Goal: Transaction & Acquisition: Purchase product/service

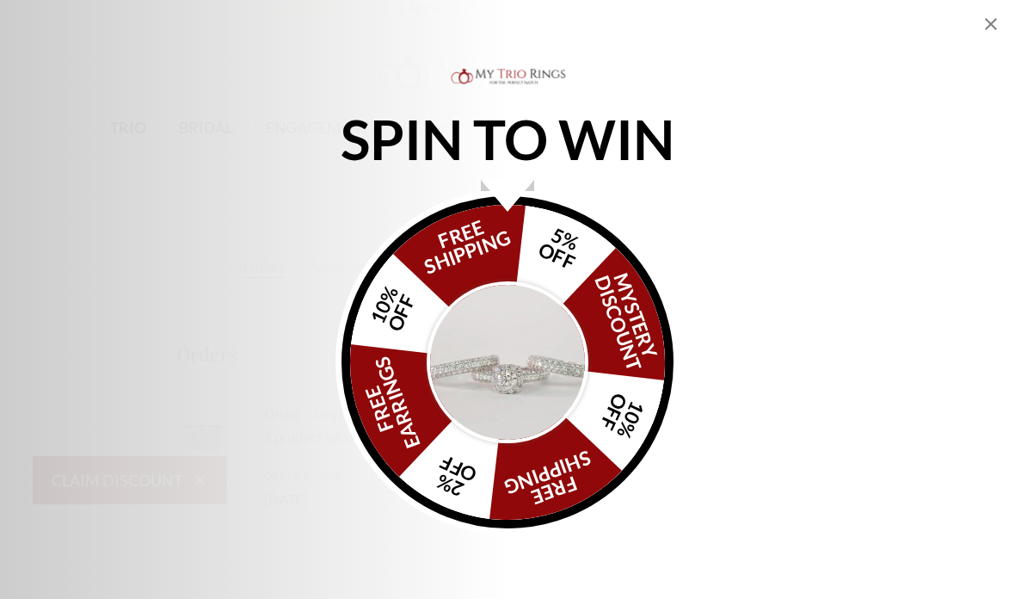
click at [536, 335] on img "Alia popup" at bounding box center [508, 362] width 162 height 162
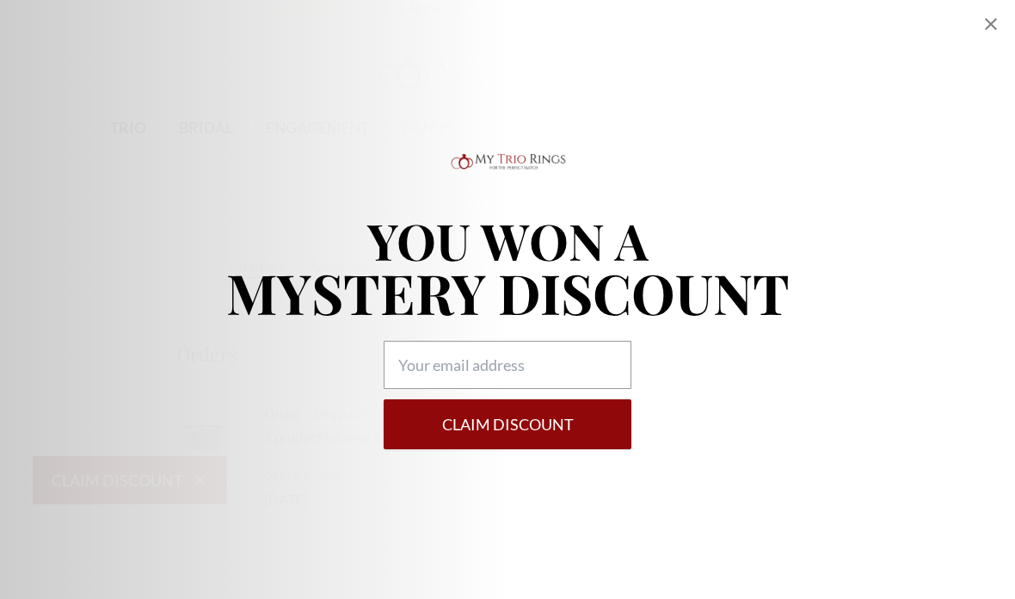
click at [987, 32] on icon "Close popup" at bounding box center [990, 24] width 21 height 21
select select "US"
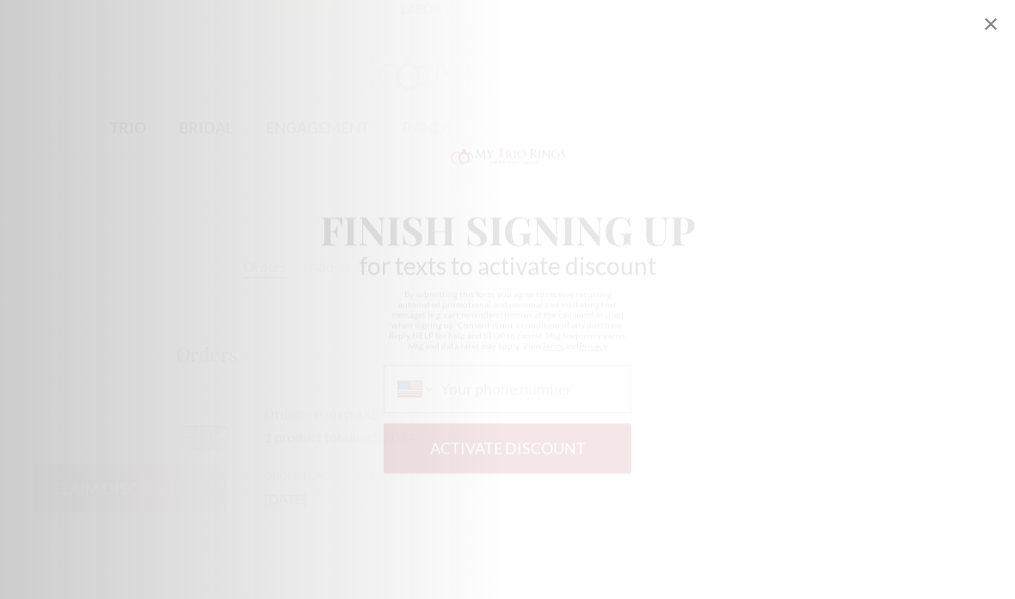
click at [986, 31] on icon "Close popup" at bounding box center [990, 24] width 21 height 21
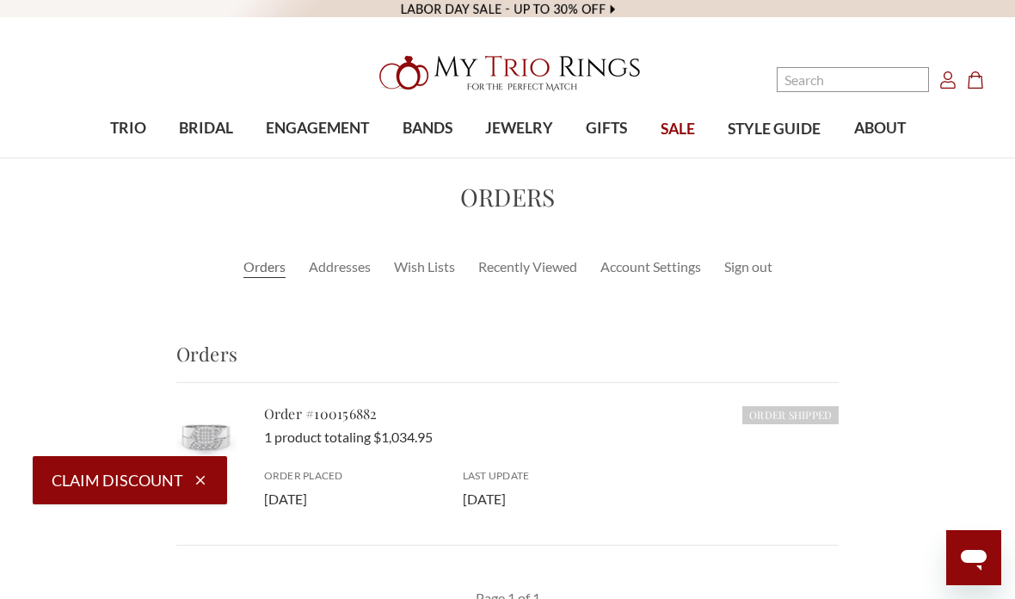
click at [665, 134] on span "SALE" at bounding box center [677, 129] width 34 height 22
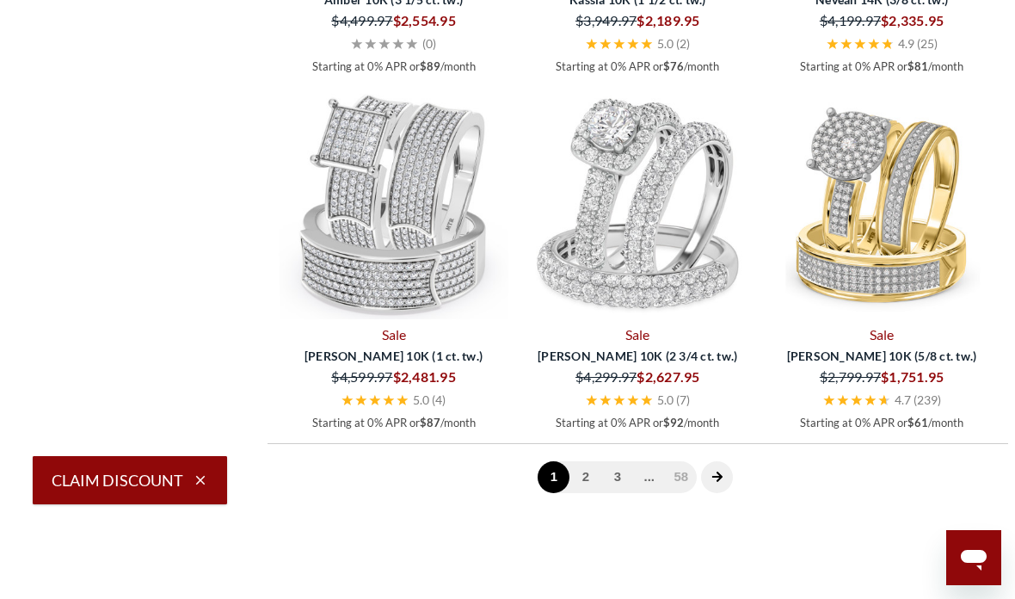
scroll to position [2702, 0]
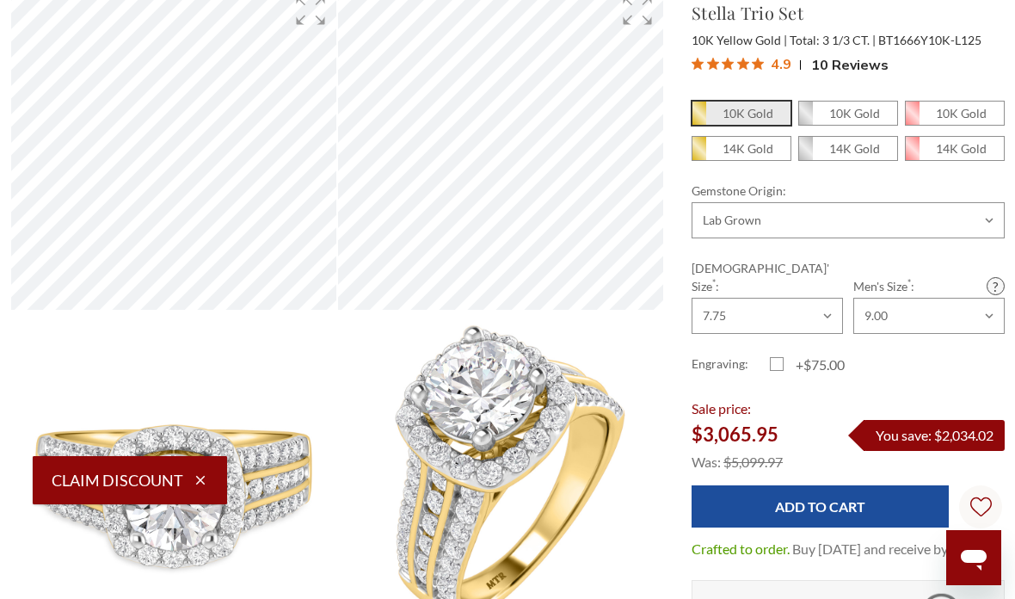
scroll to position [519, 0]
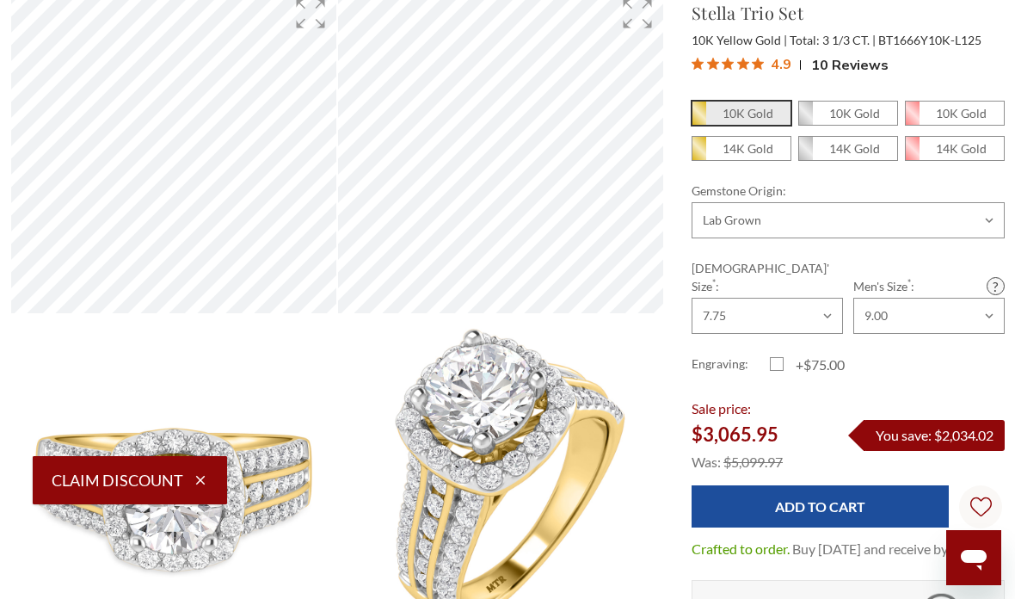
click at [769, 142] on em "14K Gold" at bounding box center [747, 148] width 51 height 15
click at [699, 153] on input "14K Gold" at bounding box center [698, 153] width 1 height 1
radio input "true"
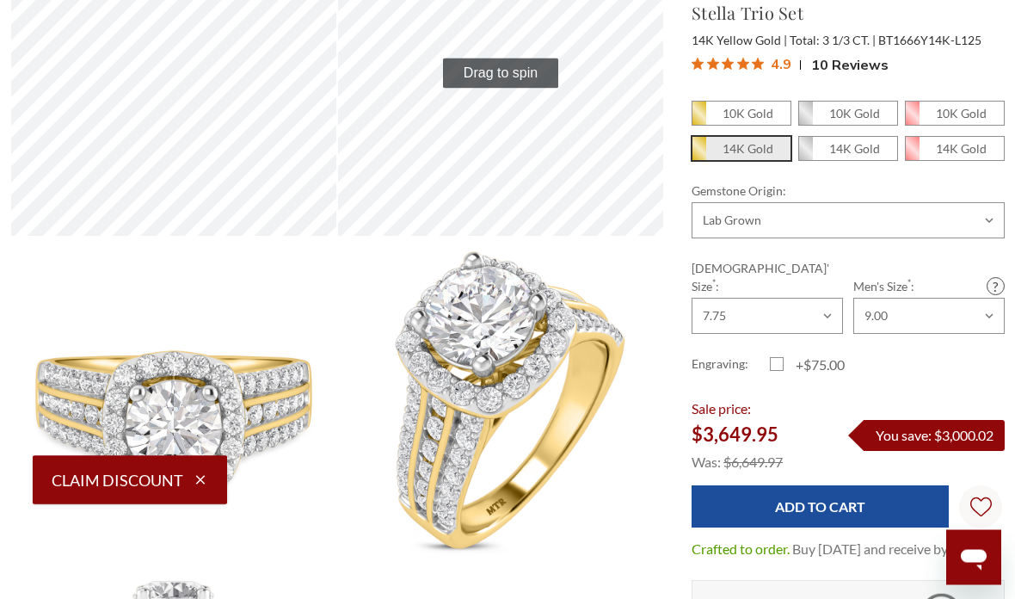
scroll to position [596, 0]
click at [907, 217] on select "Choose Options Natural Lab Grown" at bounding box center [847, 220] width 313 height 36
select select "20197239"
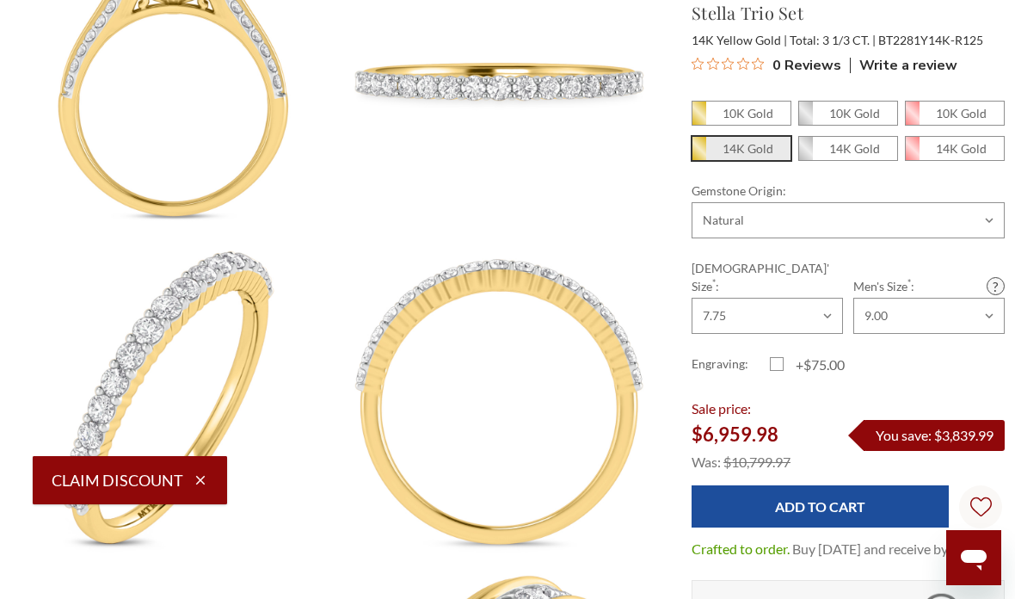
scroll to position [927, 0]
click at [958, 150] on em "14K Gold" at bounding box center [961, 148] width 51 height 15
click at [912, 153] on input "14K Gold" at bounding box center [912, 153] width 1 height 1
radio input "true"
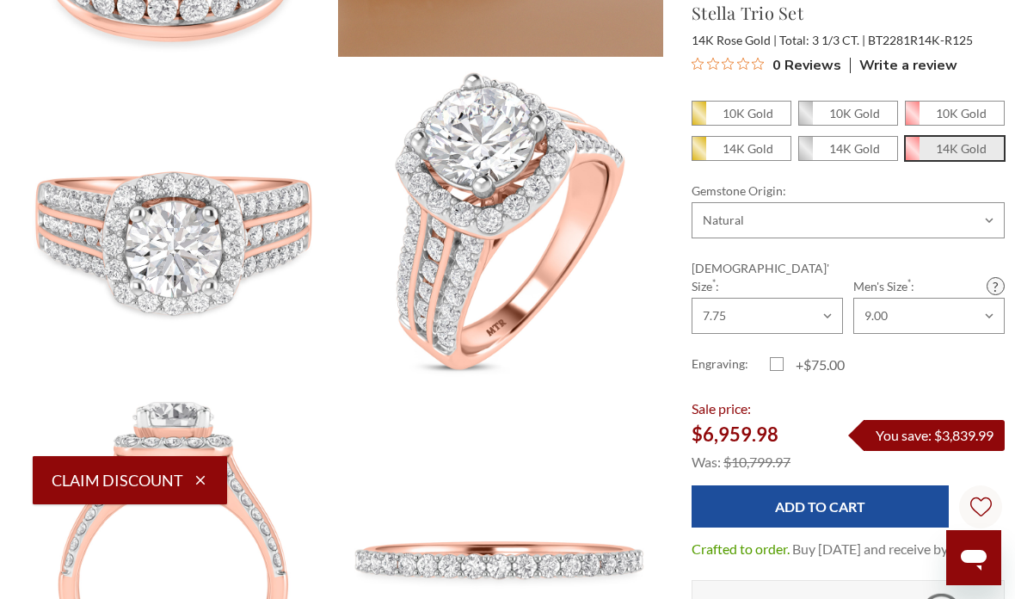
scroll to position [435, 0]
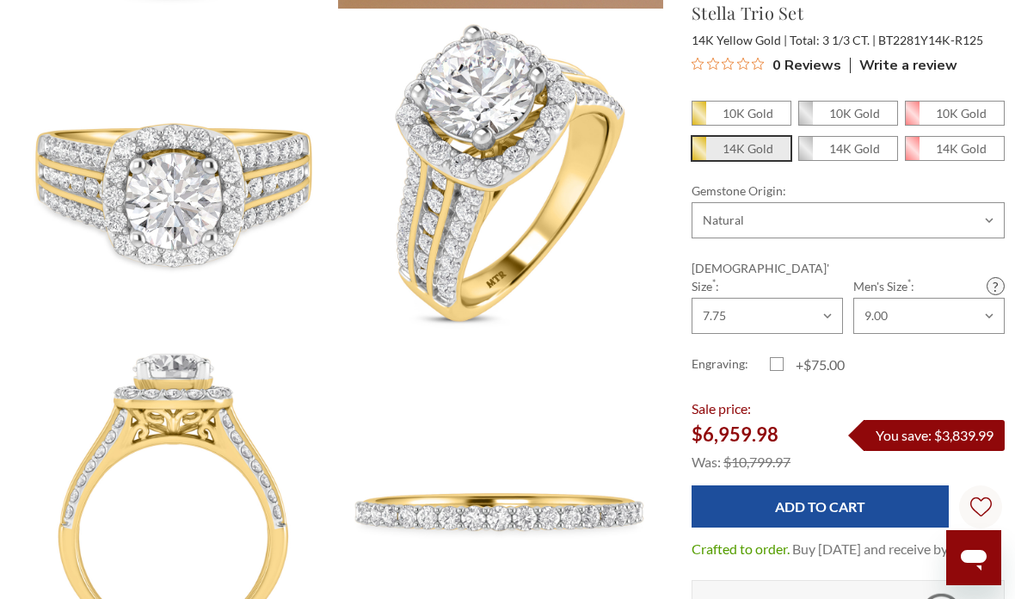
scroll to position [461, 0]
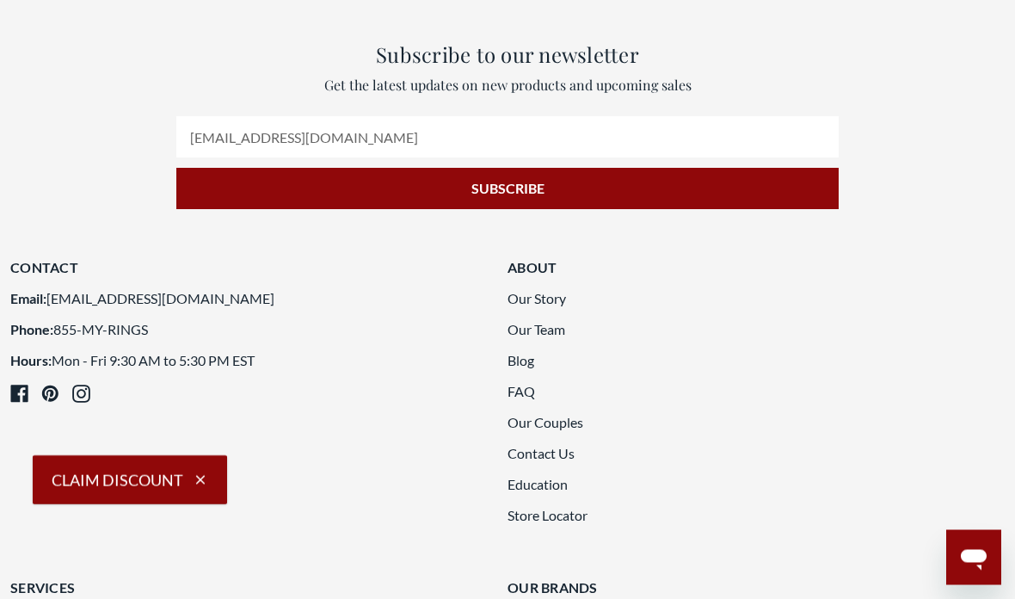
scroll to position [3809, 0]
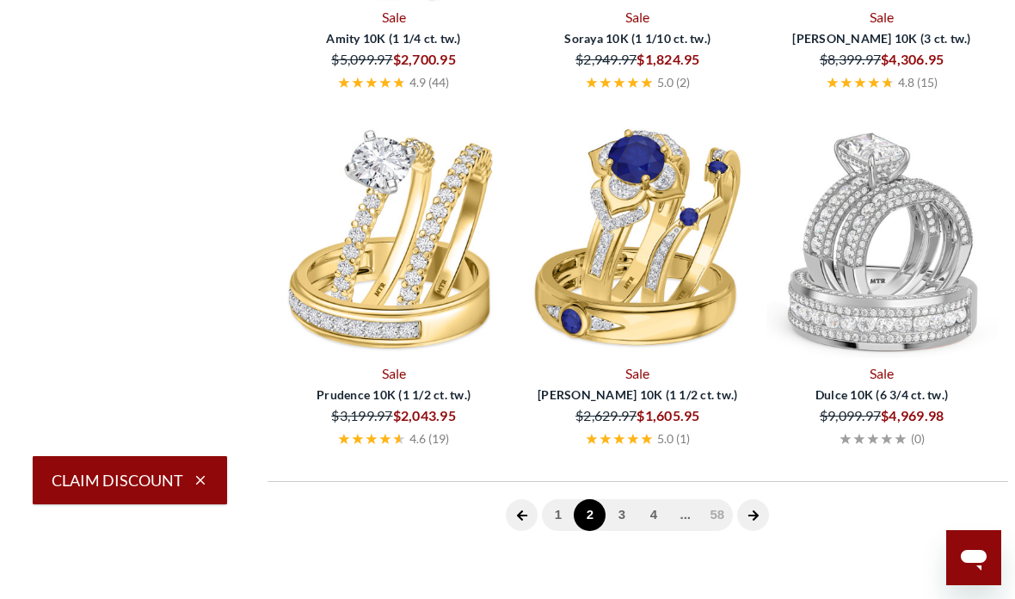
select select "US"
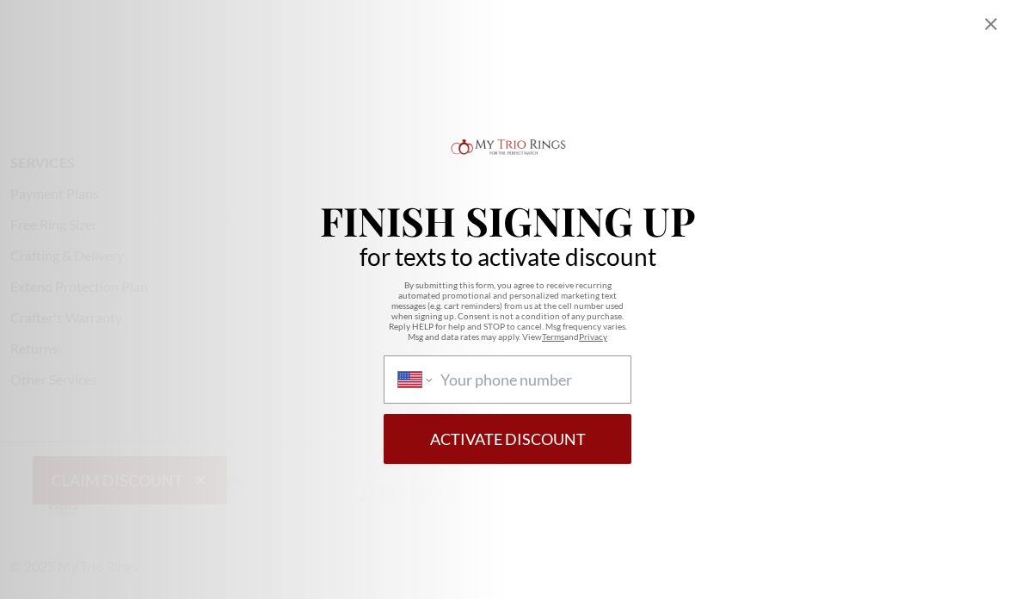
scroll to position [664, 0]
click at [993, 21] on icon "Close popup" at bounding box center [991, 24] width 12 height 12
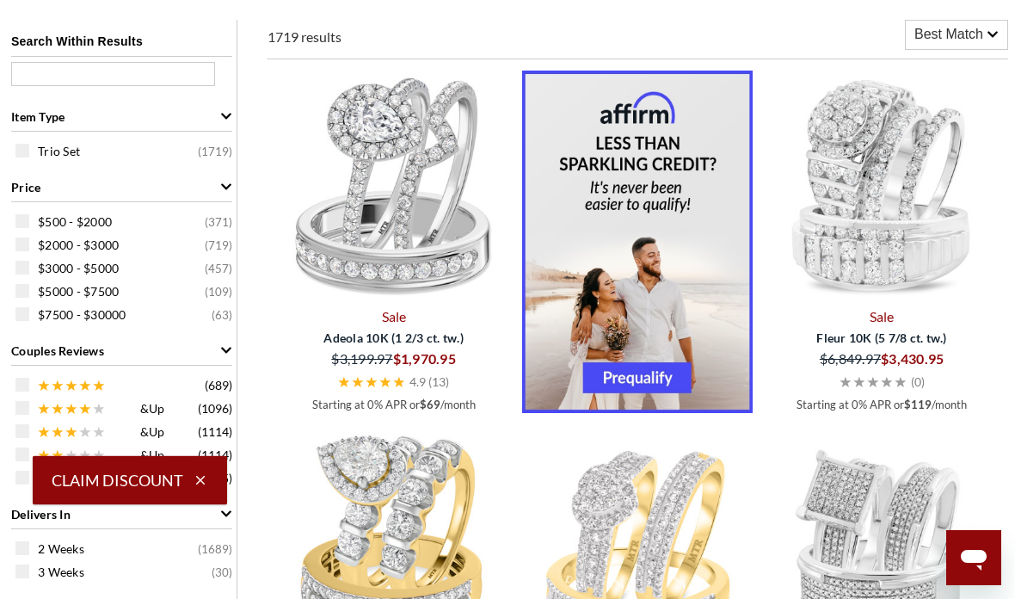
scroll to position [642, 0]
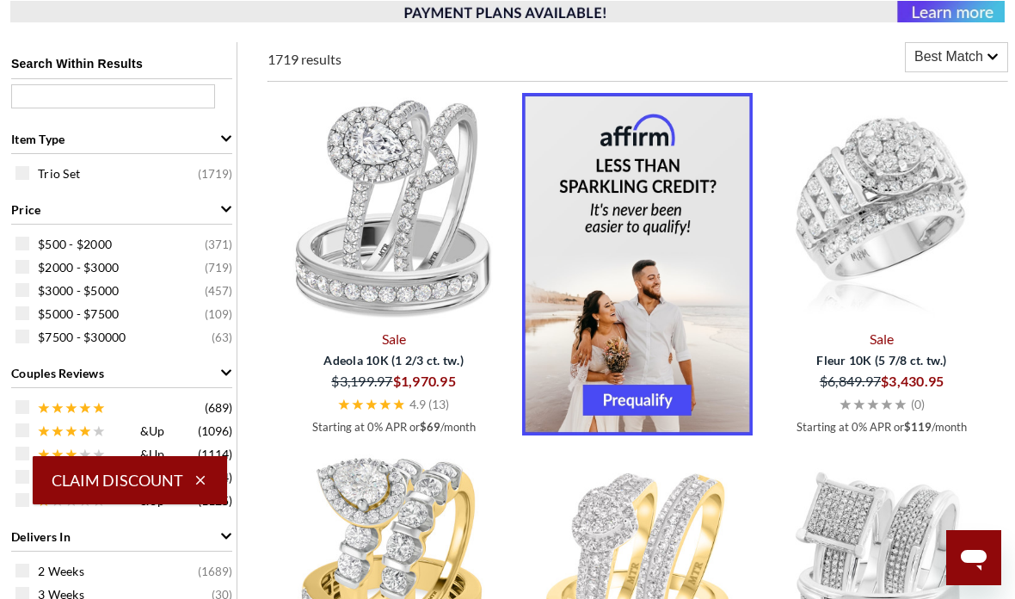
click at [950, 276] on img at bounding box center [881, 208] width 230 height 230
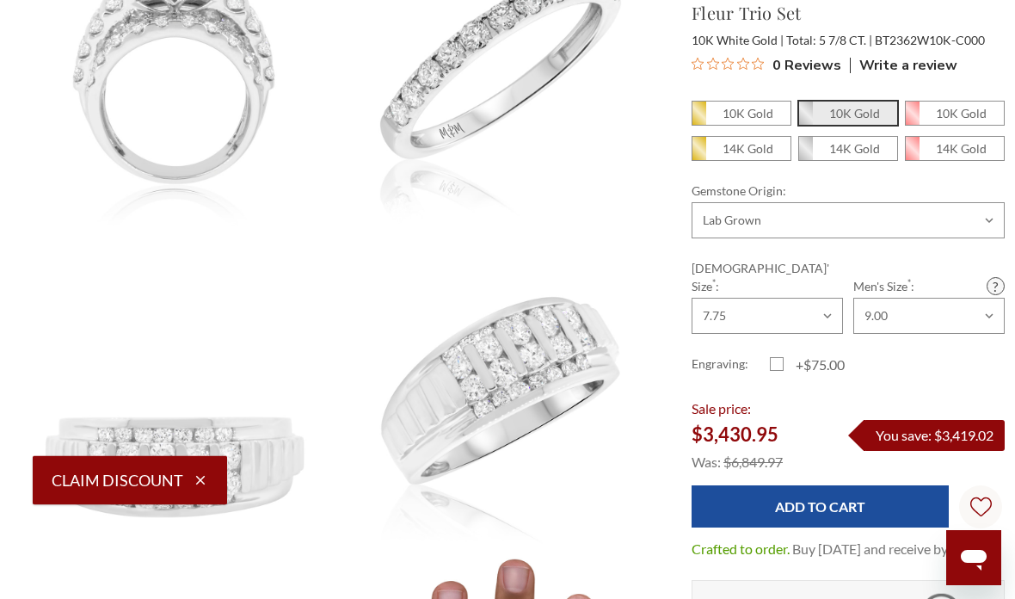
scroll to position [605, 0]
click at [962, 206] on select "Choose Options Natural Lab Grown" at bounding box center [847, 220] width 313 height 36
select select "20610476"
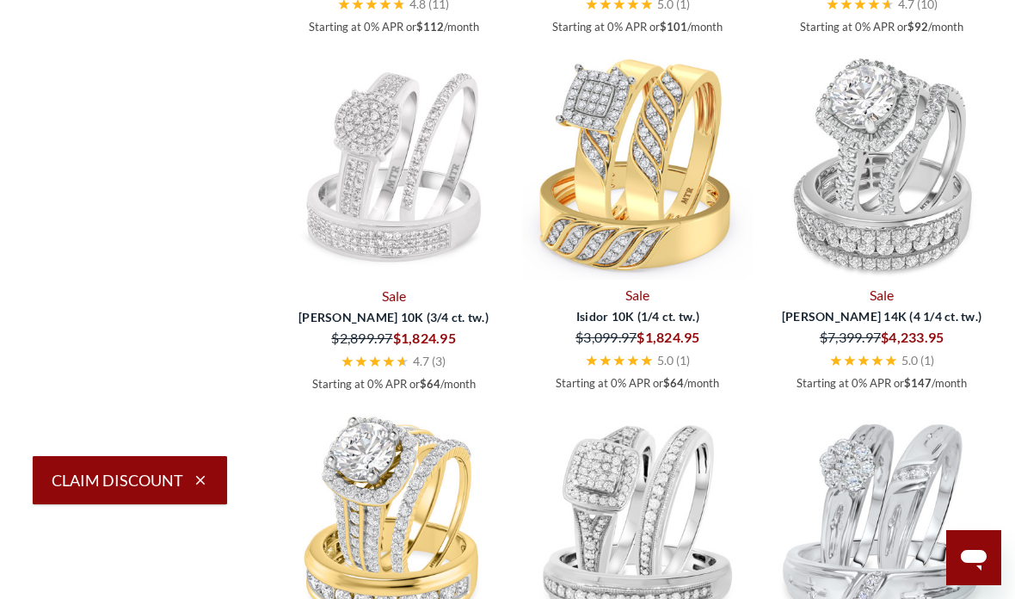
scroll to position [2763, 0]
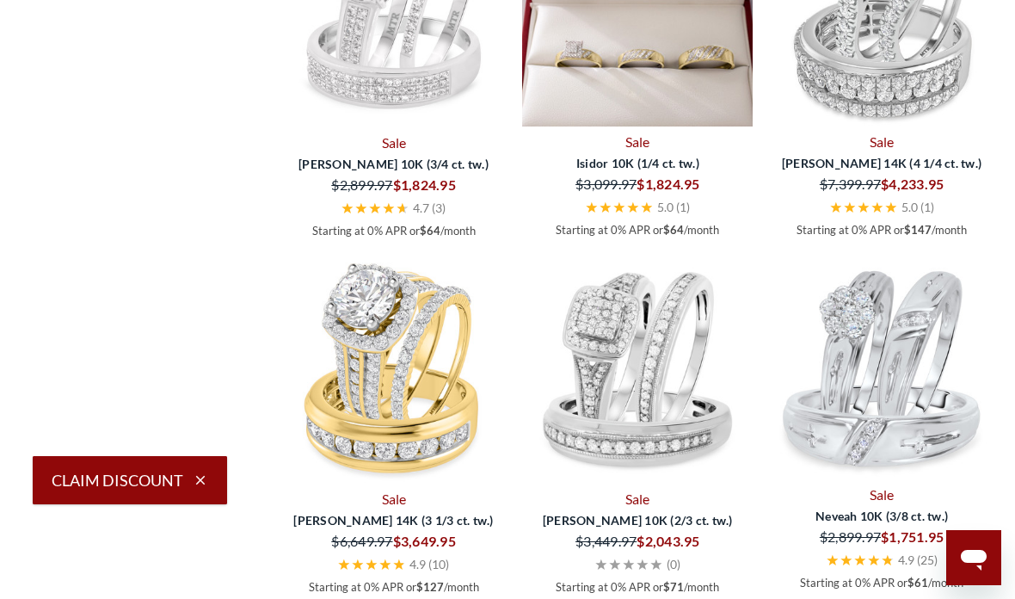
click at [616, 126] on img at bounding box center [637, 11] width 230 height 230
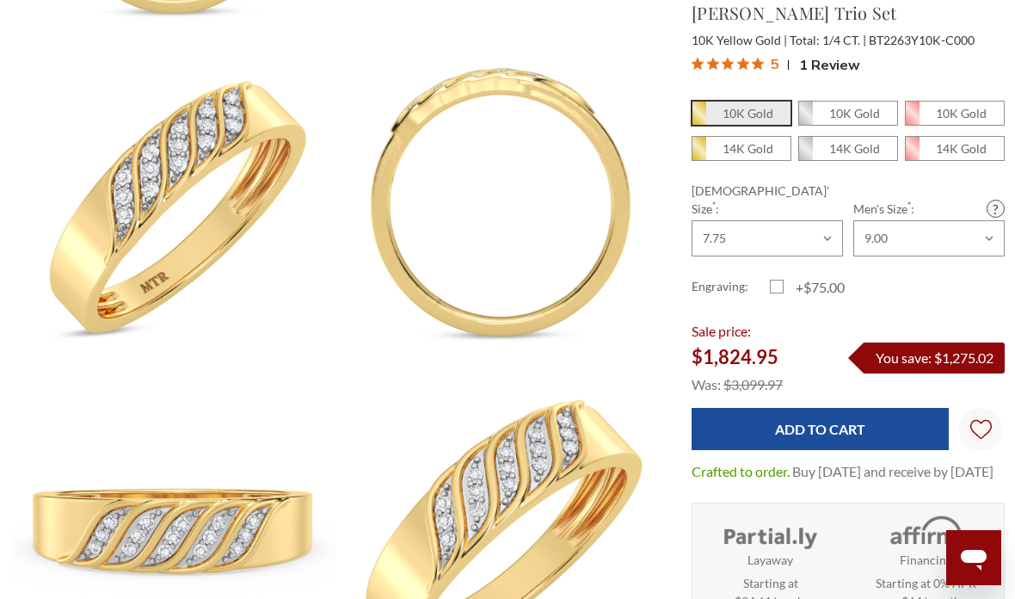
scroll to position [1112, 0]
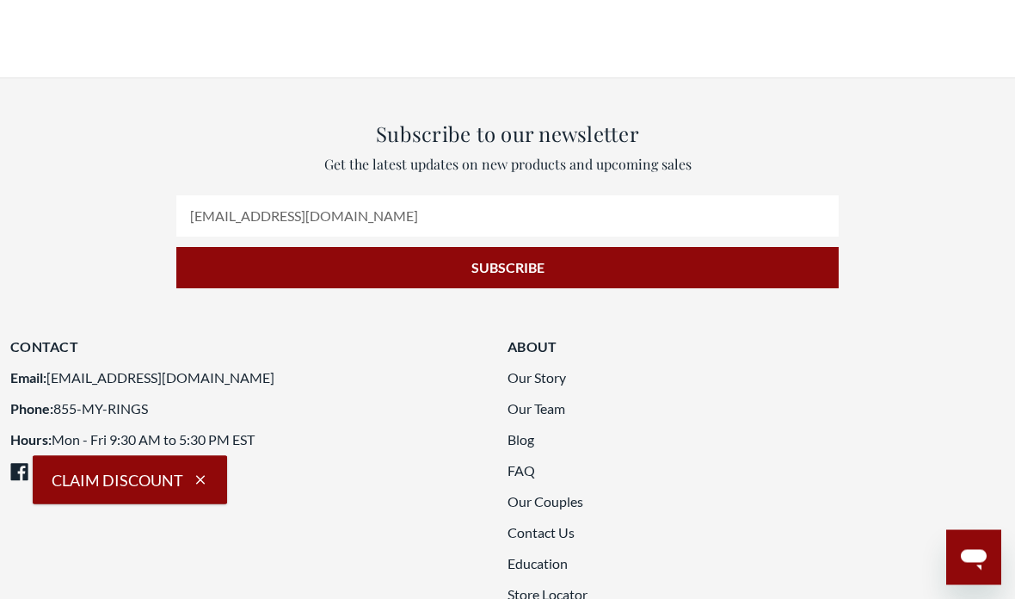
scroll to position [3739, 0]
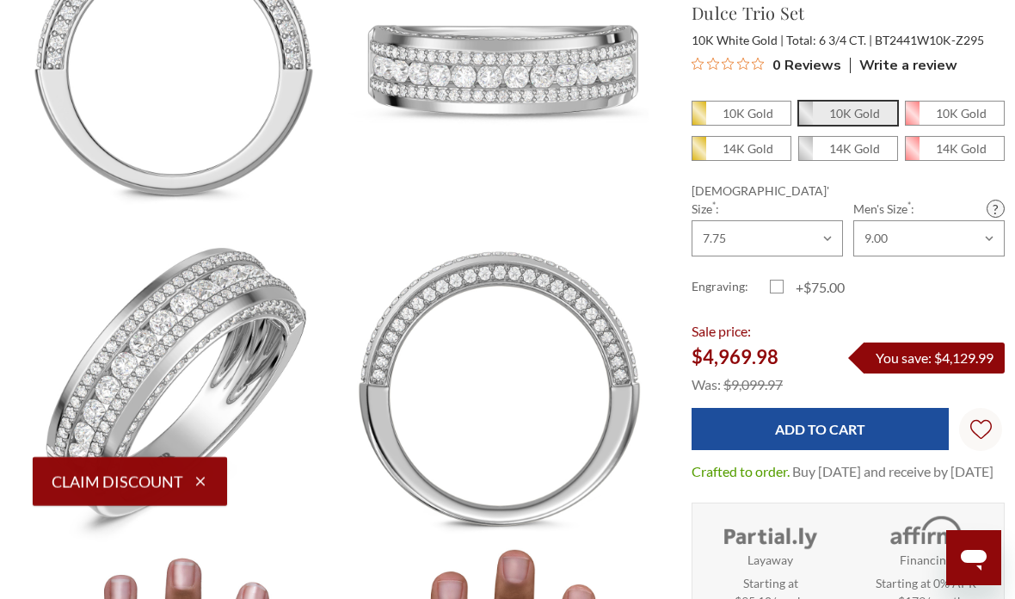
scroll to position [1232, 0]
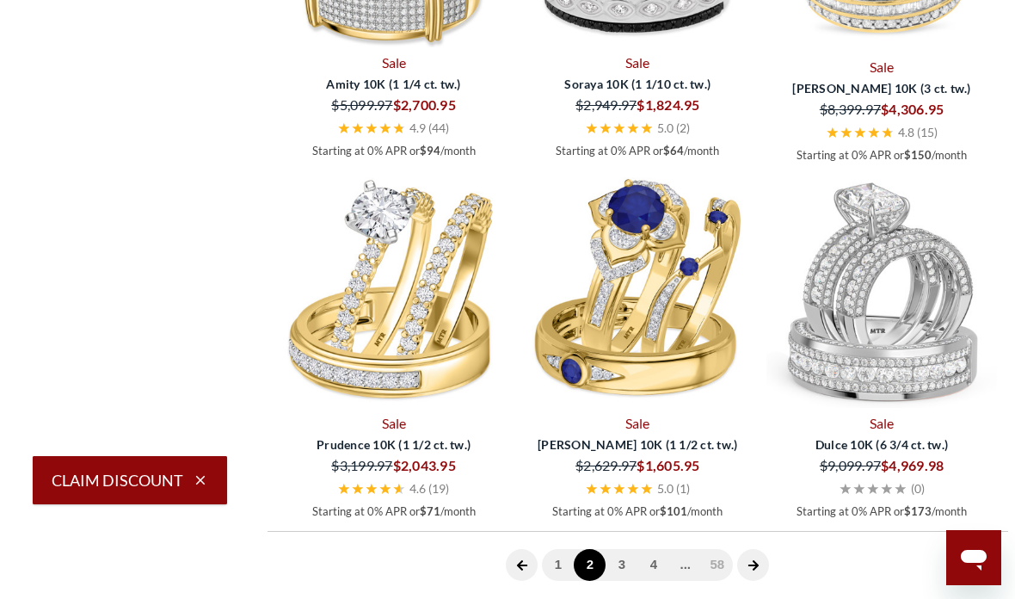
scroll to position [3549, 0]
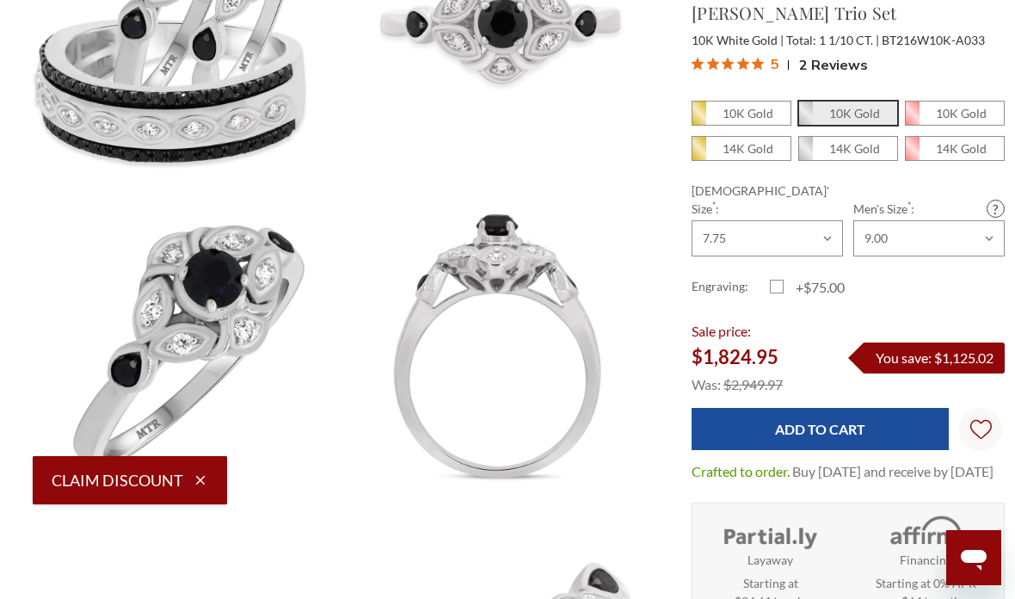
scroll to position [296, 0]
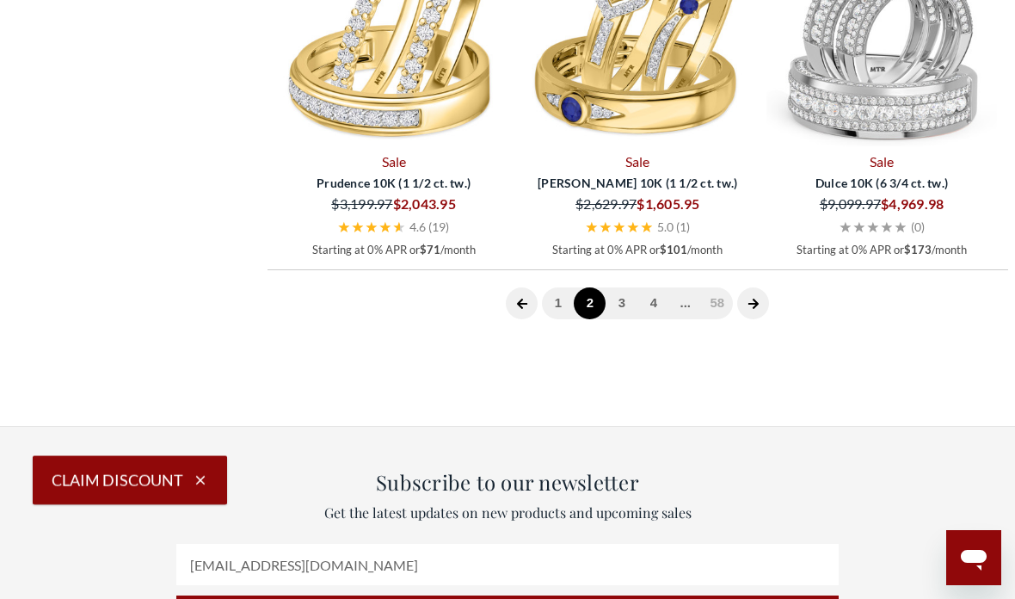
scroll to position [3826, 0]
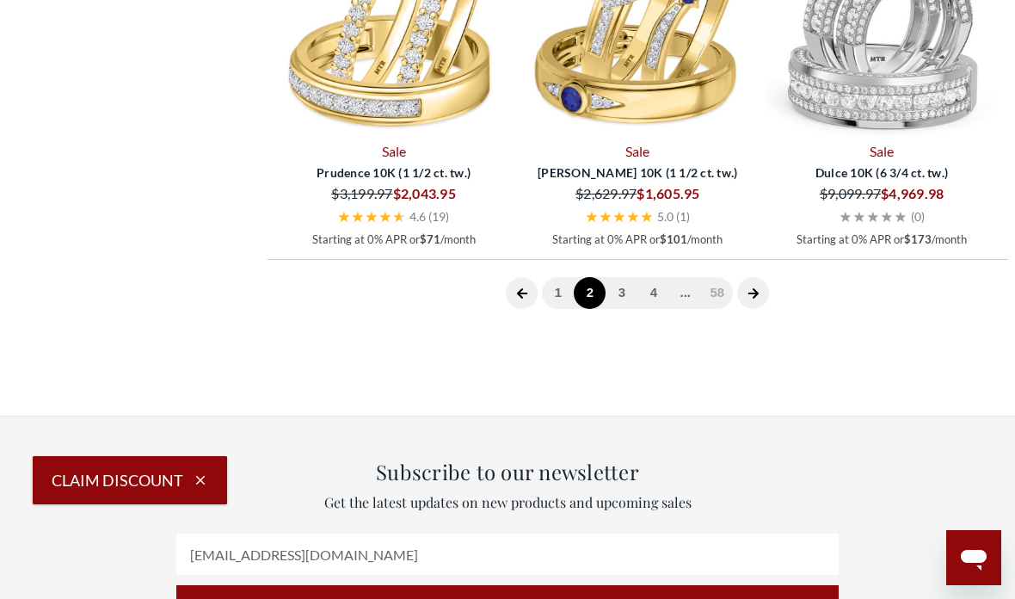
click at [765, 309] on span at bounding box center [753, 293] width 32 height 32
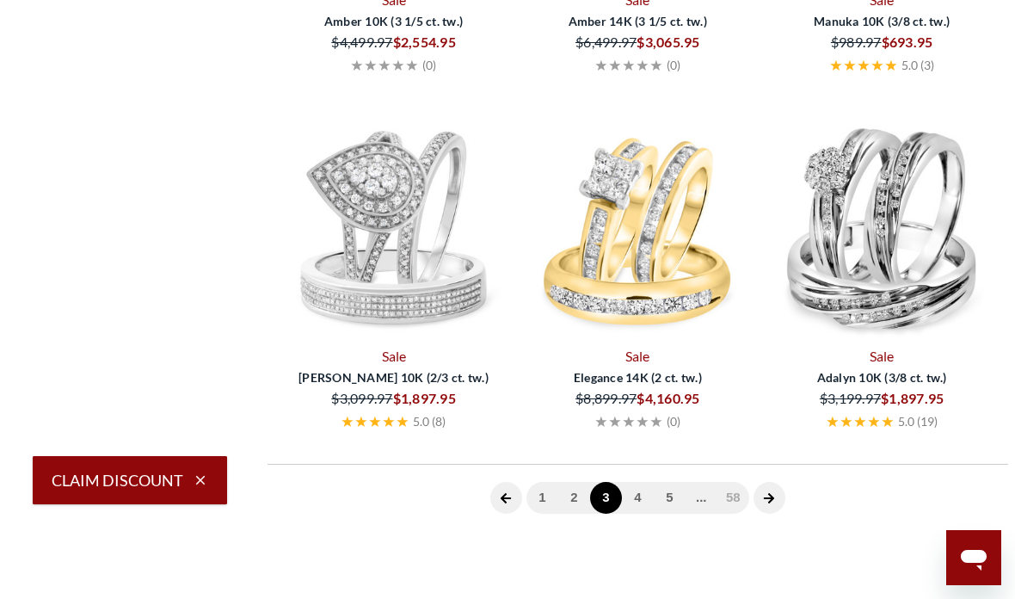
scroll to position [664, 0]
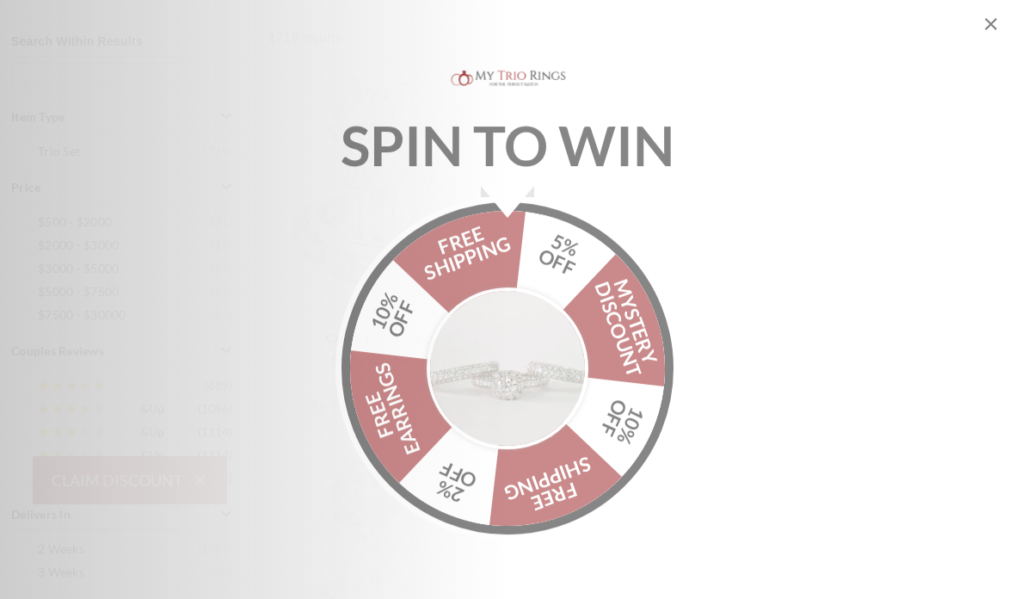
click at [1002, 28] on div "SPIN TO WIN FREE SHIPPING 5% OFF Mystery Discount 10% OFF FREE SHIPPING 2% OFF …" at bounding box center [507, 299] width 1015 height 599
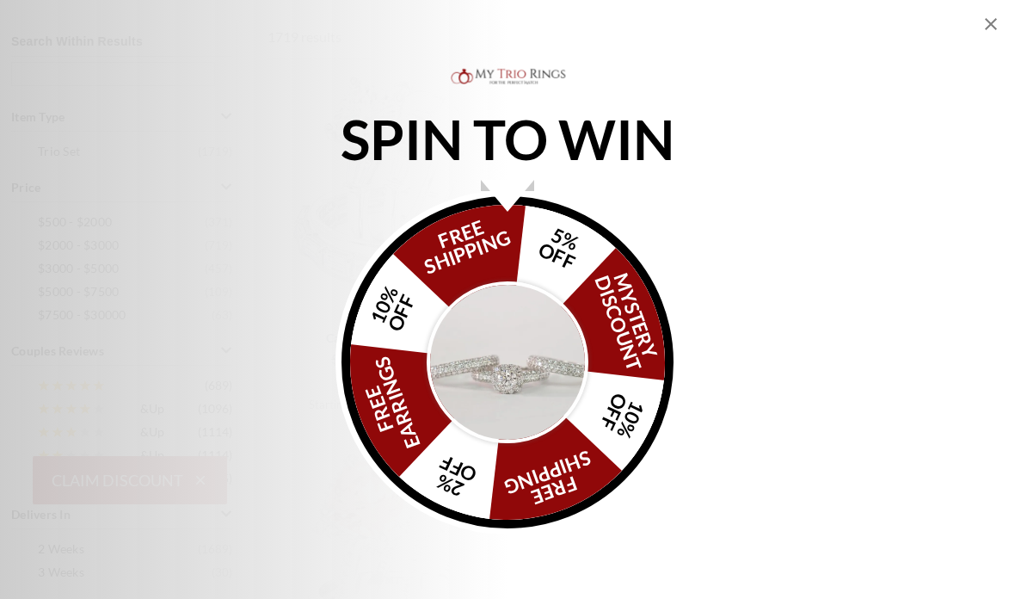
click at [993, 24] on icon "Close popup" at bounding box center [990, 24] width 21 height 21
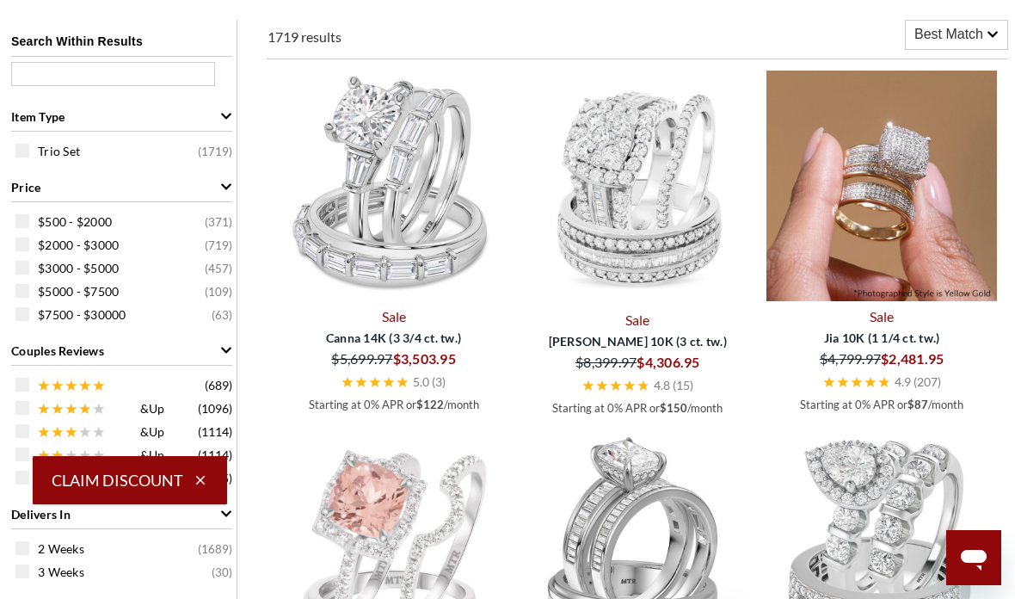
click at [926, 206] on img at bounding box center [881, 186] width 230 height 230
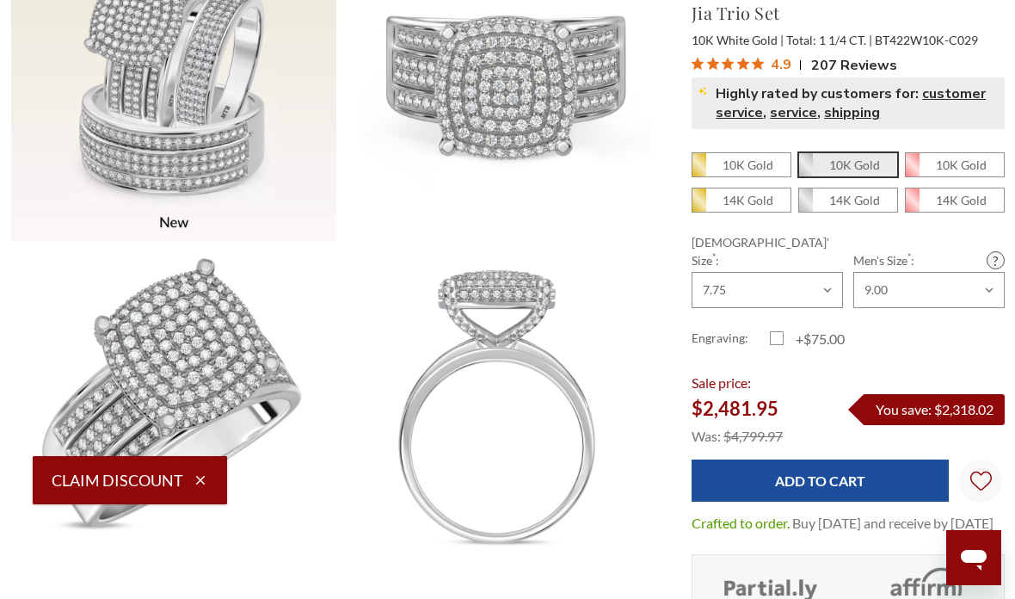
scroll to position [915, 0]
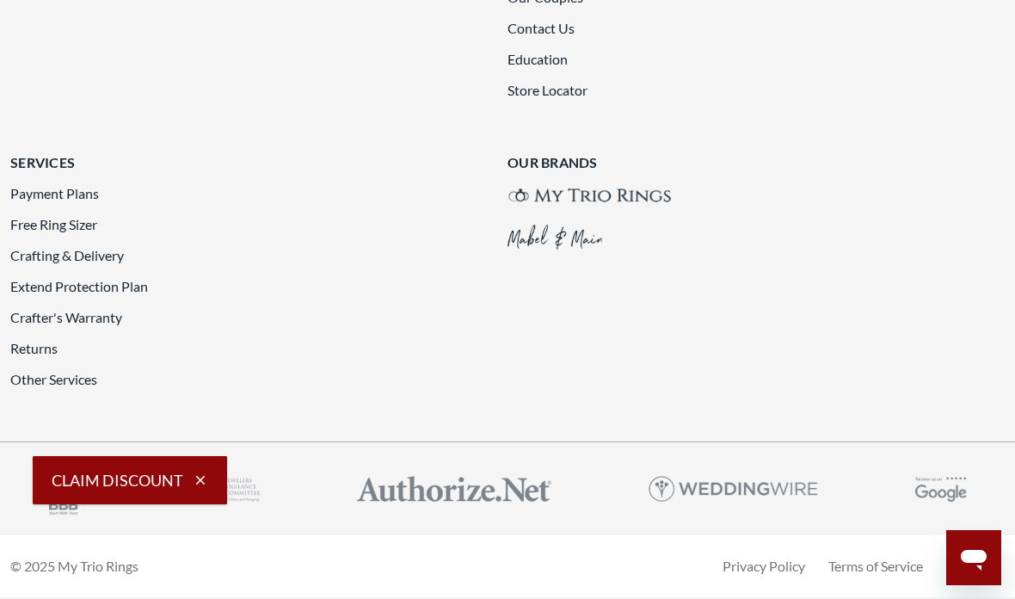
scroll to position [3933, 0]
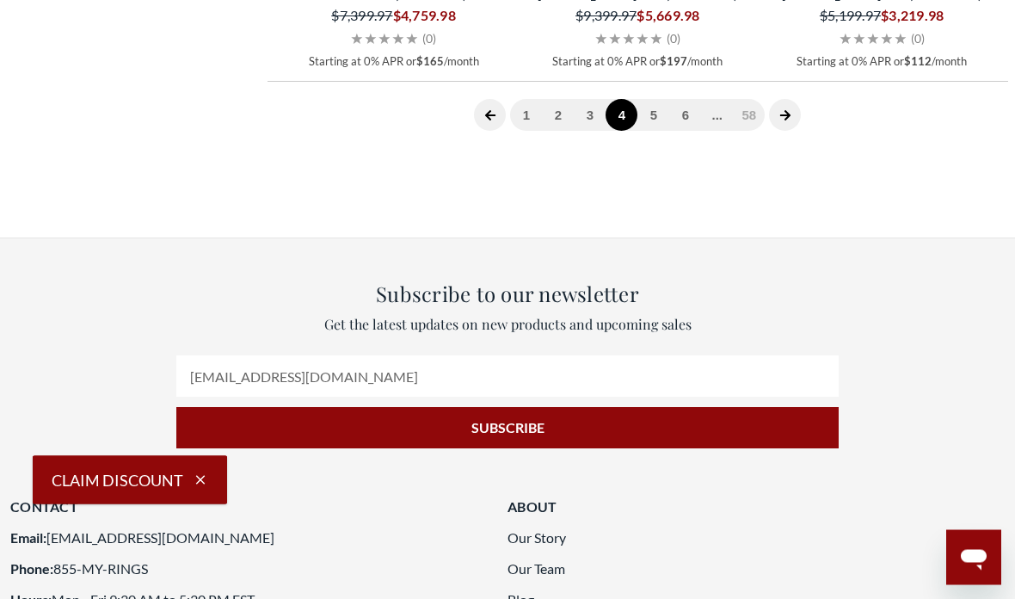
scroll to position [2710, 0]
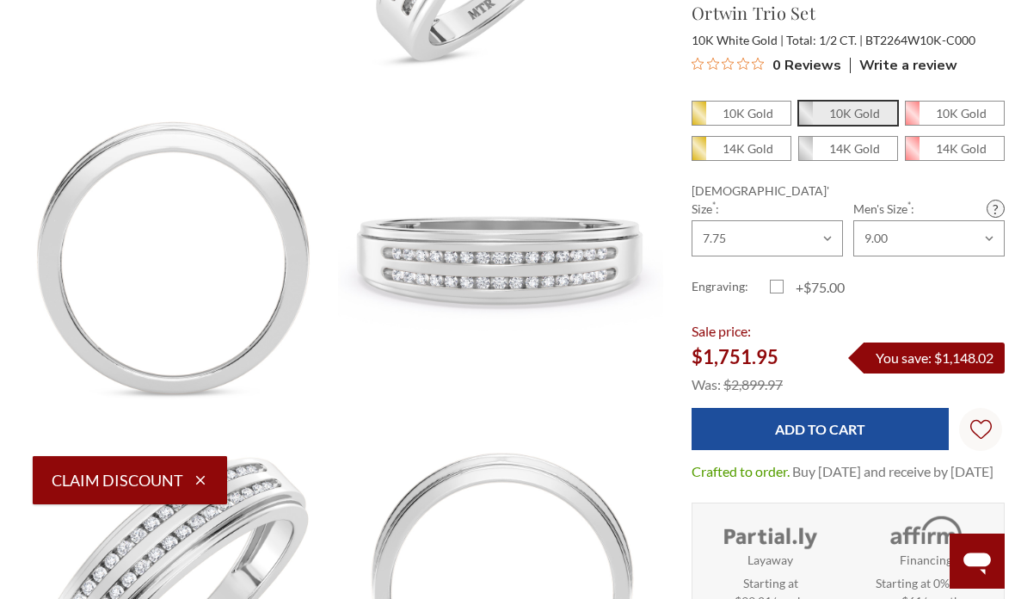
scroll to position [1060, 0]
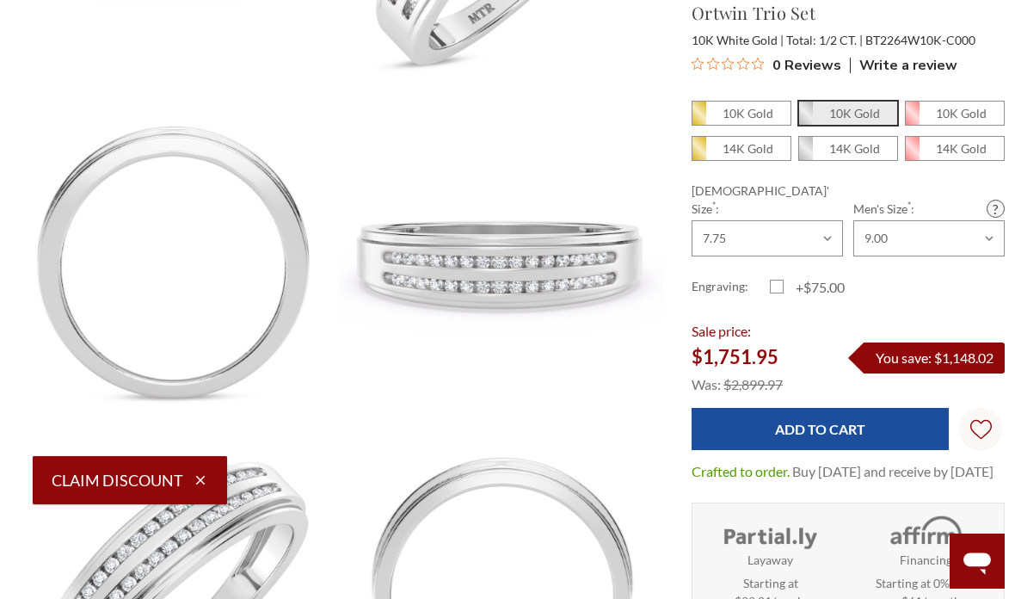
click at [746, 150] on em "14K Gold" at bounding box center [747, 148] width 51 height 15
click at [699, 153] on input "14K Gold" at bounding box center [698, 153] width 1 height 1
radio input "true"
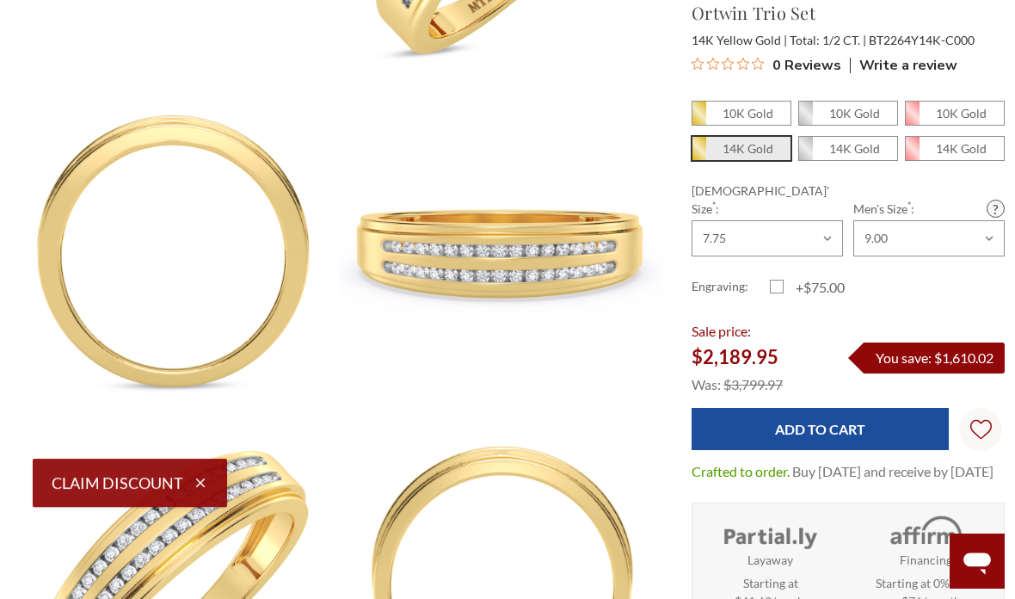
scroll to position [1058, 0]
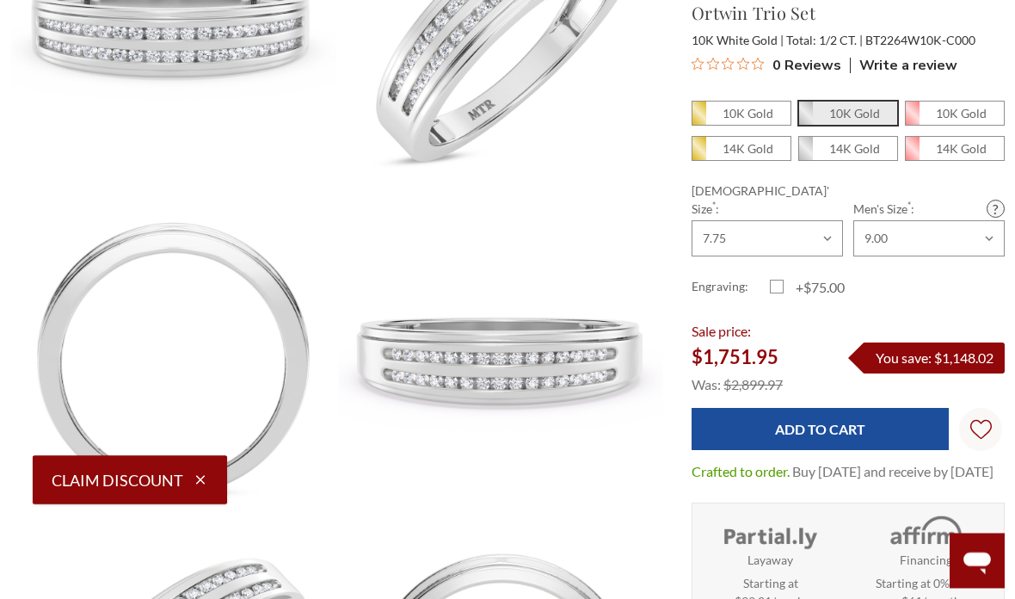
scroll to position [760, 0]
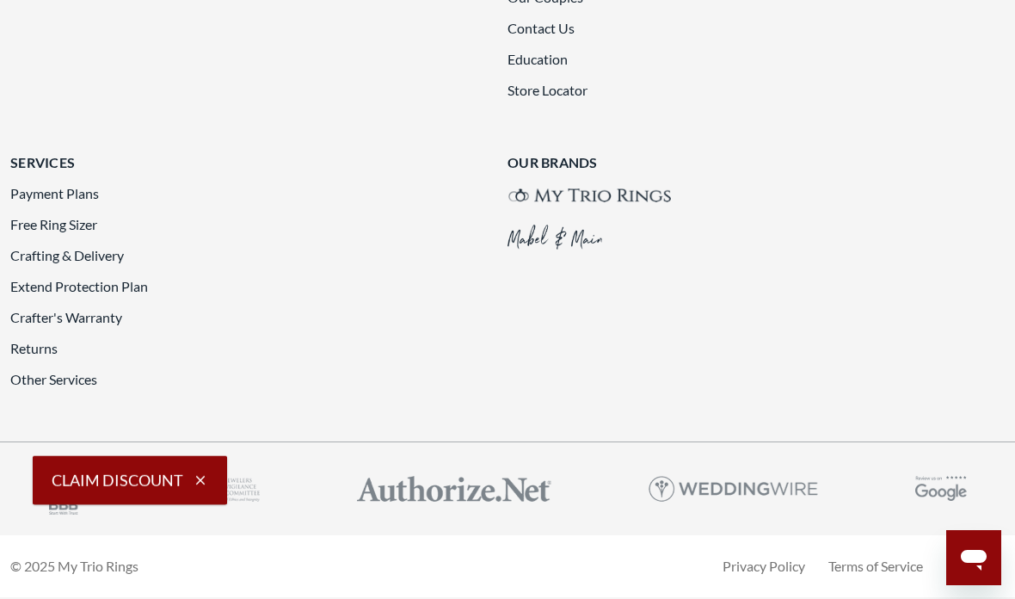
scroll to position [4514, 0]
click at [554, 98] on link "Store Locator" at bounding box center [547, 90] width 80 height 16
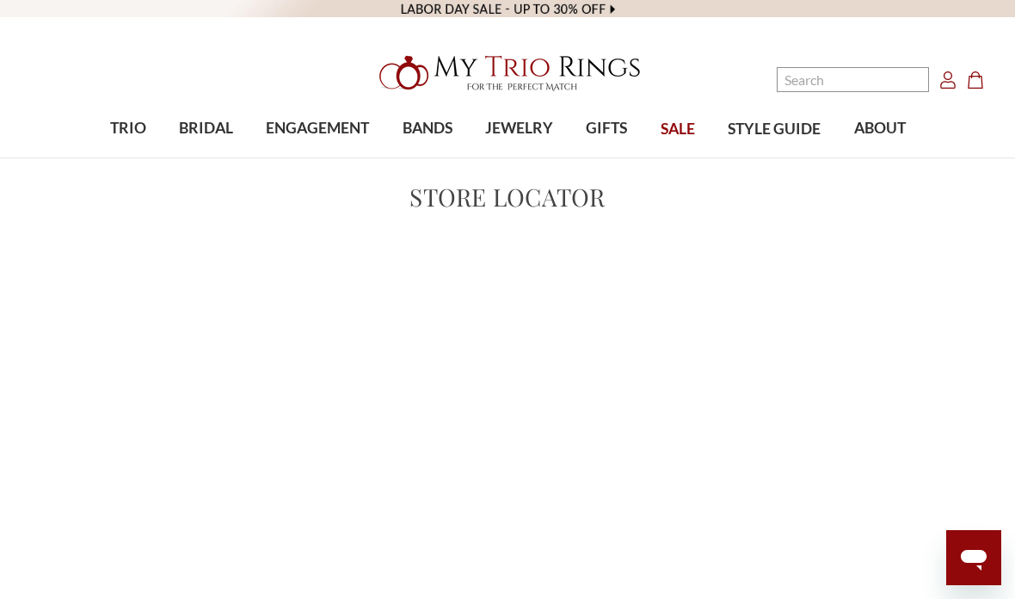
scroll to position [468, 0]
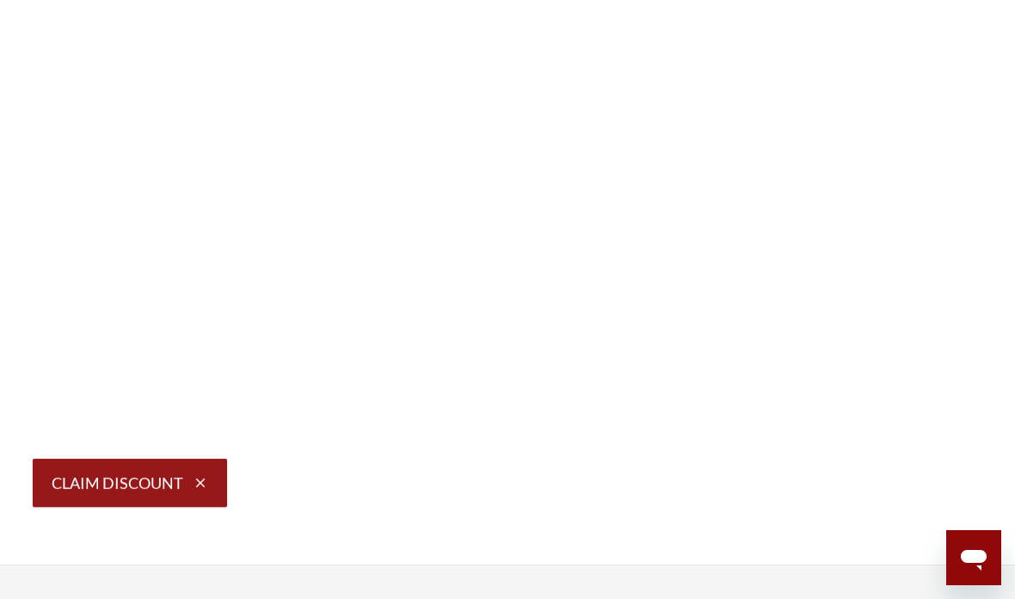
click at [200, 476] on icon "button" at bounding box center [200, 479] width 15 height 15
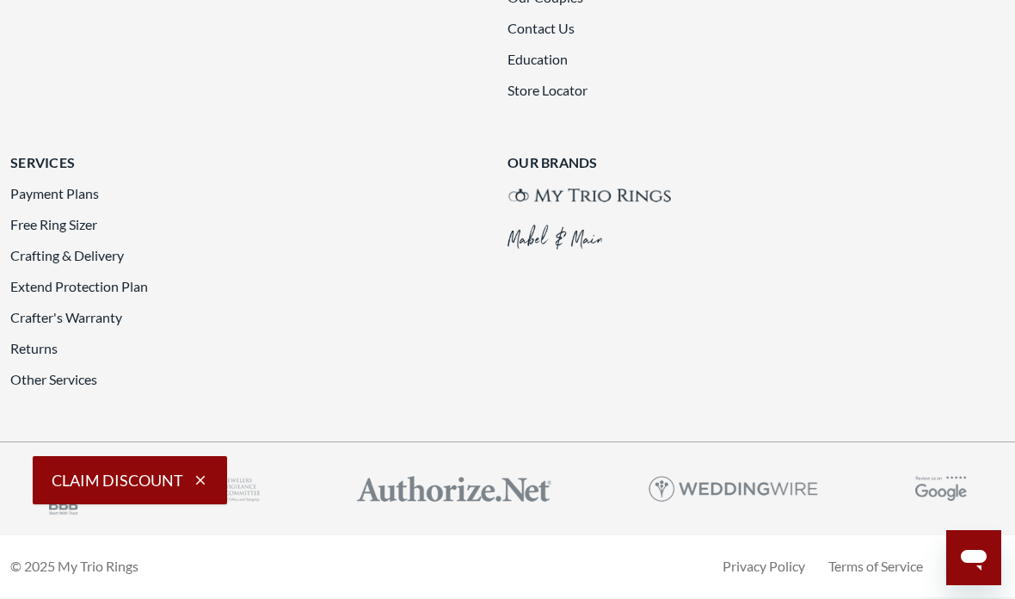
click at [581, 236] on img at bounding box center [554, 236] width 95 height 25
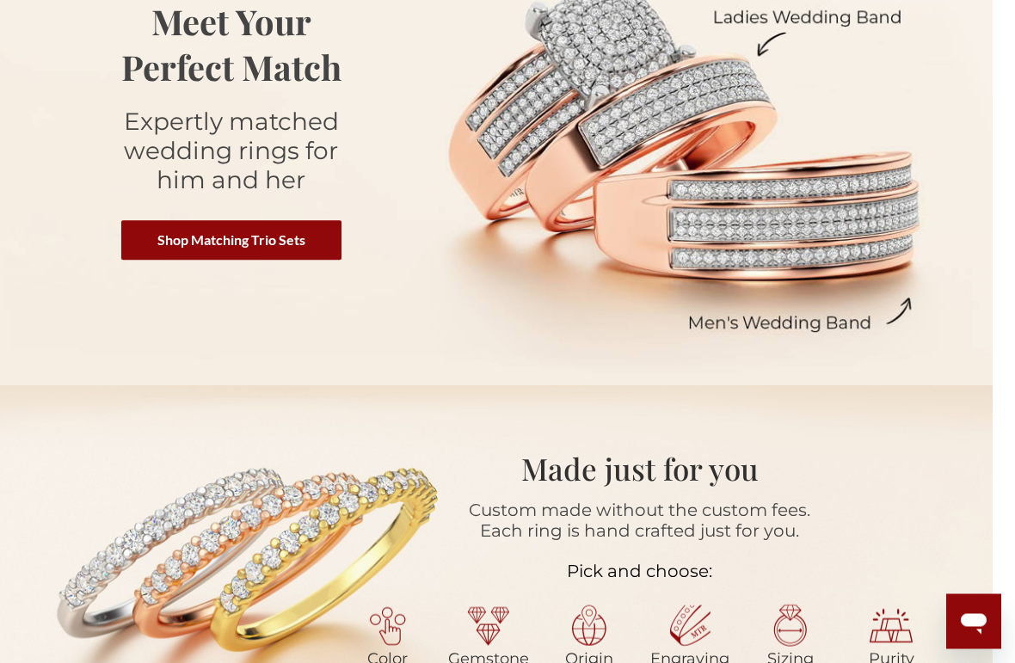
scroll to position [293, 21]
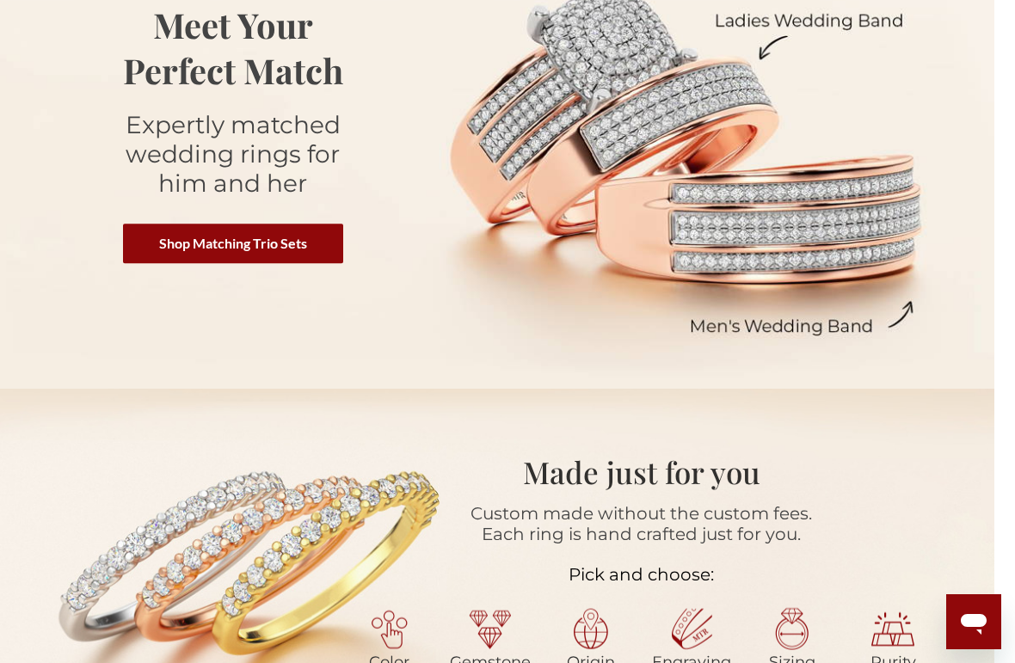
click at [224, 255] on link "Shop Matching Trio Sets" at bounding box center [233, 244] width 220 height 40
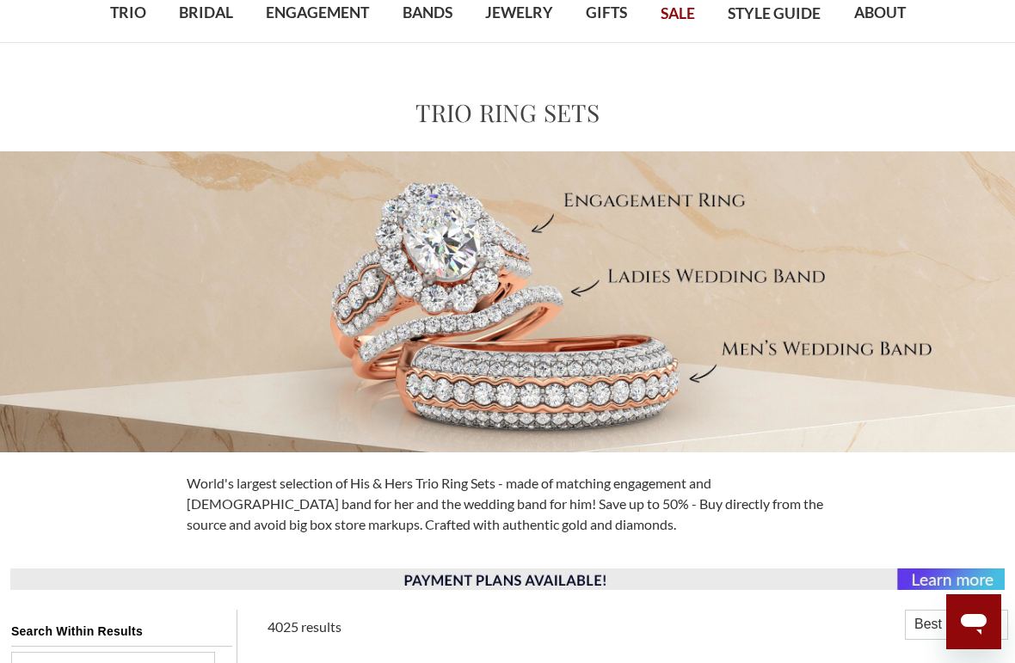
click at [900, 326] on img at bounding box center [507, 301] width 1015 height 301
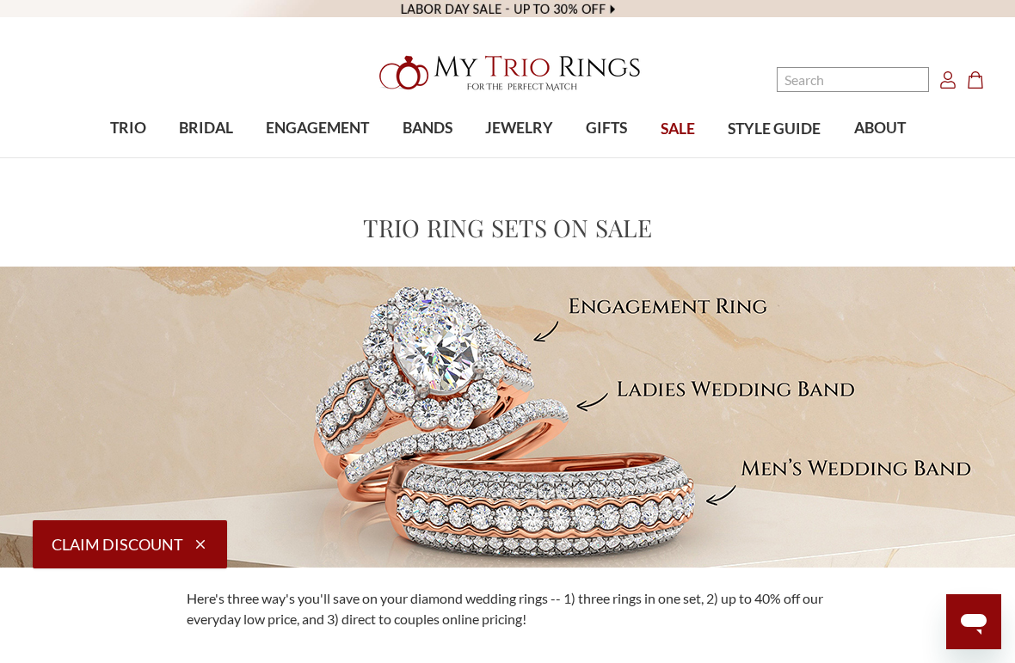
click at [679, 126] on span "SALE" at bounding box center [677, 129] width 34 height 22
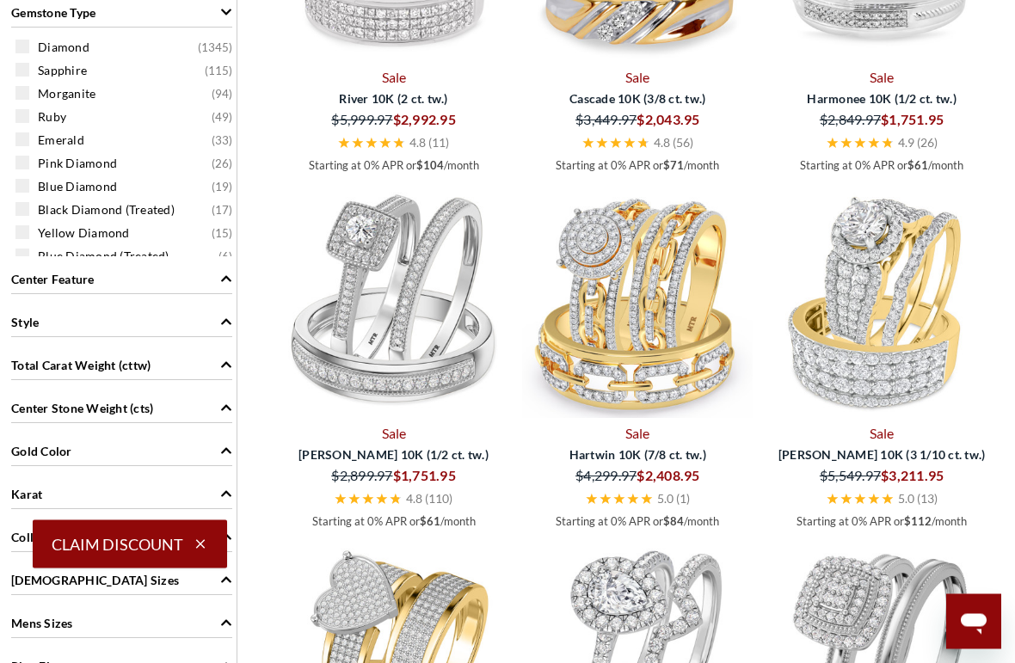
scroll to position [1259, 0]
click at [911, 354] on img at bounding box center [881, 302] width 230 height 230
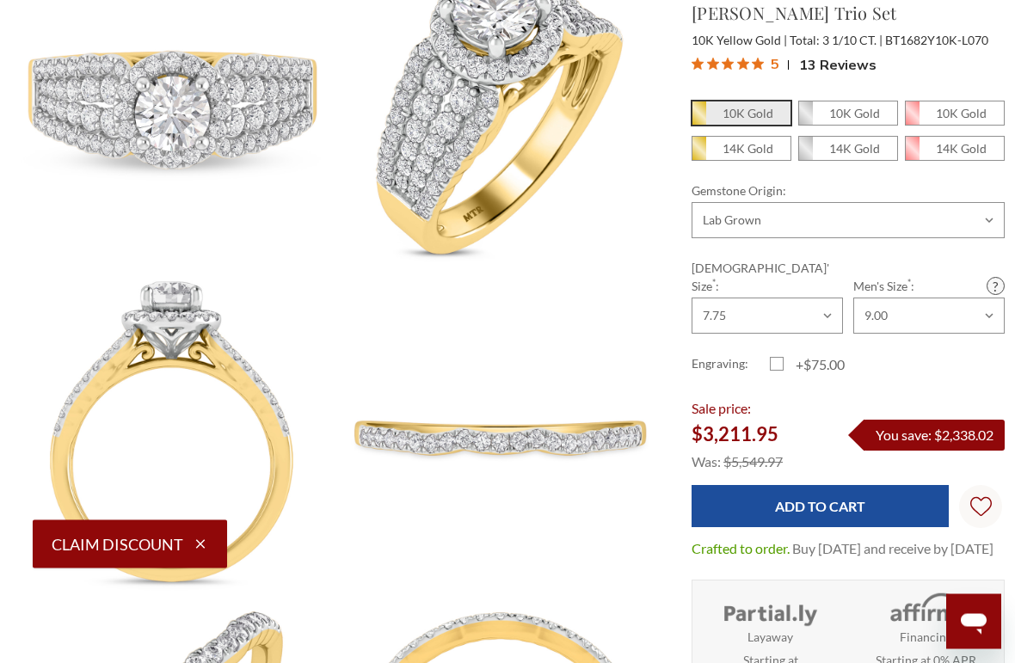
scroll to position [889, 3]
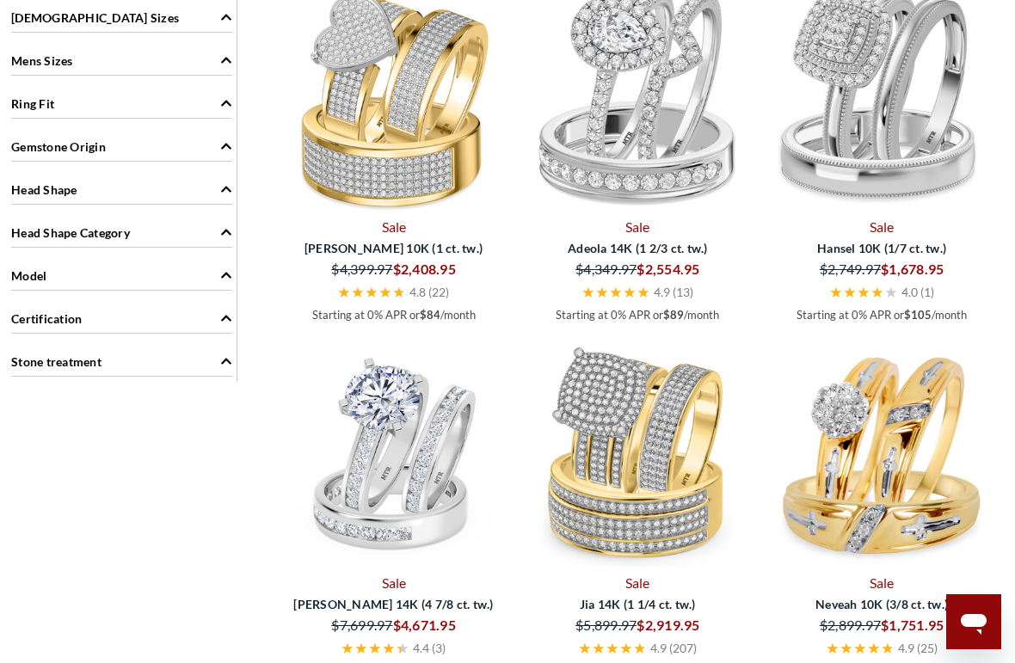
scroll to position [1859, 0]
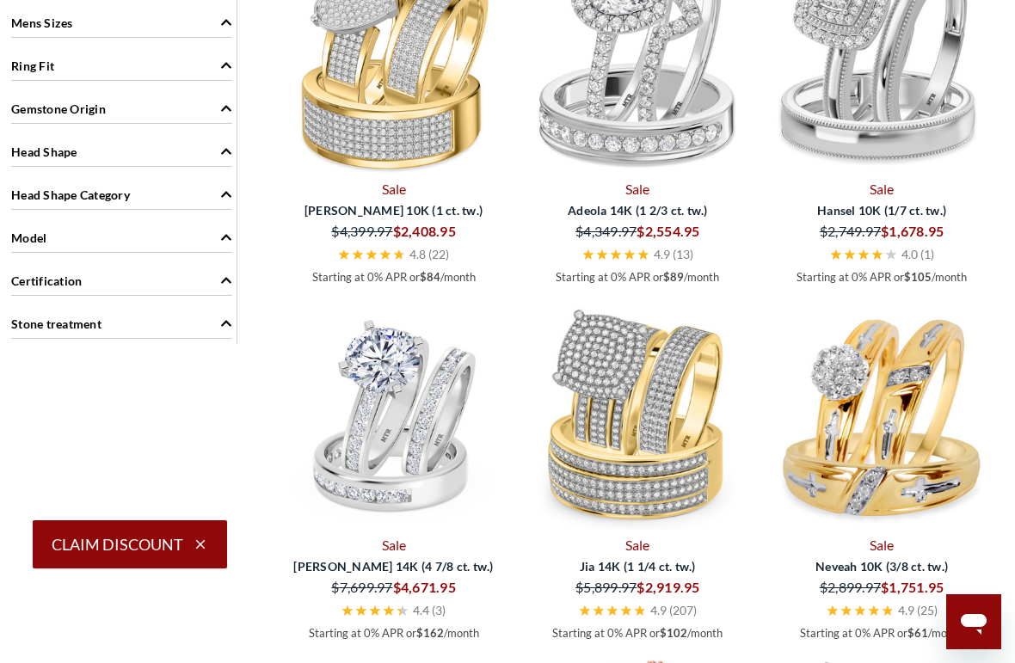
click at [389, 571] on span "Lesha 14K (4 7/8 ct. tw.)" at bounding box center [394, 566] width 229 height 18
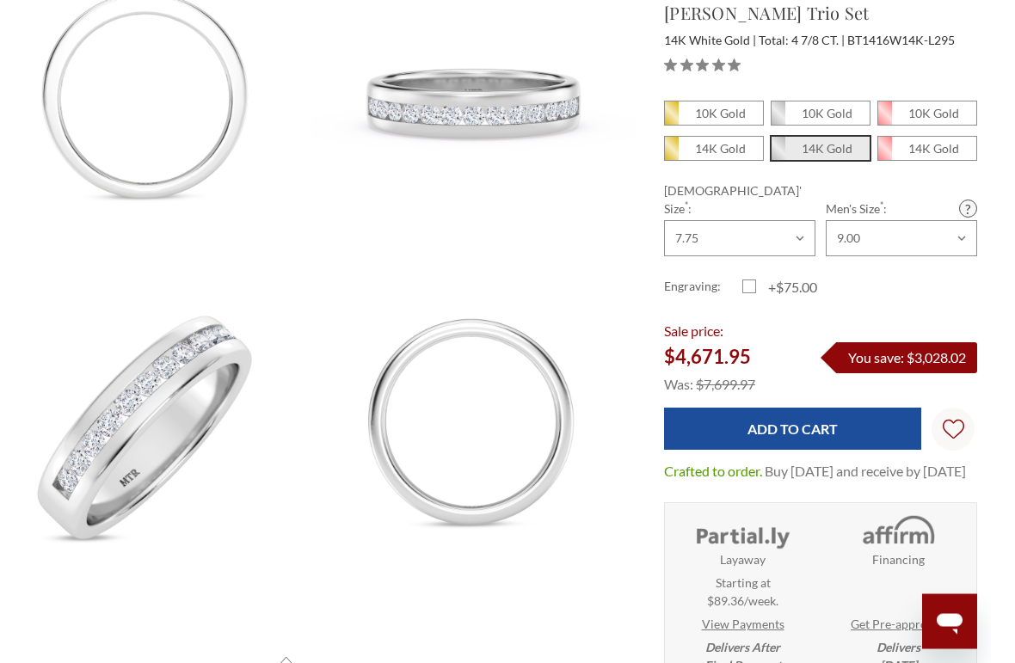
scroll to position [1006, 3]
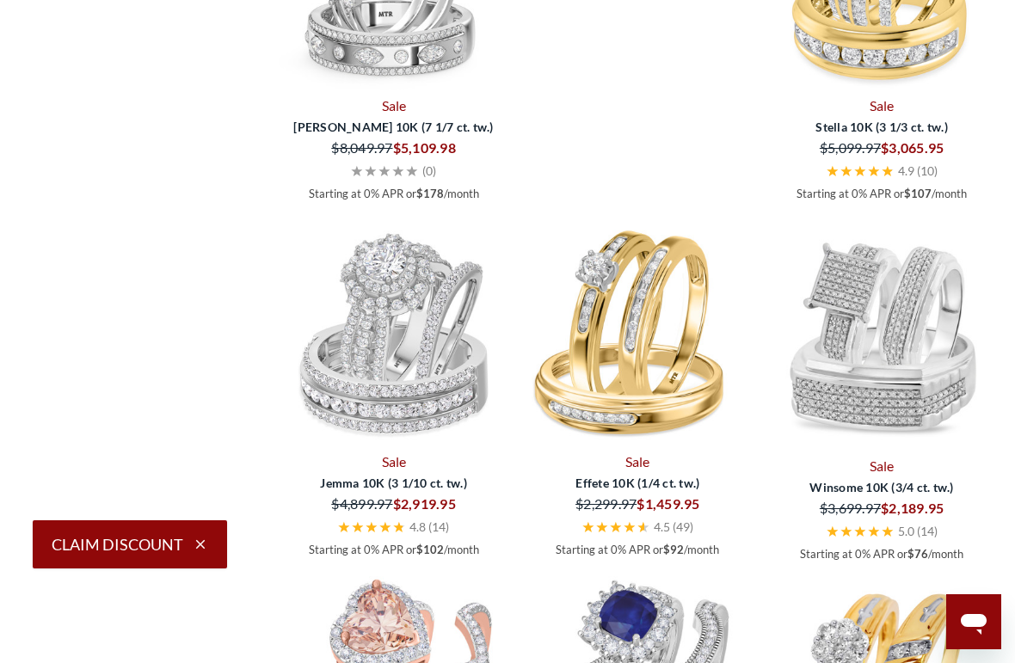
scroll to position [2789, 0]
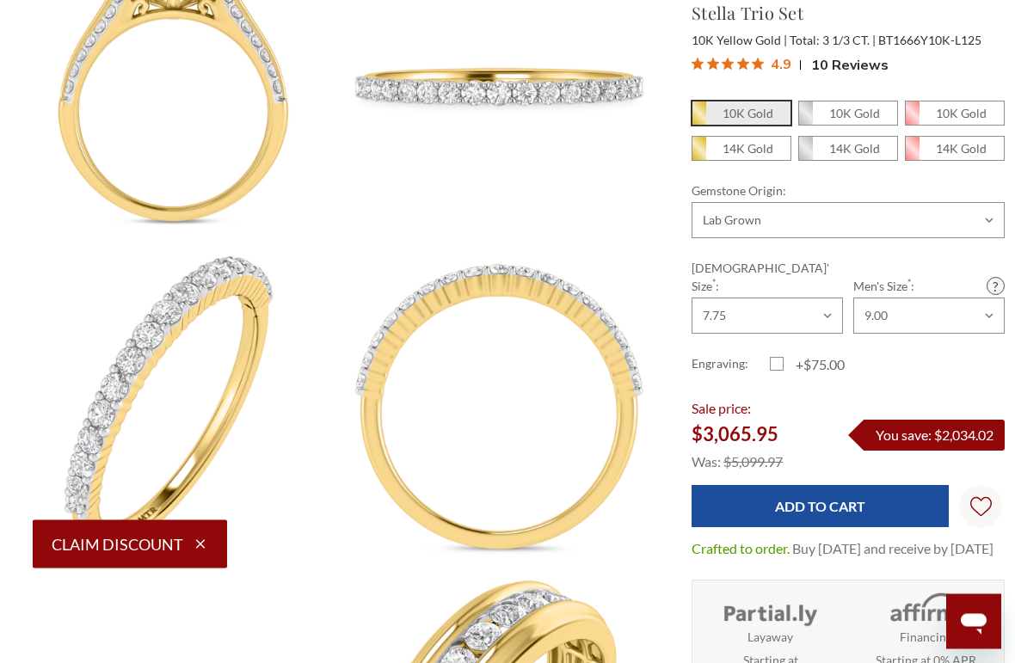
scroll to position [1230, 0]
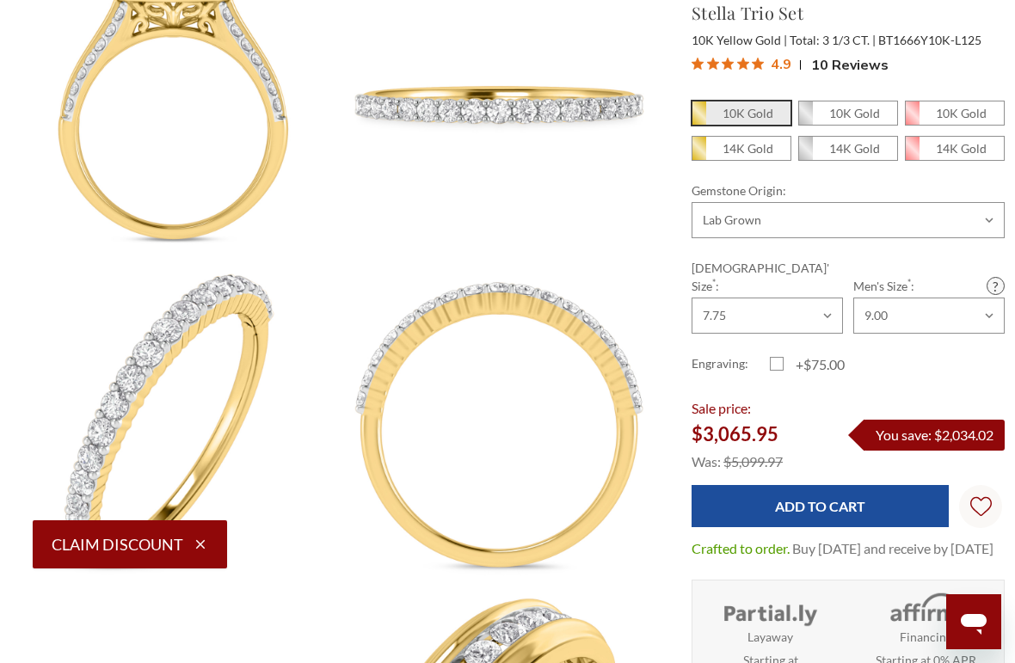
click at [749, 147] on em "14K Gold" at bounding box center [747, 148] width 51 height 15
click at [699, 153] on input "14K Gold" at bounding box center [698, 153] width 1 height 1
radio input "true"
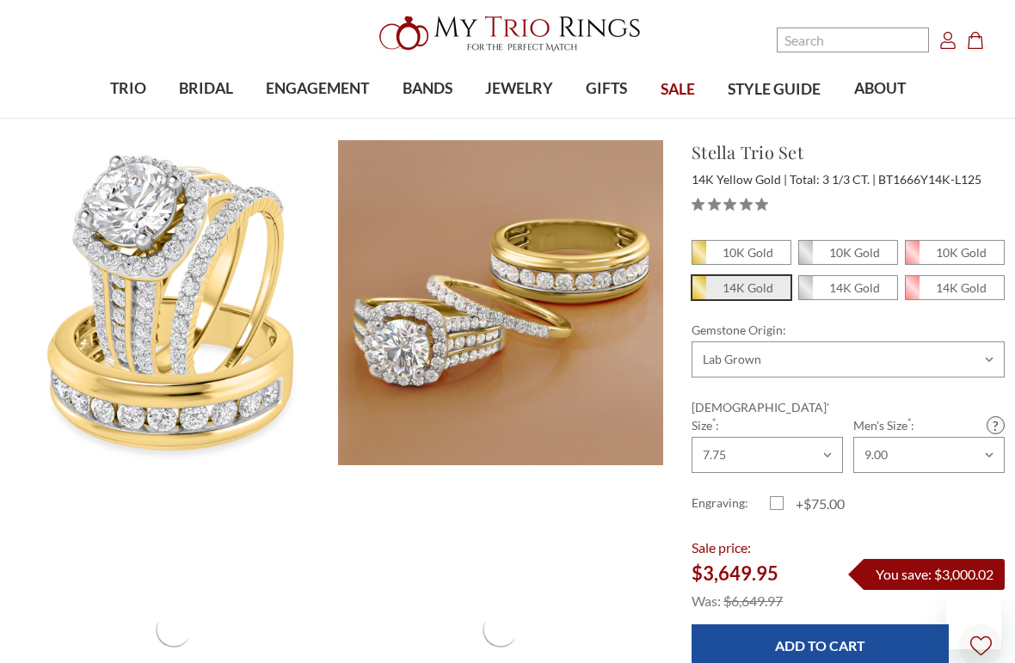
click at [757, 247] on em "10K Gold" at bounding box center [747, 252] width 51 height 15
click at [699, 257] on input "10K Gold" at bounding box center [698, 257] width 1 height 1
radio input "true"
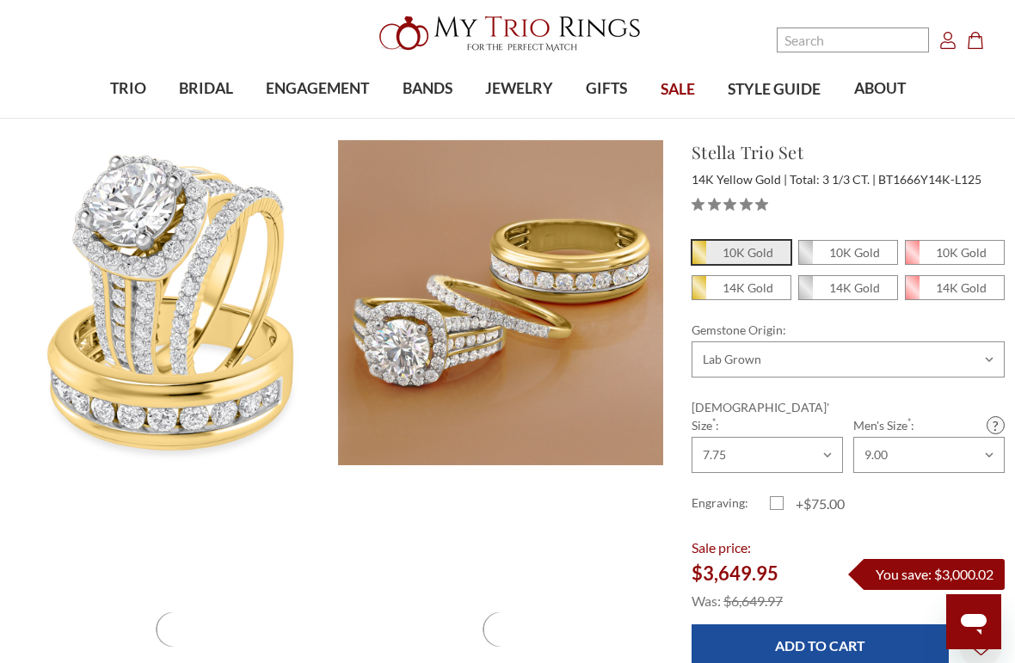
scroll to position [40, 0]
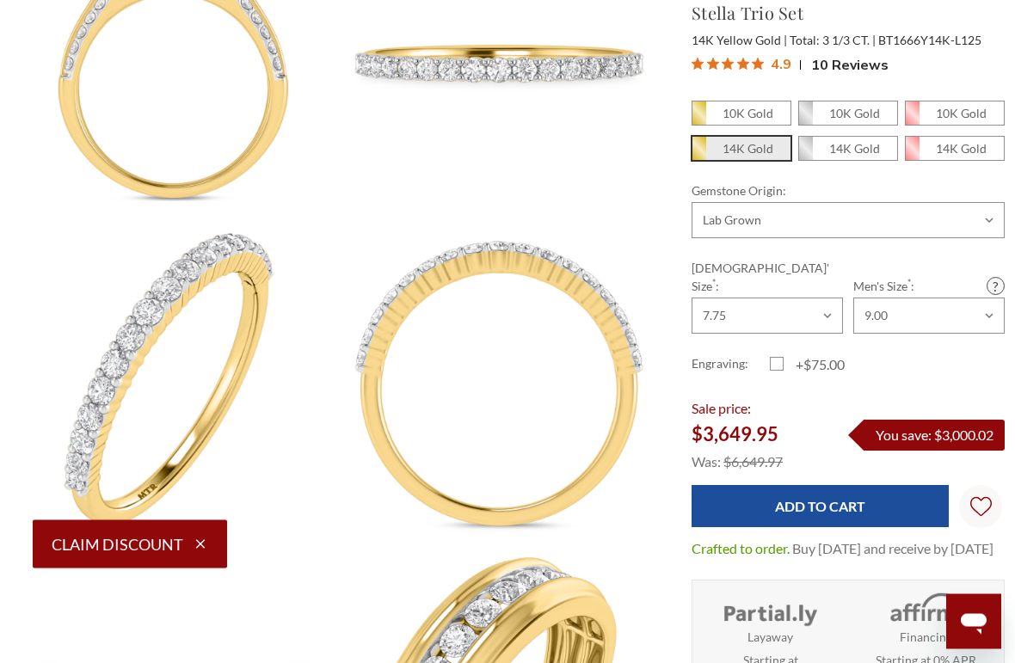
scroll to position [1161, 0]
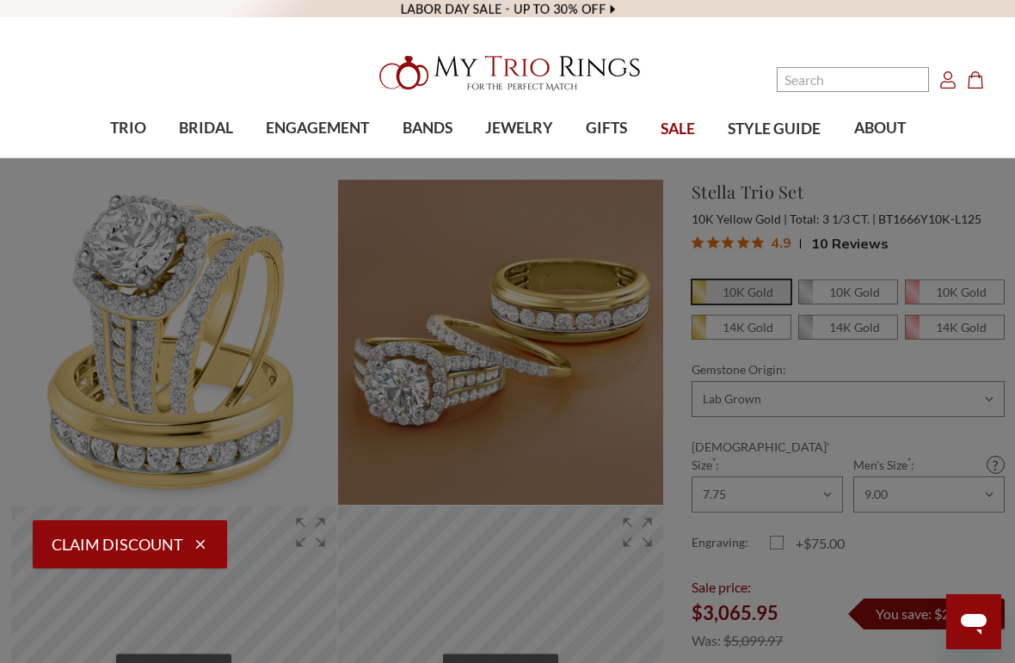
click at [520, 139] on span "JEWELRY" at bounding box center [519, 128] width 68 height 22
click at [504, 357] on span "Bracelets on SALE" at bounding box center [489, 360] width 135 height 21
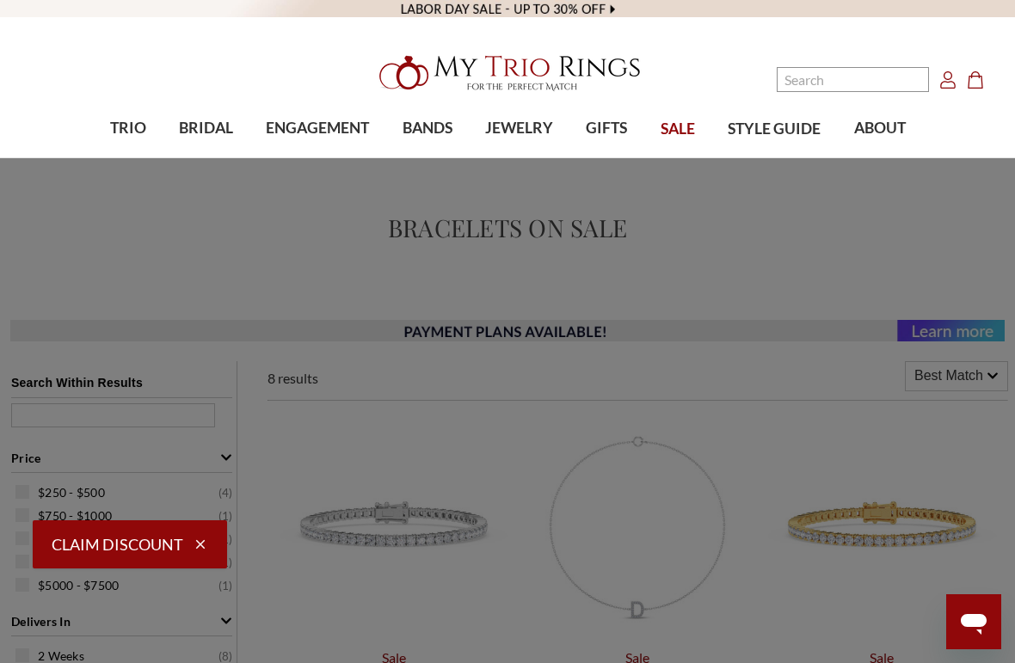
click at [526, 131] on span "JEWELRY" at bounding box center [519, 128] width 68 height 22
click at [498, 384] on span "View All Bracelets" at bounding box center [489, 388] width 135 height 21
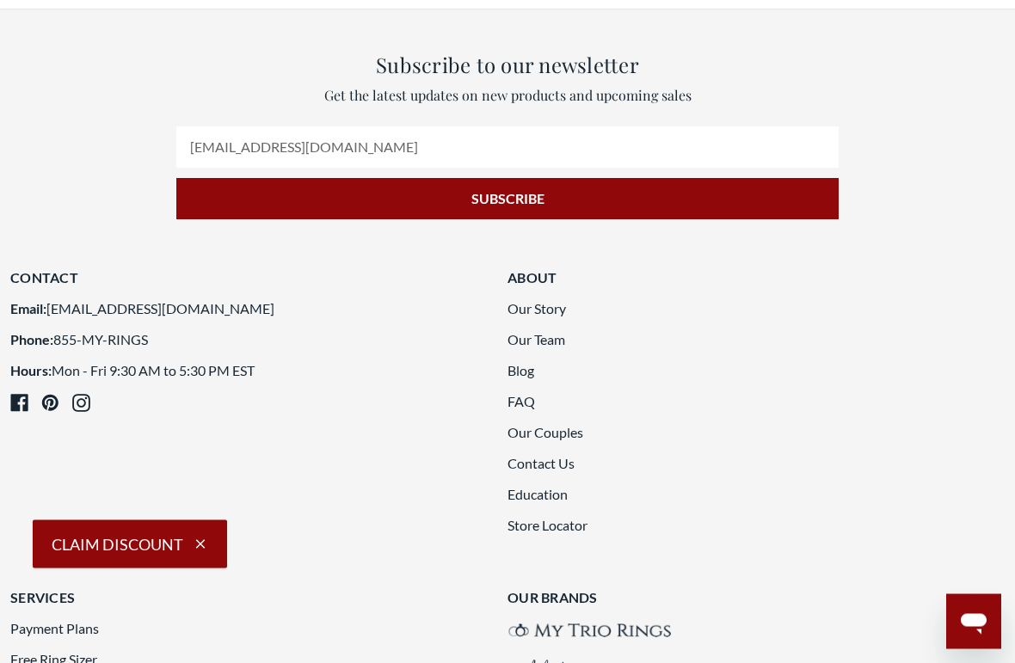
scroll to position [3541, 0]
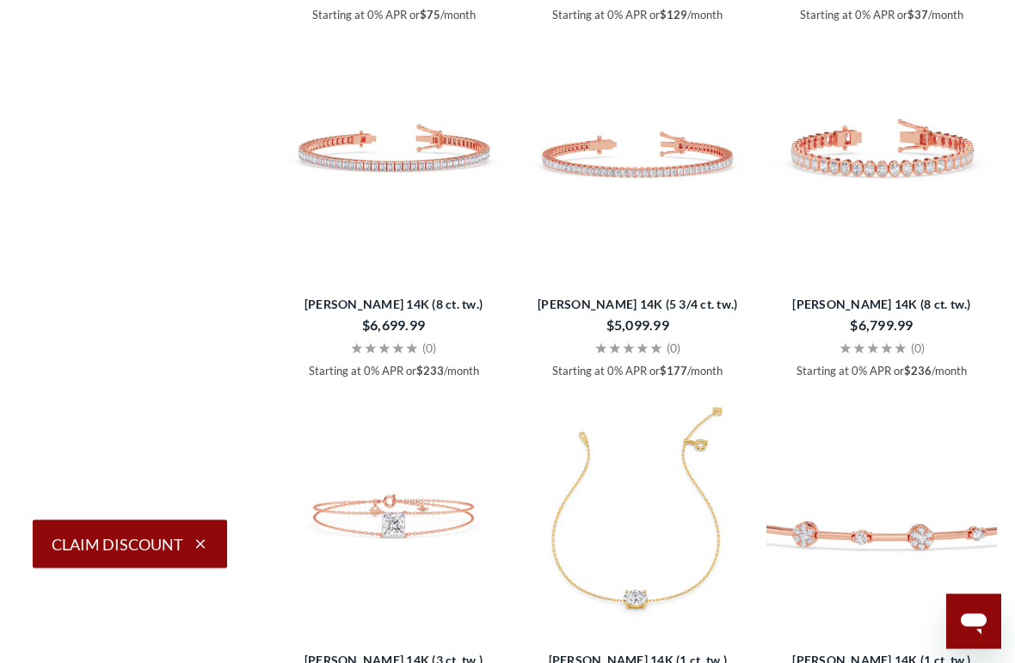
scroll to position [1726, 0]
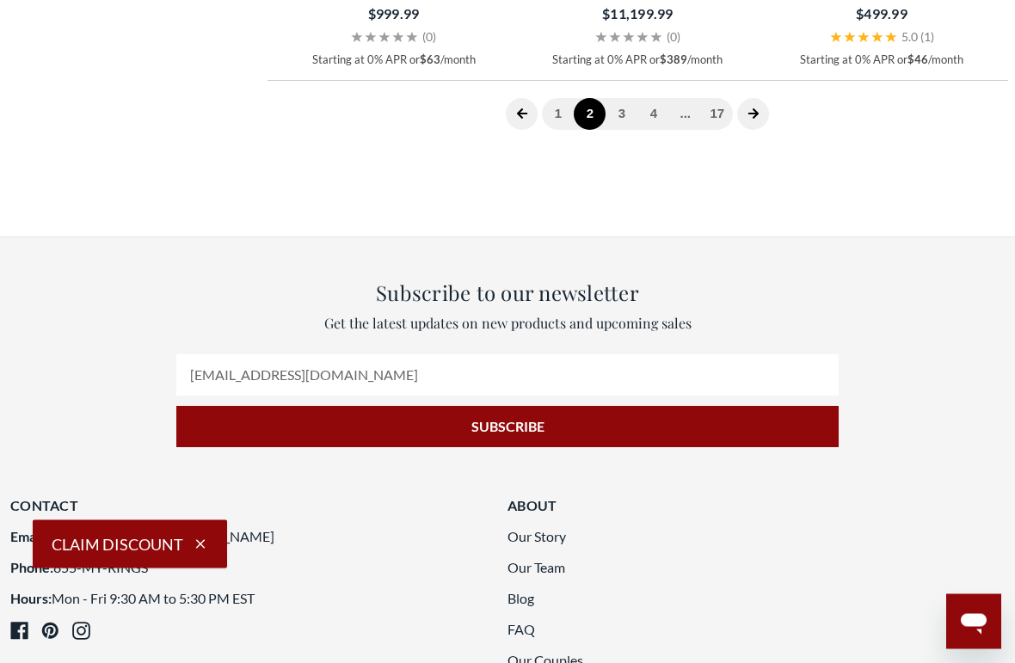
click at [759, 120] on icon "next page" at bounding box center [753, 114] width 12 height 12
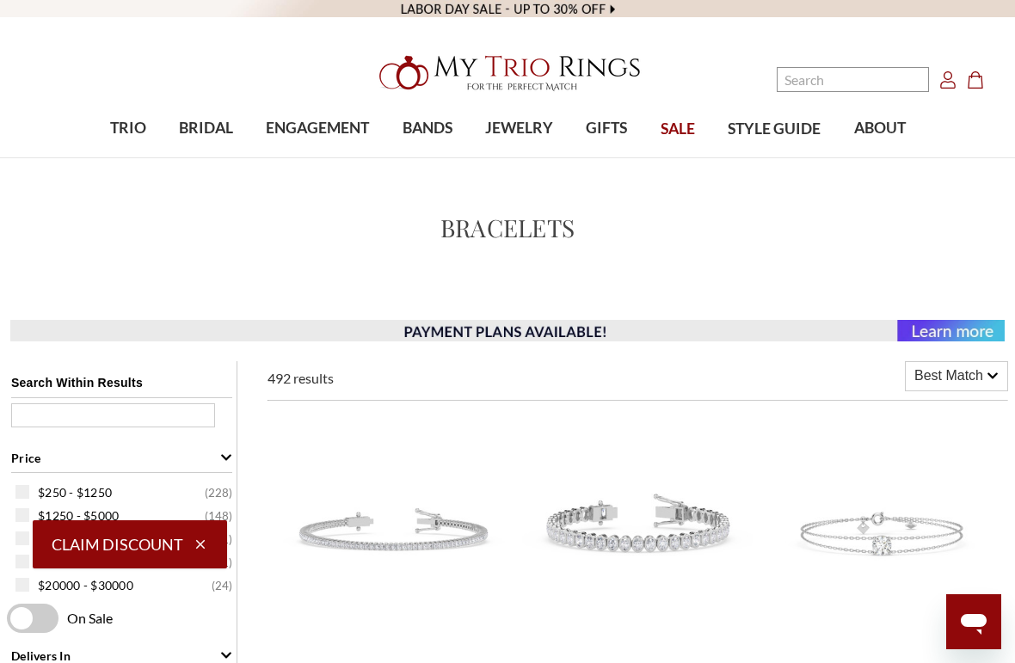
click at [531, 125] on span "JEWELRY" at bounding box center [519, 128] width 68 height 22
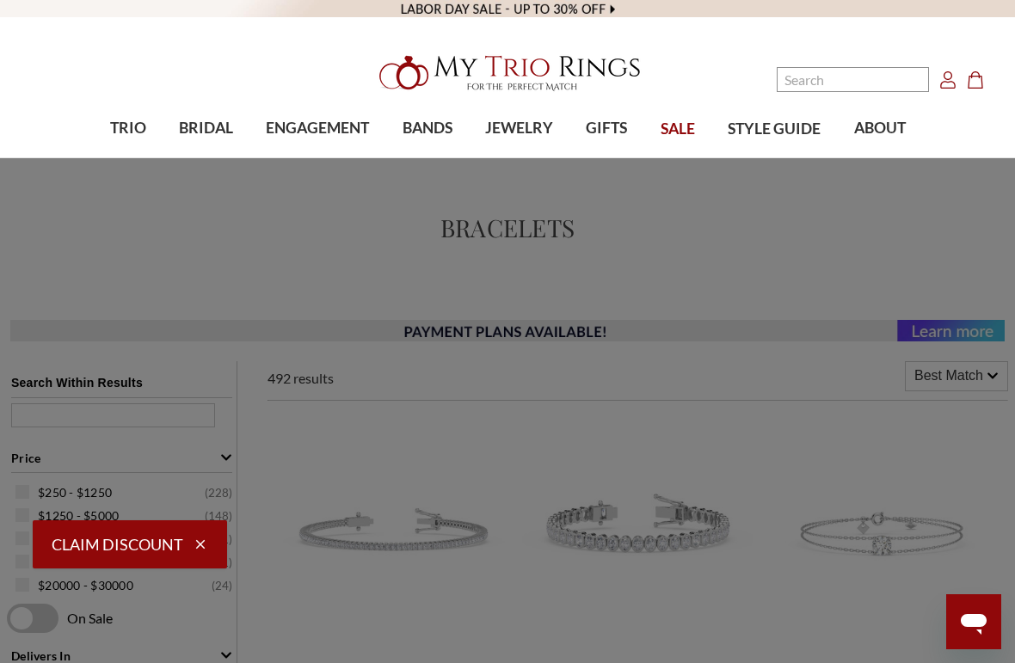
click at [680, 382] on span "View All Matching Sets" at bounding box center [660, 391] width 135 height 41
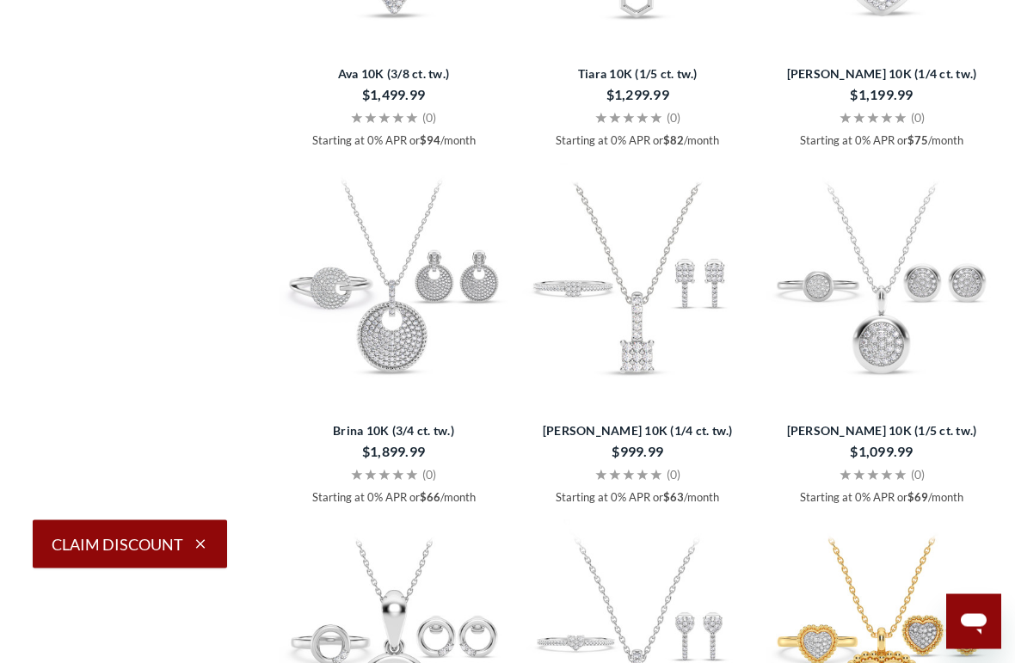
scroll to position [2040, 0]
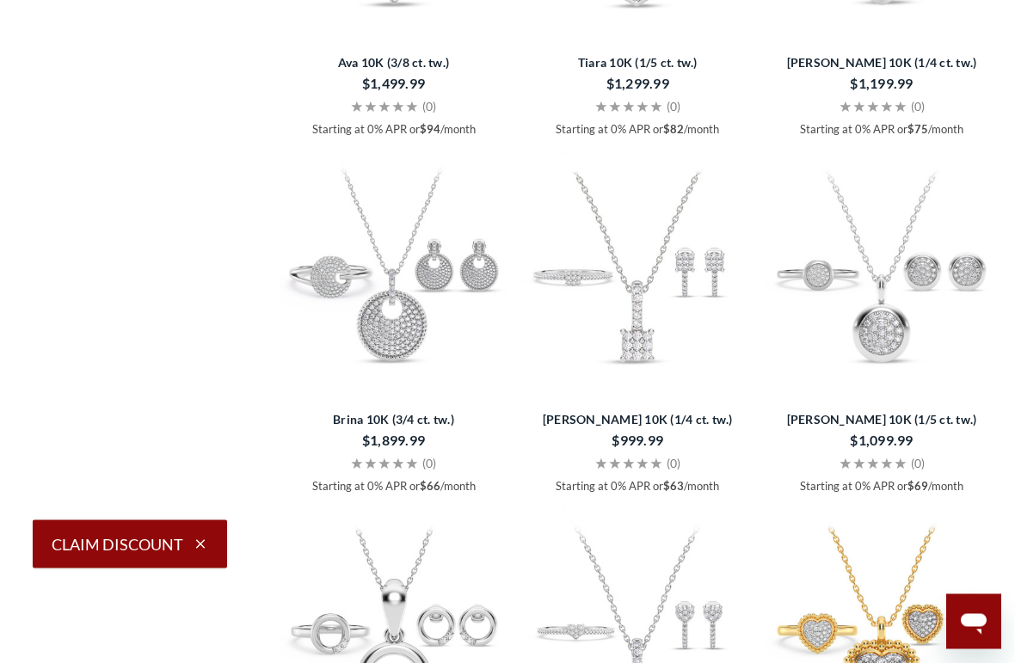
click at [415, 411] on span "Brina 10K (3/4 ct. tw.)" at bounding box center [394, 420] width 229 height 18
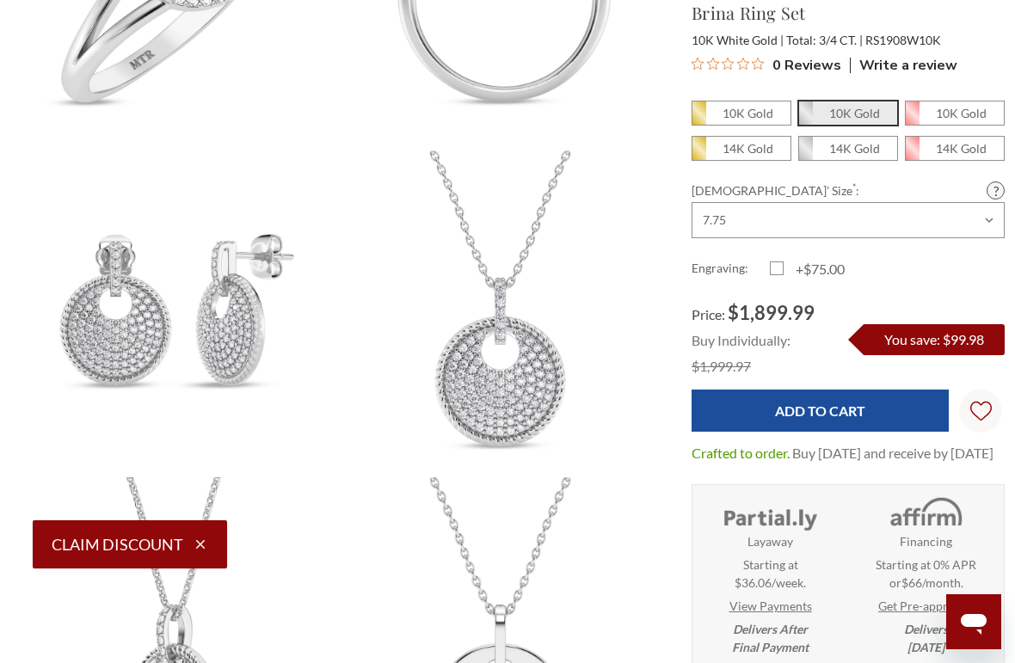
scroll to position [672, 0]
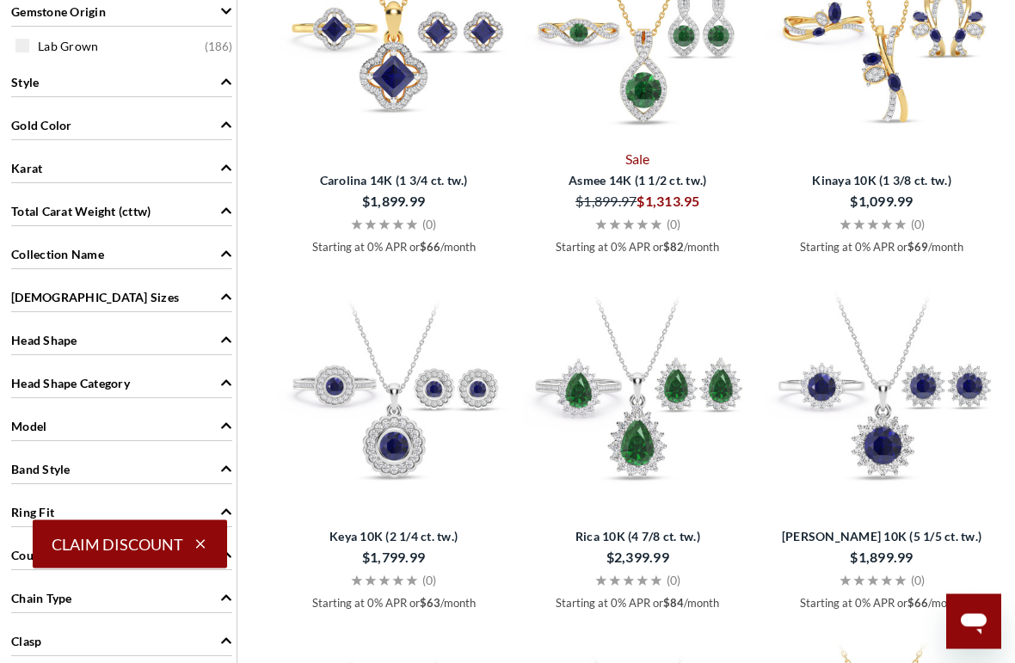
scroll to position [854, 0]
click at [37, 128] on span "Gold Color" at bounding box center [41, 126] width 61 height 18
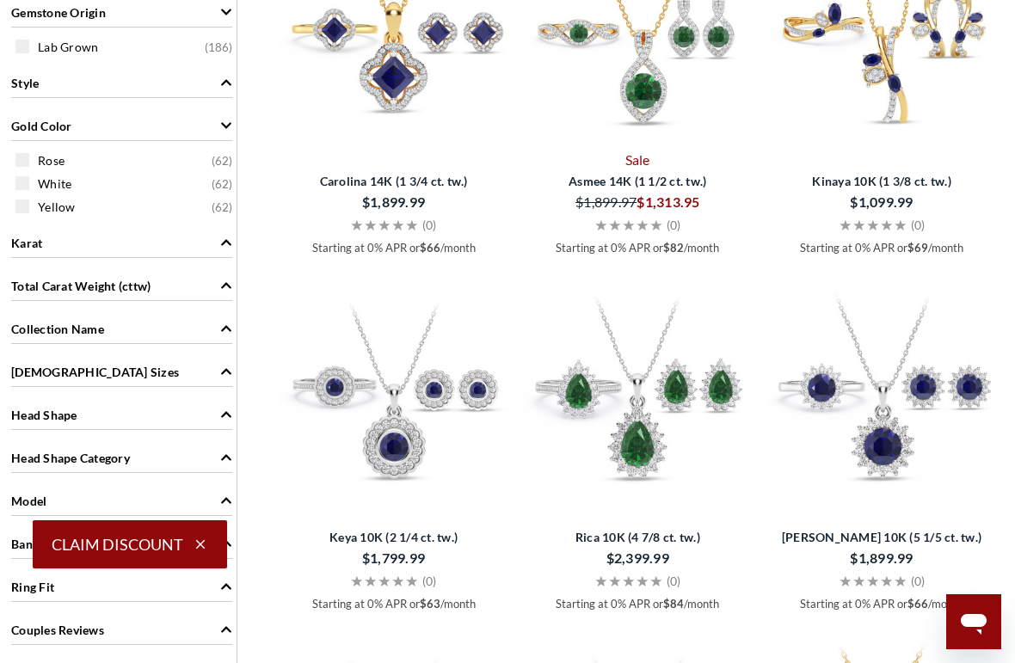
click at [24, 204] on span at bounding box center [22, 207] width 14 height 14
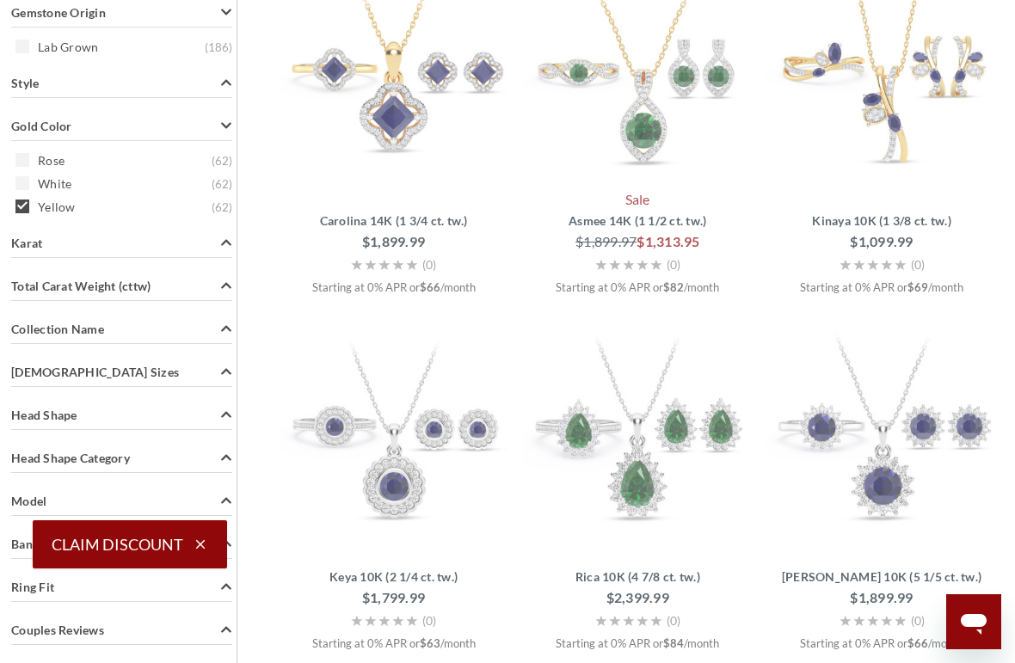
scroll to position [341, 0]
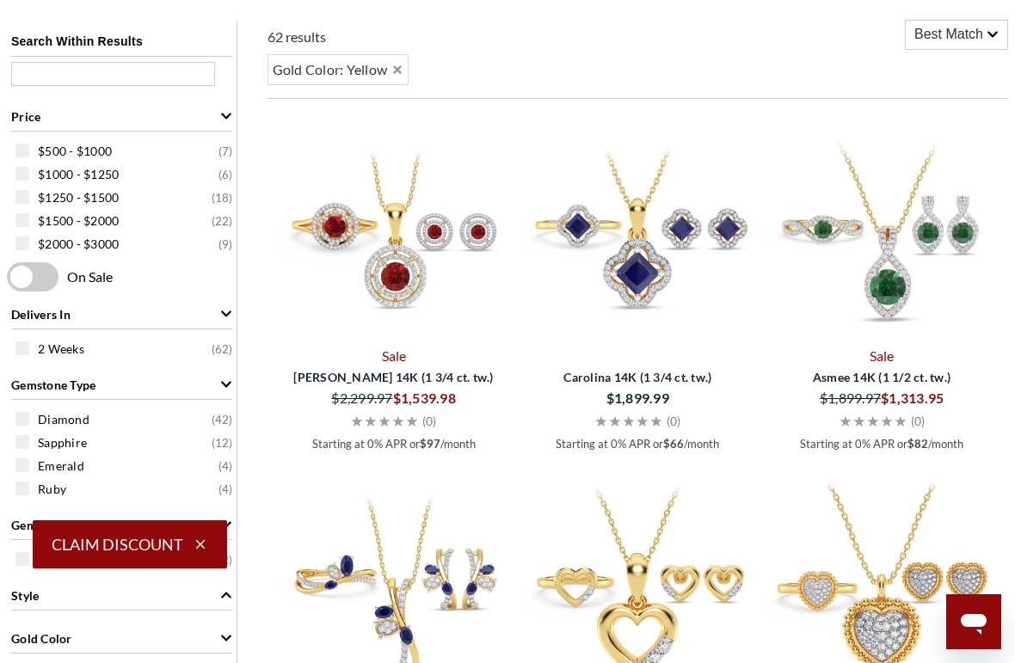
click at [19, 150] on span at bounding box center [22, 151] width 14 height 14
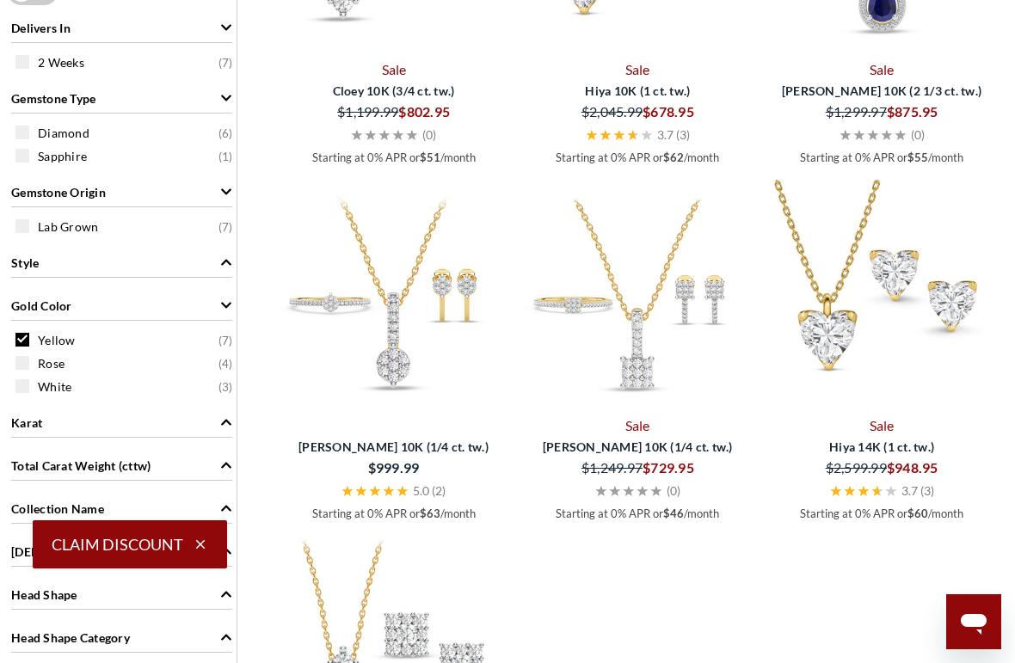
scroll to position [626, 0]
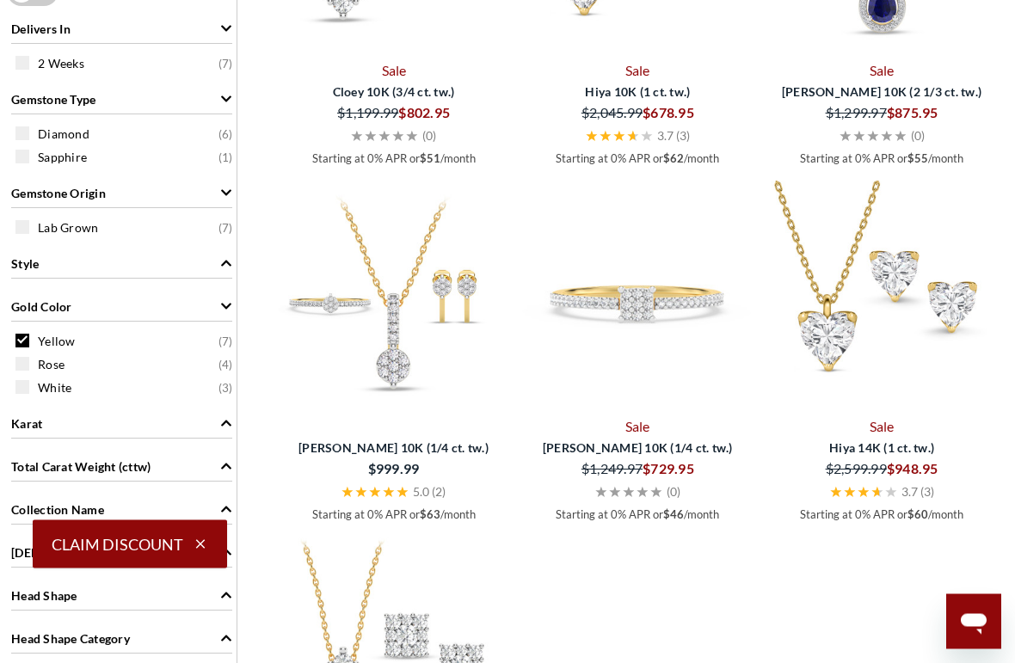
click at [635, 398] on img at bounding box center [637, 296] width 230 height 230
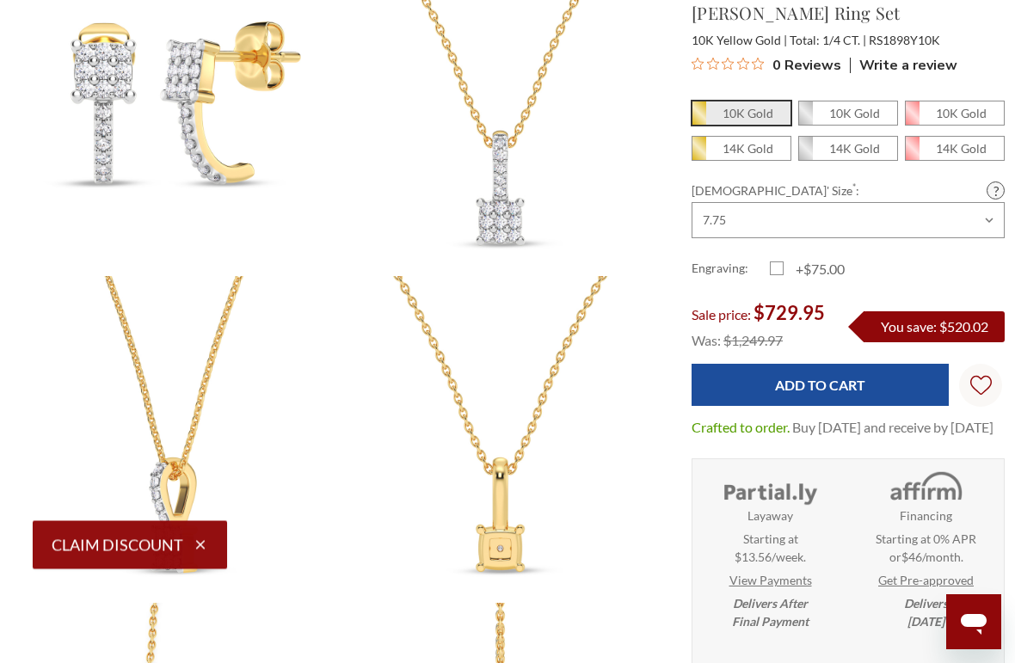
scroll to position [872, 0]
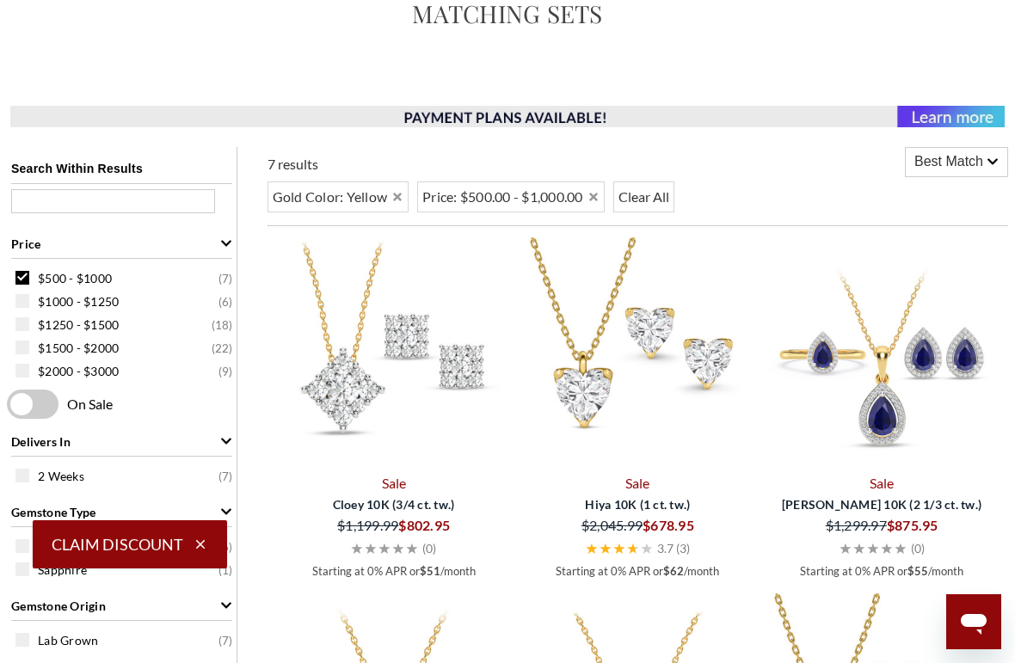
scroll to position [192, 0]
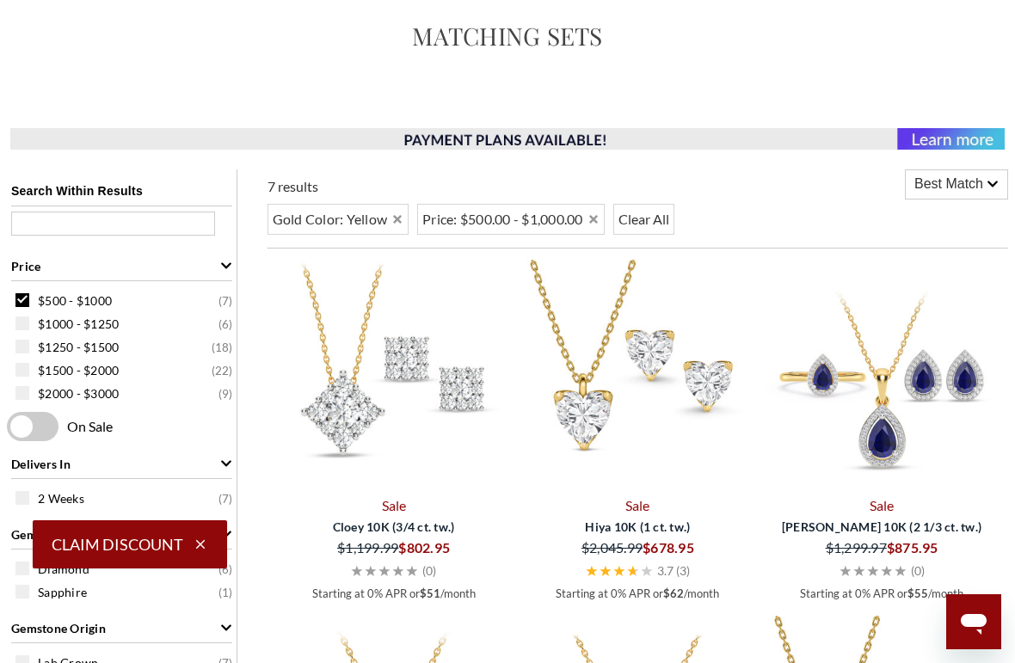
click at [28, 347] on span at bounding box center [22, 347] width 14 height 14
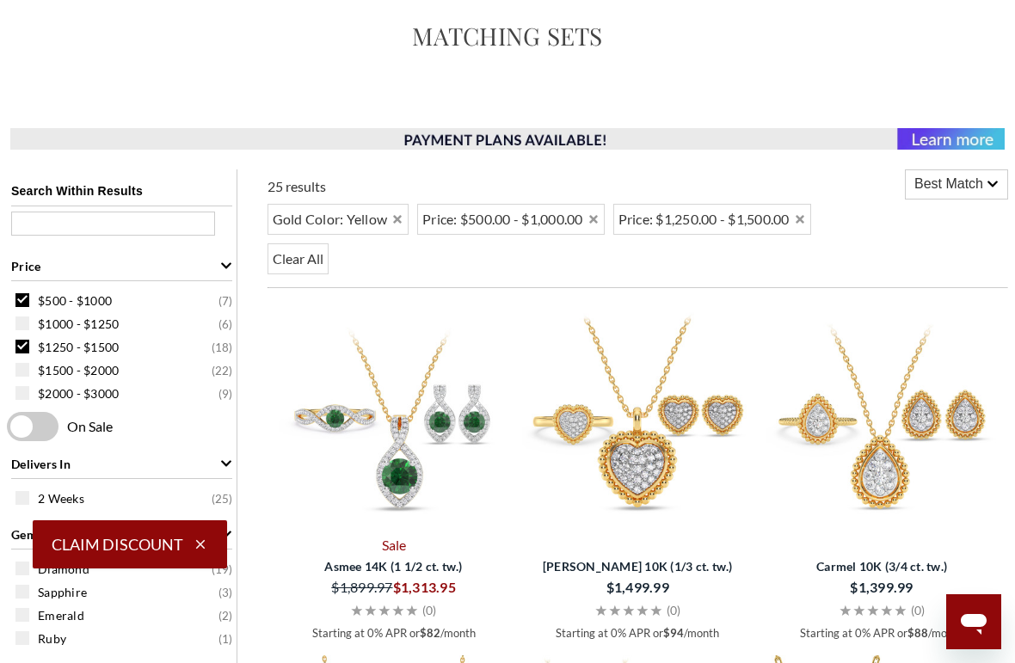
click at [27, 298] on span at bounding box center [22, 300] width 14 height 14
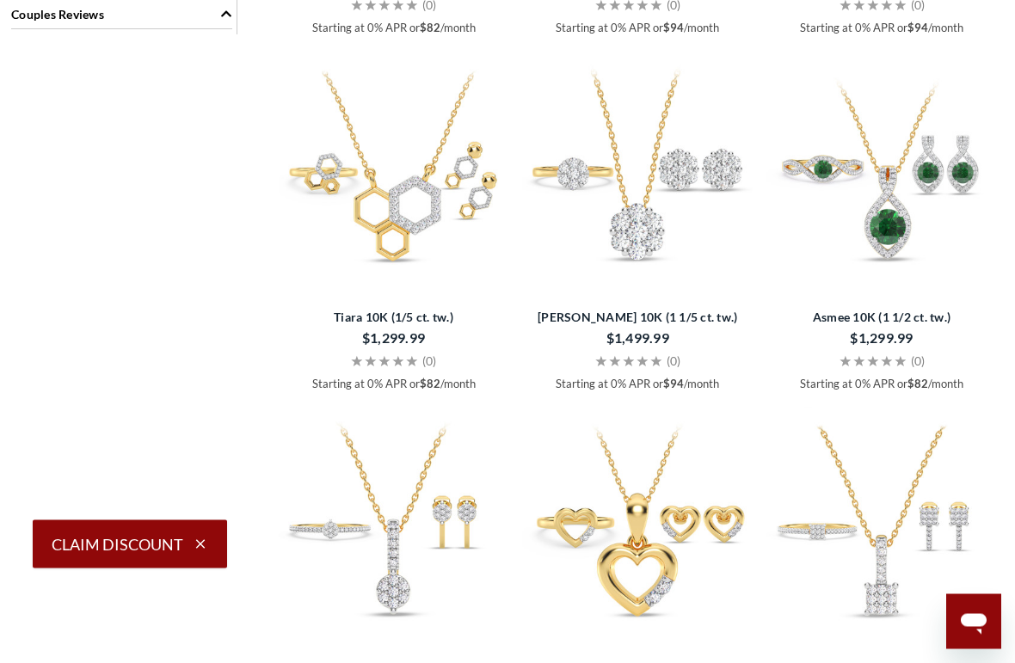
scroll to position [1468, 0]
click at [624, 310] on span "[PERSON_NAME] 10K (1 1/5 ct. tw.)" at bounding box center [637, 319] width 229 height 18
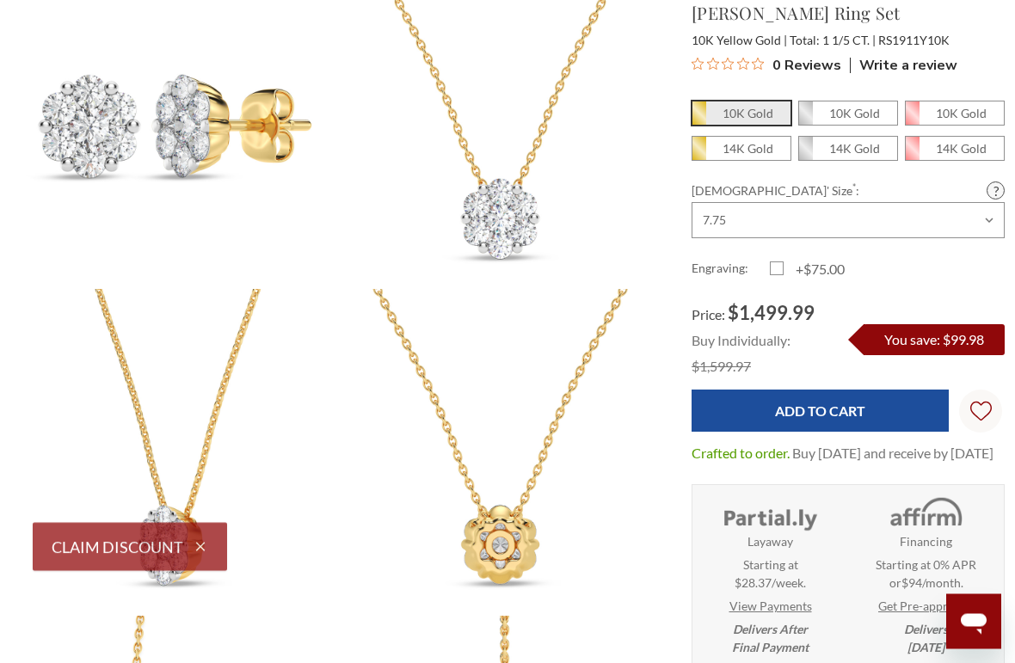
scroll to position [861, 0]
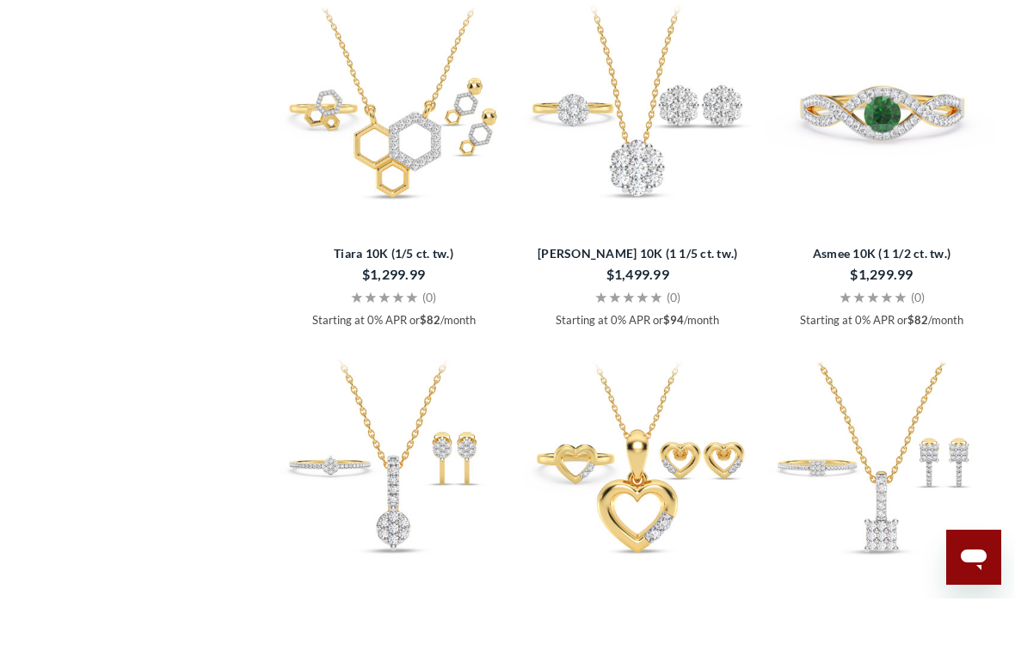
click at [869, 239] on img at bounding box center [881, 166] width 230 height 230
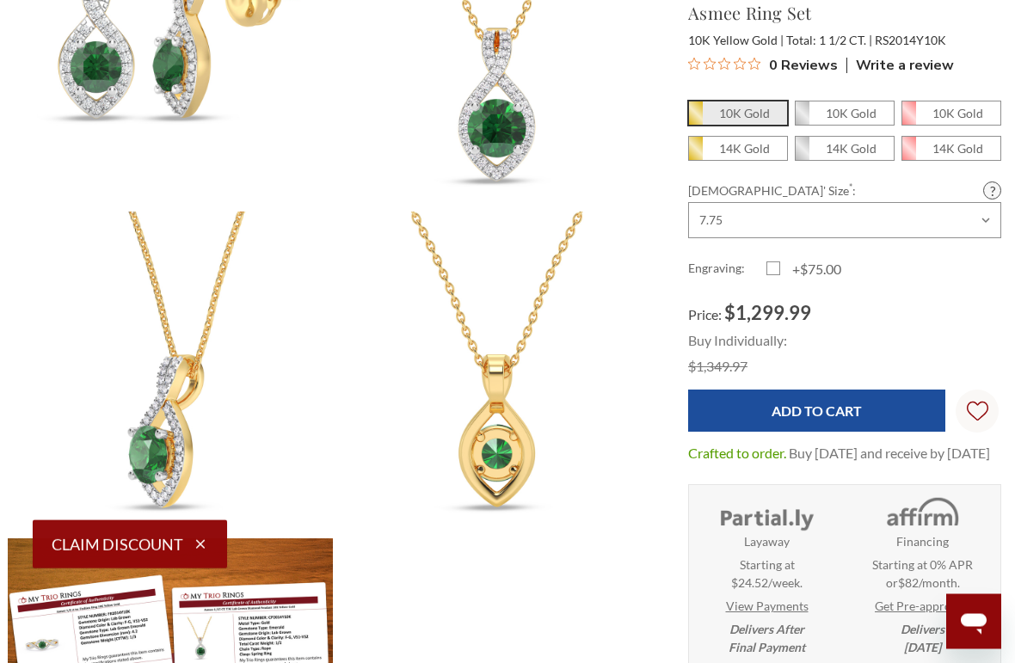
scroll to position [931, 3]
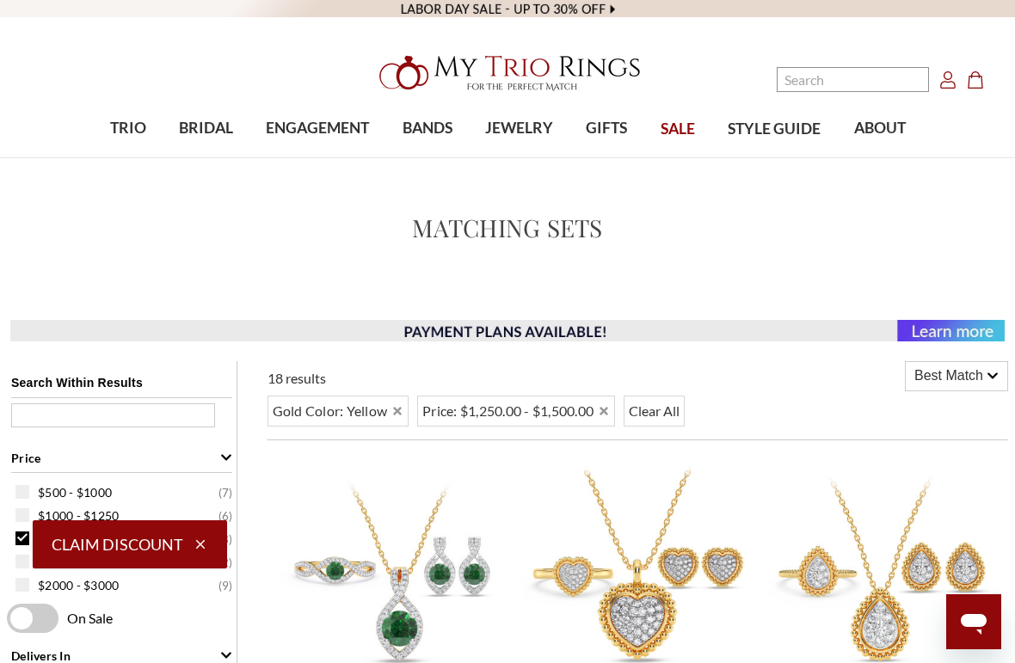
click at [525, 118] on span "JEWELRY" at bounding box center [519, 128] width 68 height 22
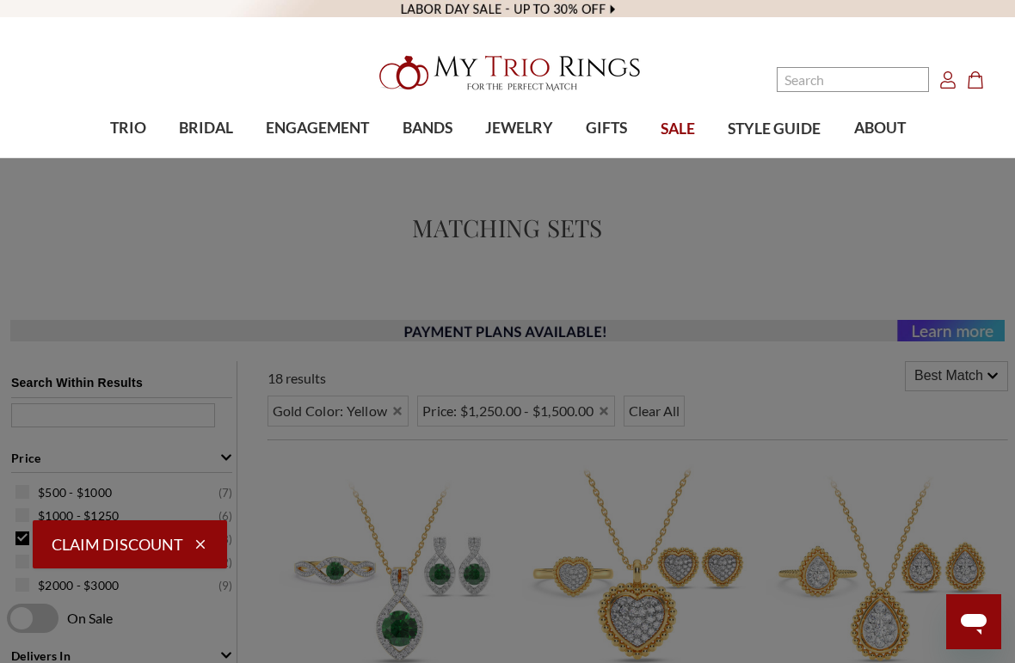
click at [120, 480] on span "View All Earrings" at bounding box center [150, 475] width 135 height 21
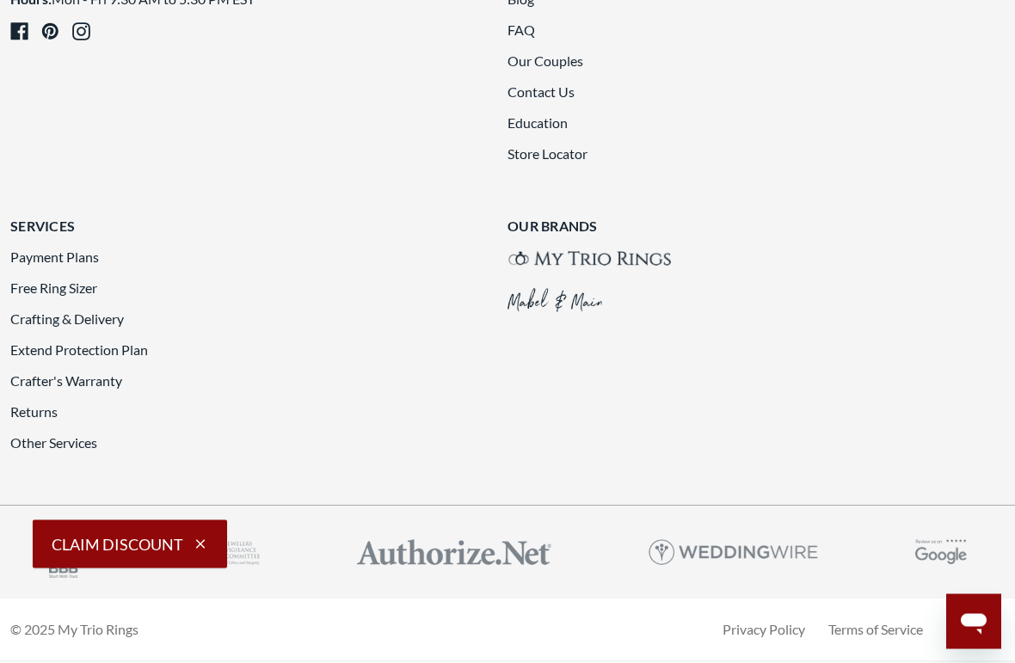
scroll to position [3690, 0]
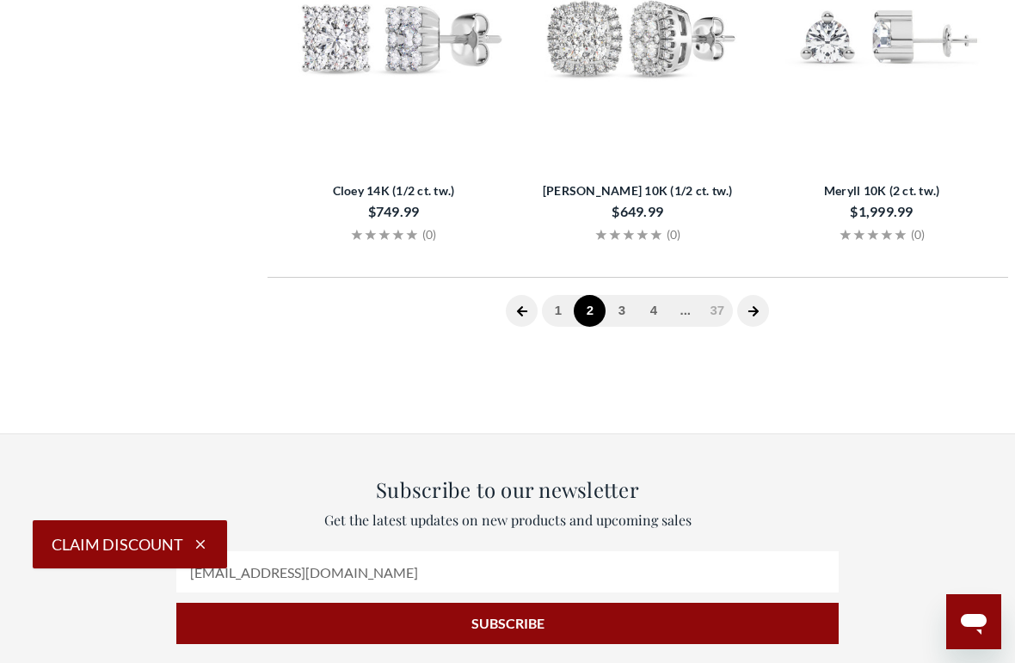
scroll to position [341, 0]
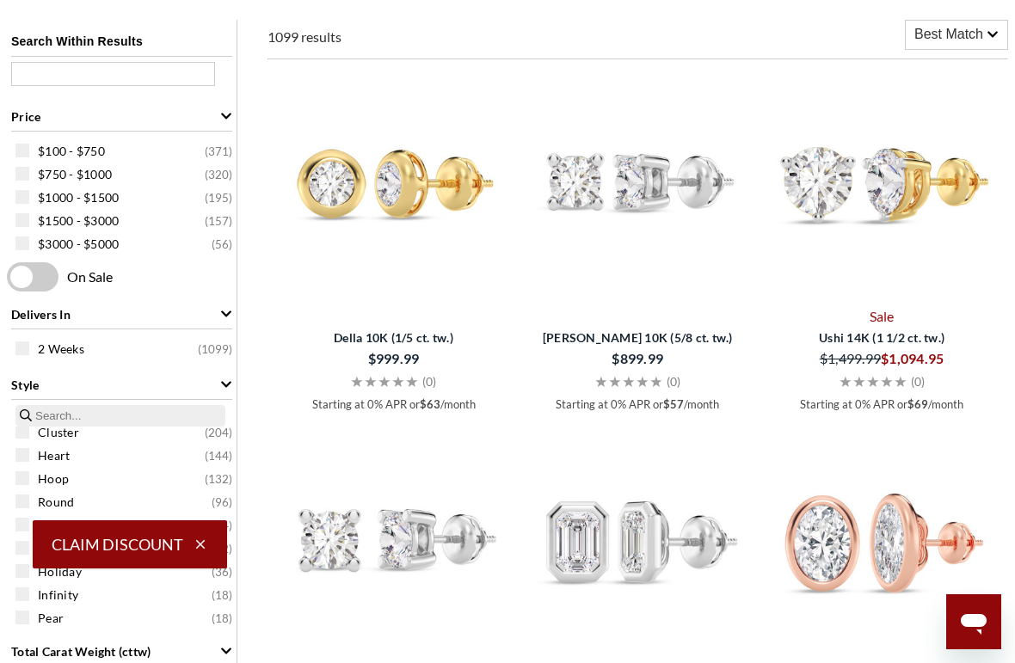
click at [22, 488] on div "Hoop ( 132 )" at bounding box center [125, 478] width 221 height 19
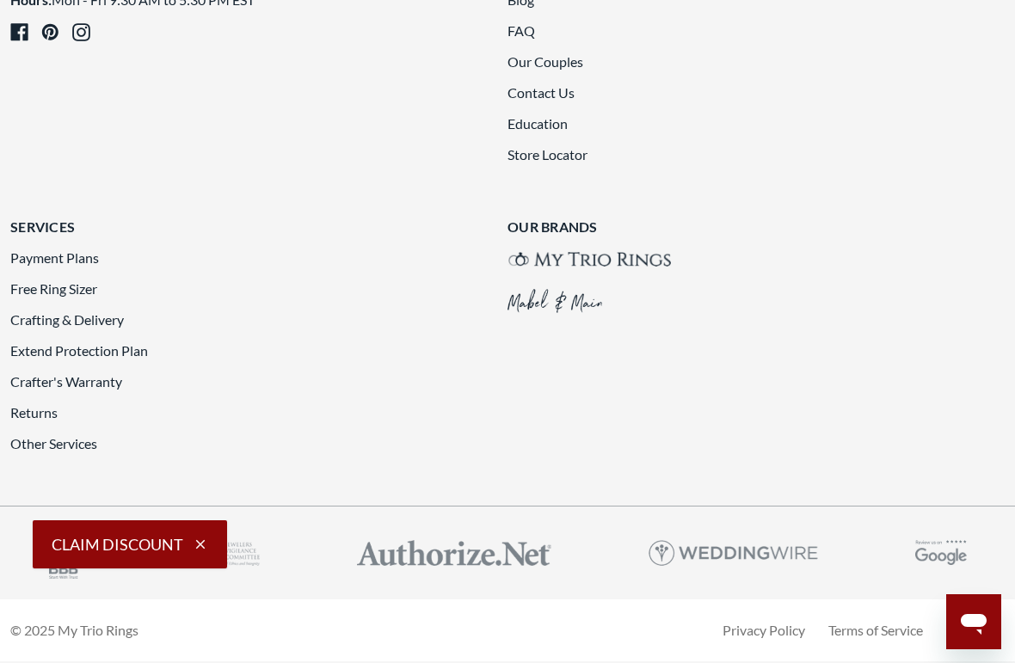
scroll to position [3771, 0]
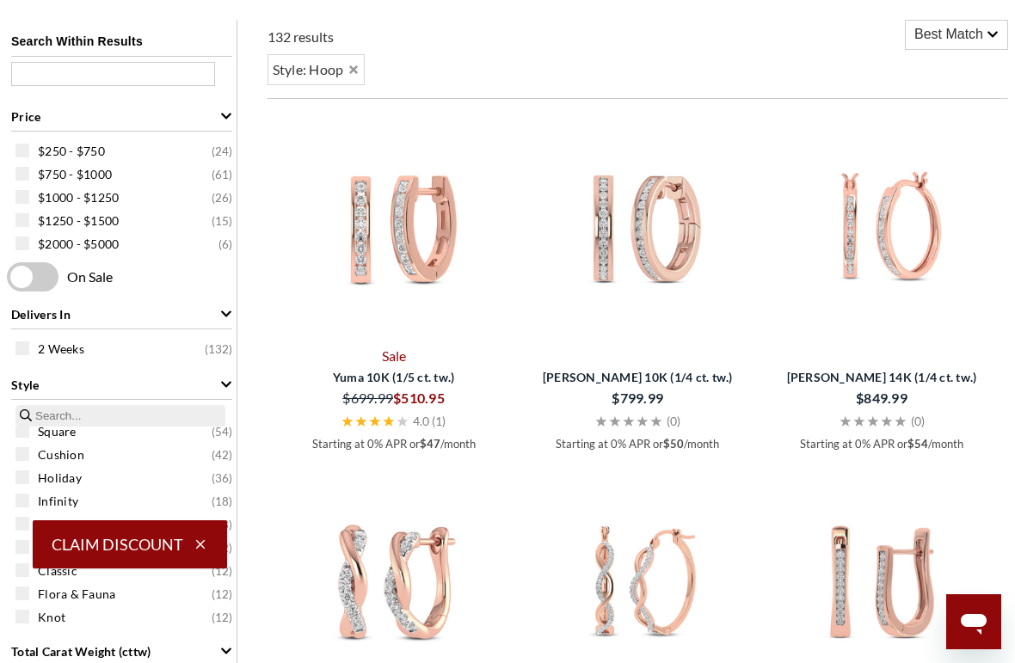
scroll to position [126, 0]
click at [201, 544] on icon "button" at bounding box center [200, 544] width 9 height 9
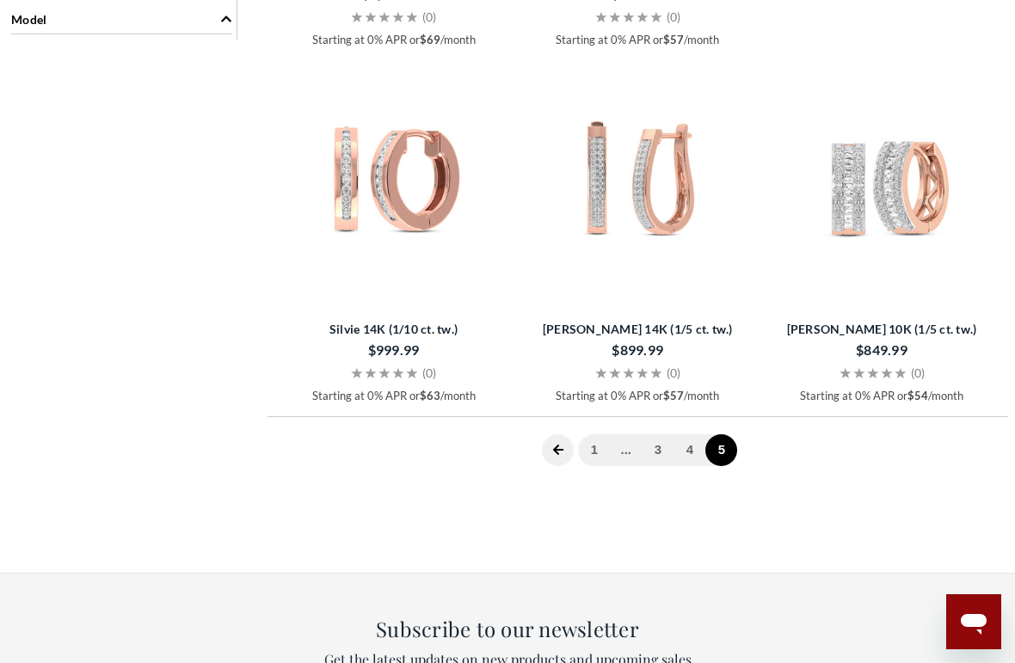
scroll to position [1460, 0]
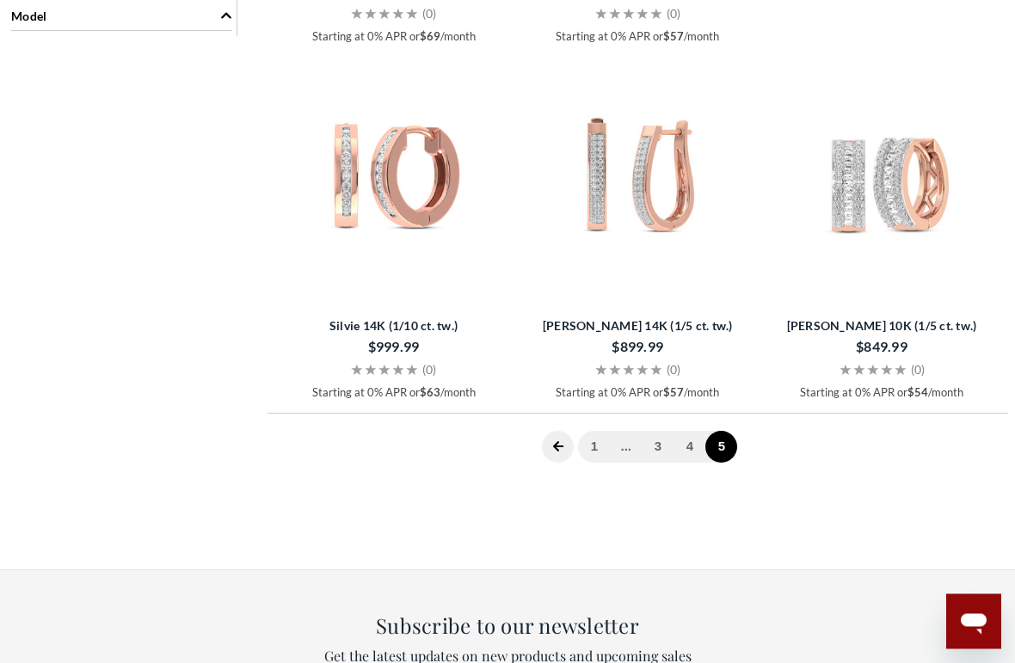
click at [720, 446] on link "5" at bounding box center [721, 448] width 32 height 32
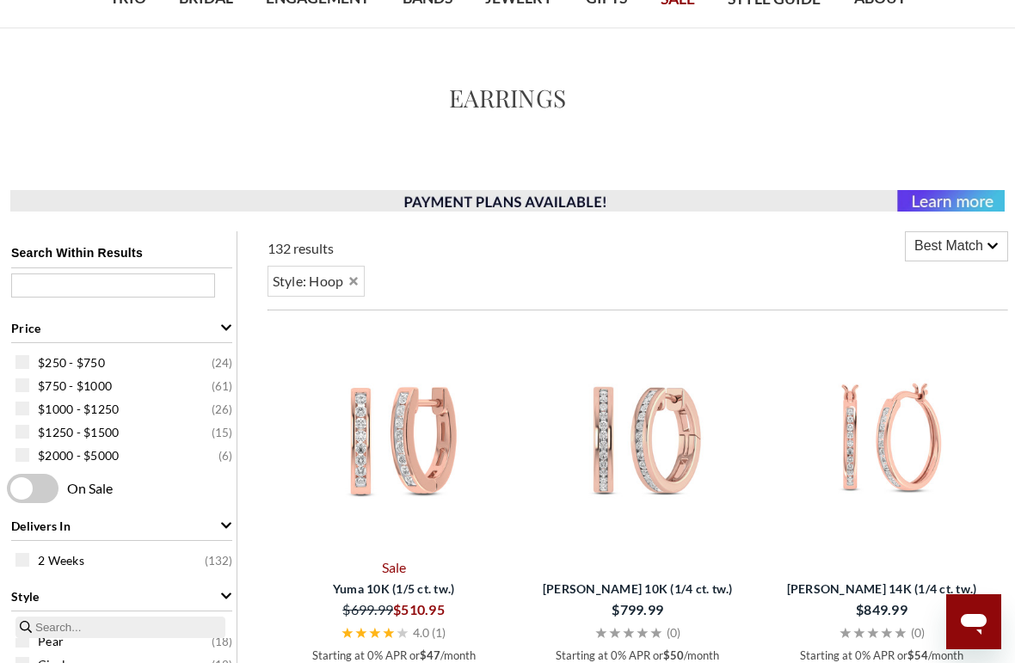
scroll to position [0, 0]
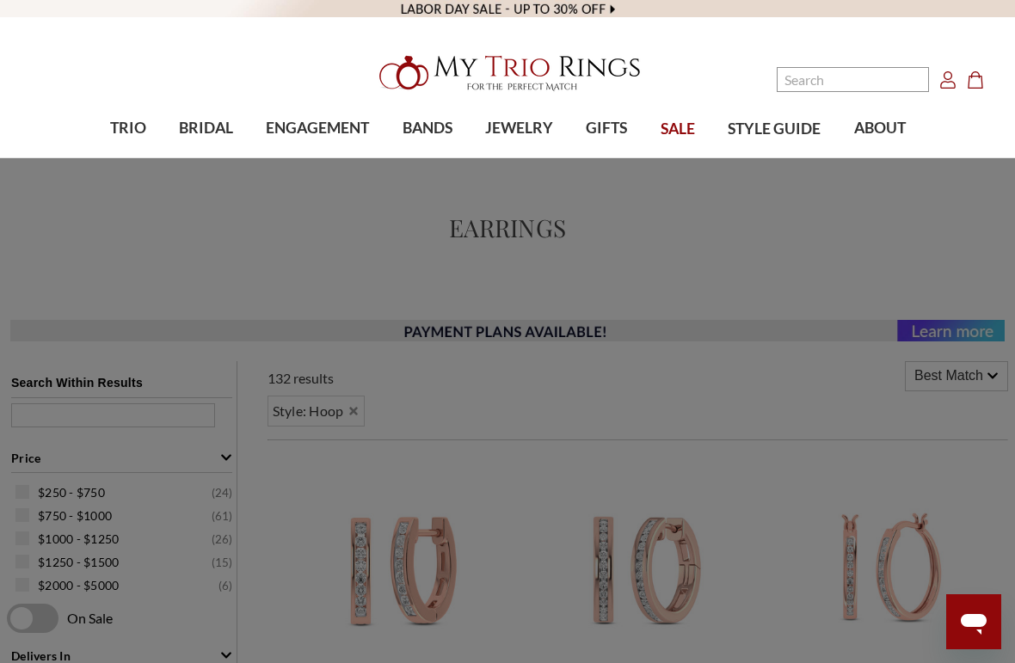
click at [519, 125] on span "JEWELRY" at bounding box center [519, 128] width 68 height 22
click at [826, 268] on span "Initial Jewelry" at bounding box center [829, 273] width 135 height 21
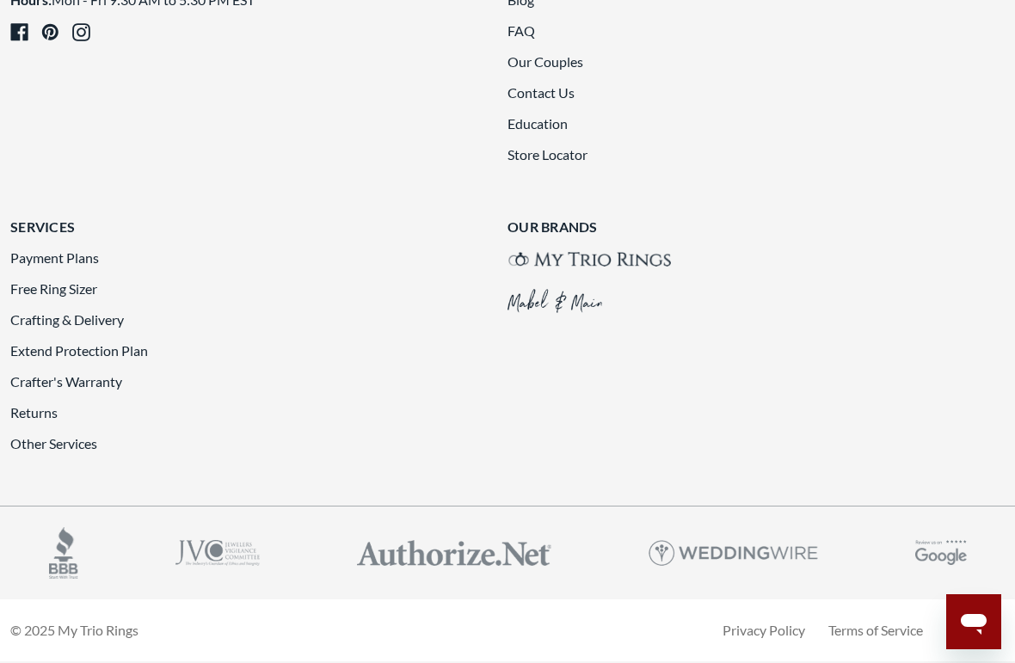
scroll to position [3559, 0]
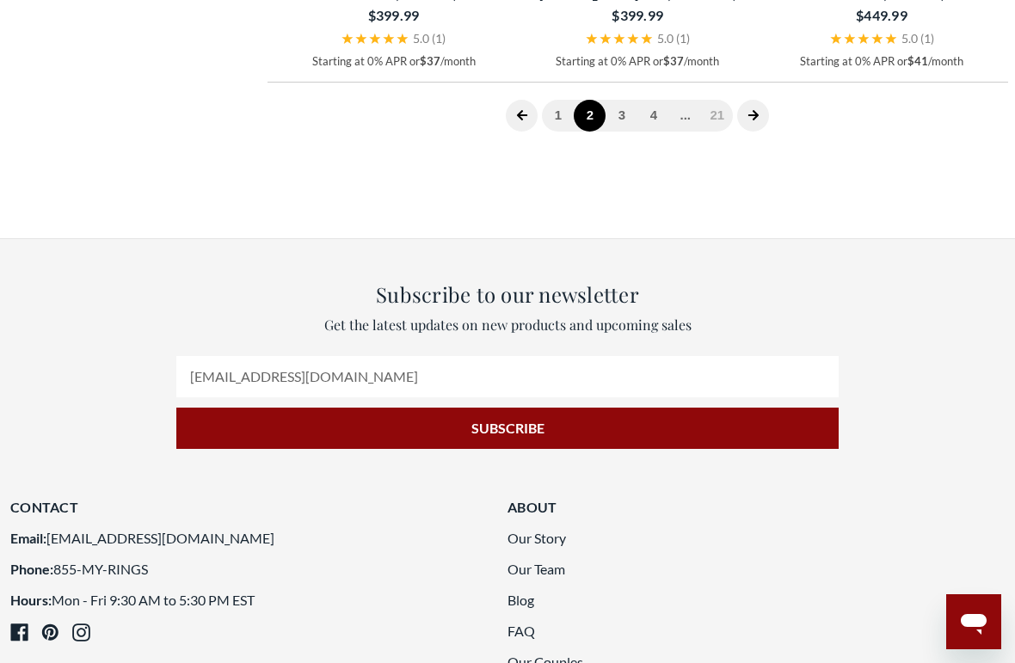
scroll to position [2435, 0]
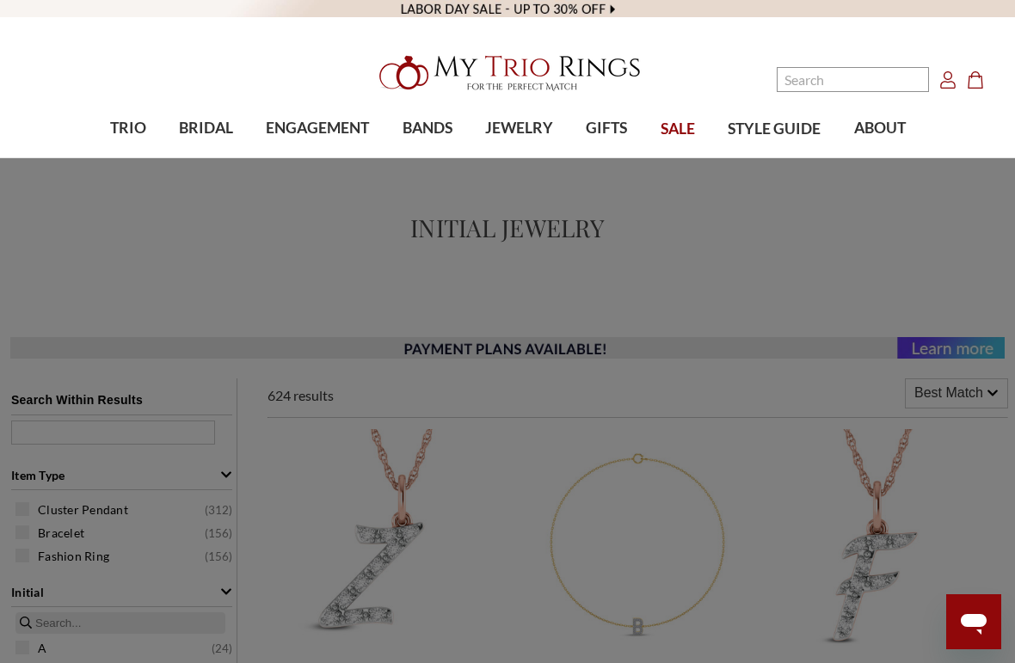
click at [512, 123] on span "JEWELRY" at bounding box center [519, 128] width 68 height 22
click at [612, 130] on span "GIFTS" at bounding box center [606, 128] width 41 height 22
click at [106, 299] on span "Gift Sets" at bounding box center [207, 302] width 249 height 21
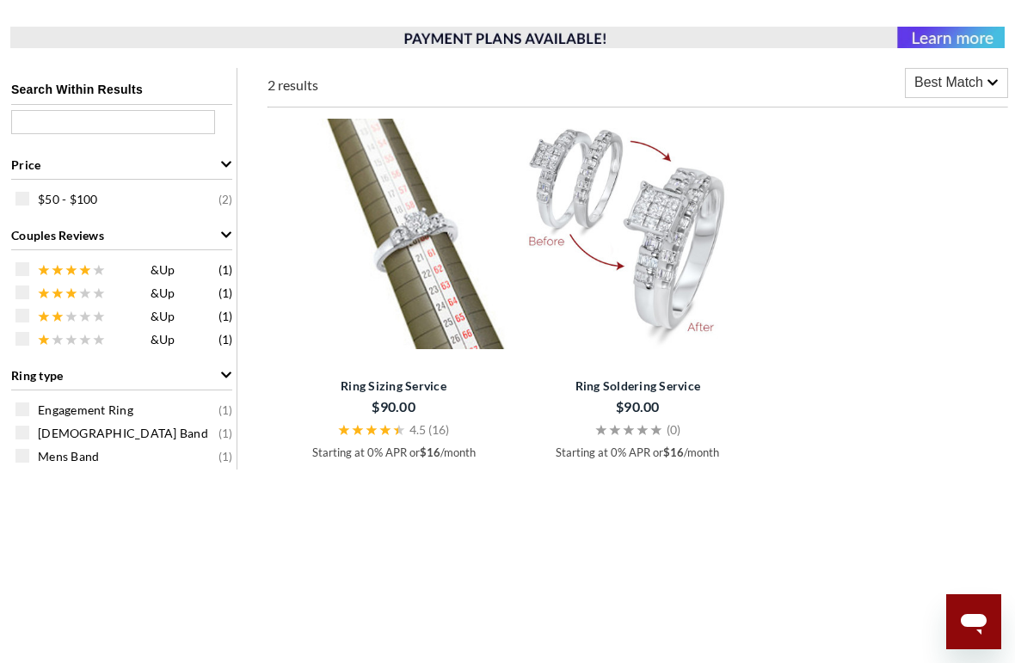
scroll to position [290, 0]
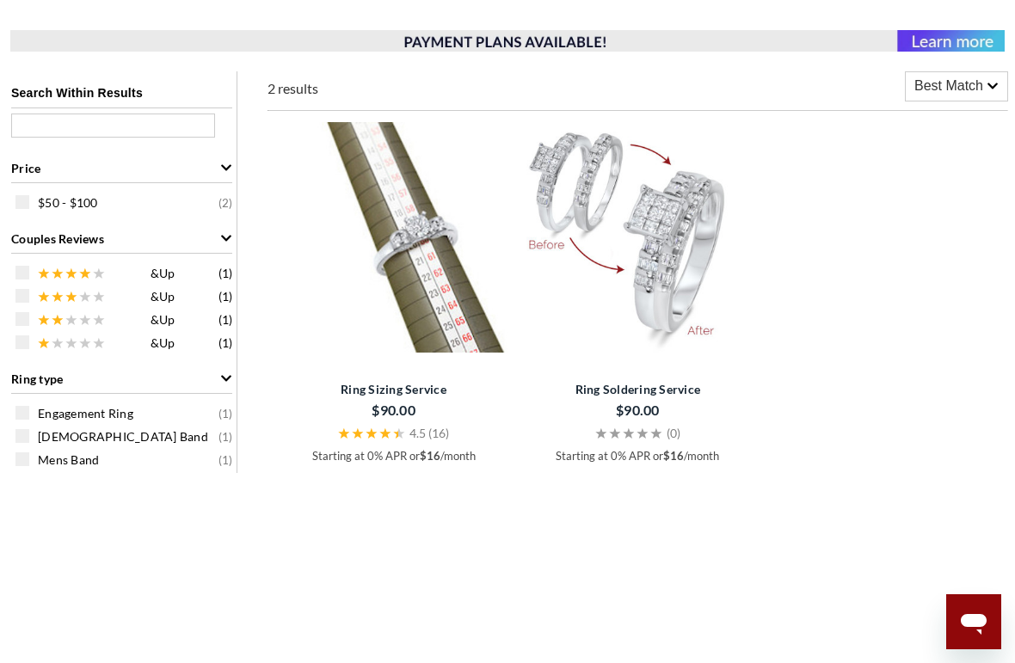
click at [651, 272] on img at bounding box center [637, 237] width 230 height 230
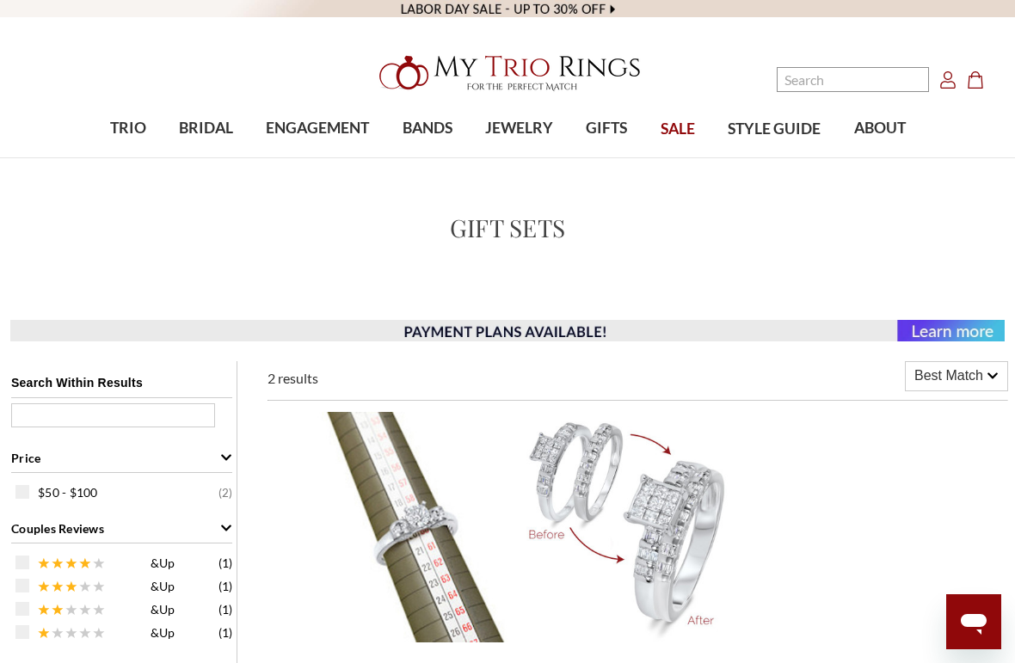
click at [590, 138] on span "GIFTS" at bounding box center [606, 128] width 41 height 22
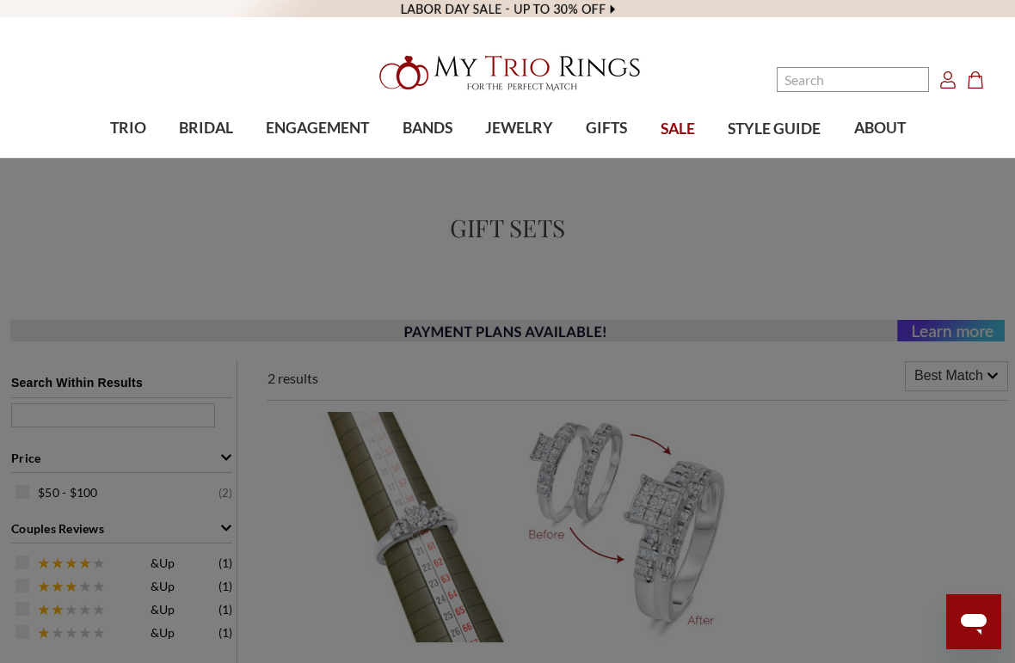
click at [118, 272] on span "Push Gifts" at bounding box center [207, 273] width 249 height 21
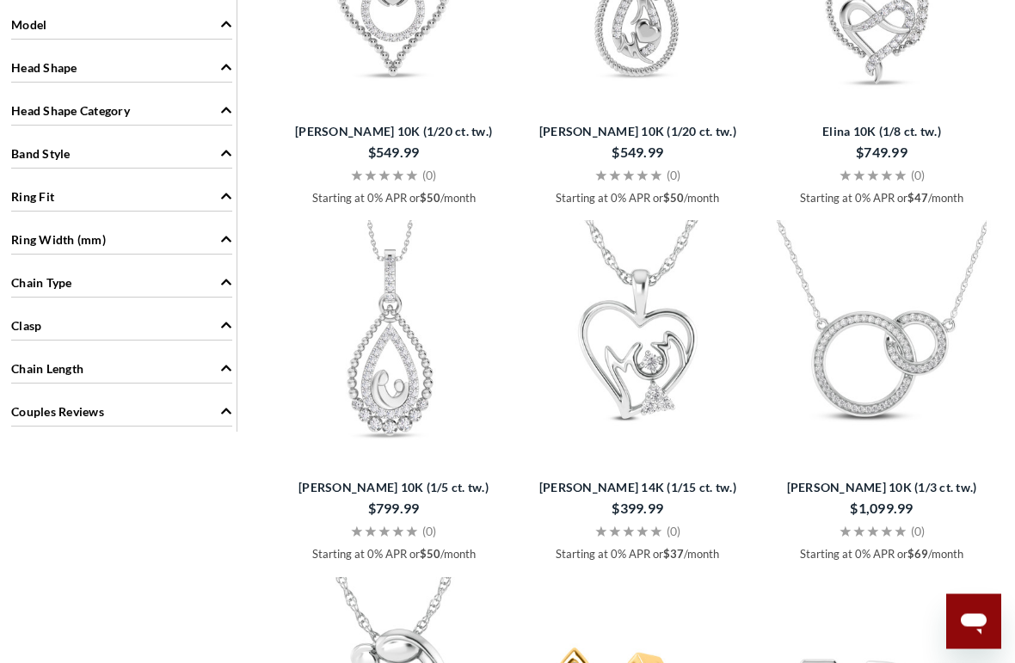
scroll to position [1261, 0]
click at [620, 354] on img at bounding box center [637, 334] width 230 height 230
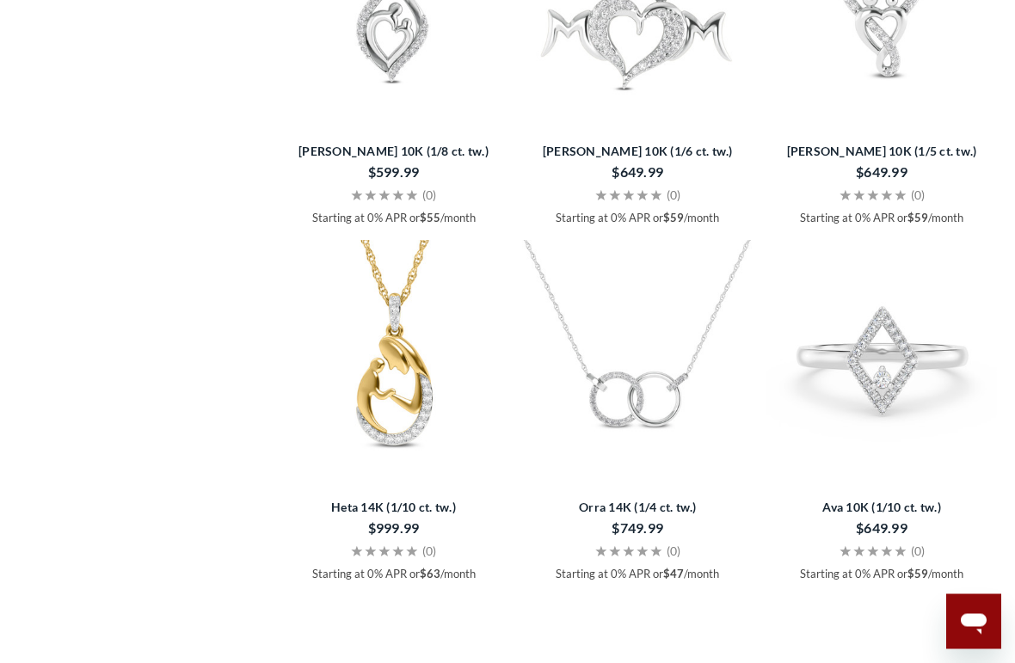
scroll to position [2344, 0]
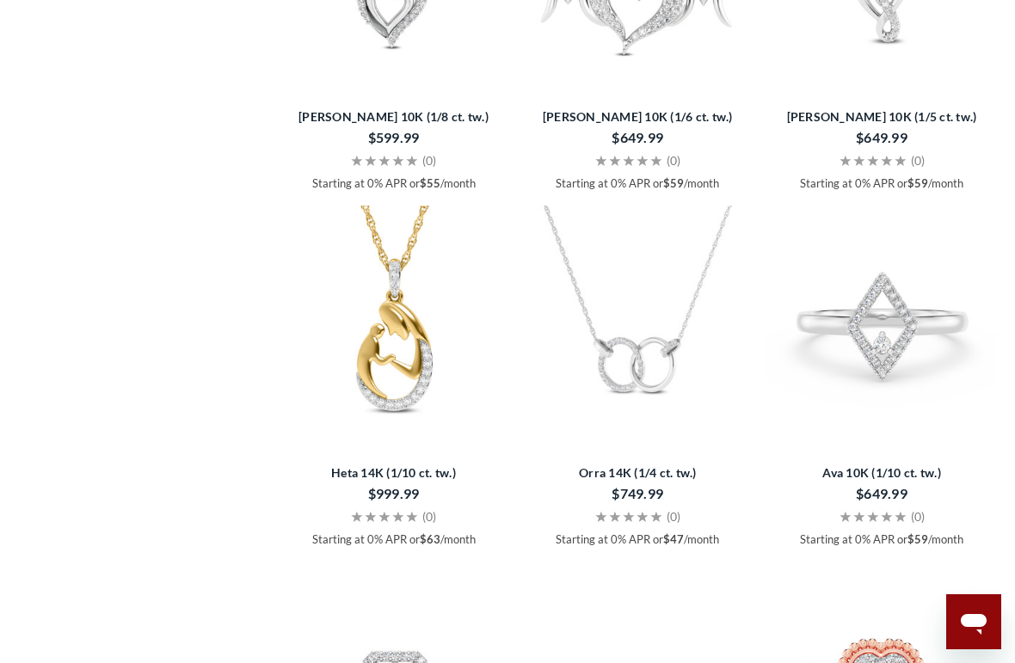
click at [636, 368] on img at bounding box center [637, 321] width 230 height 230
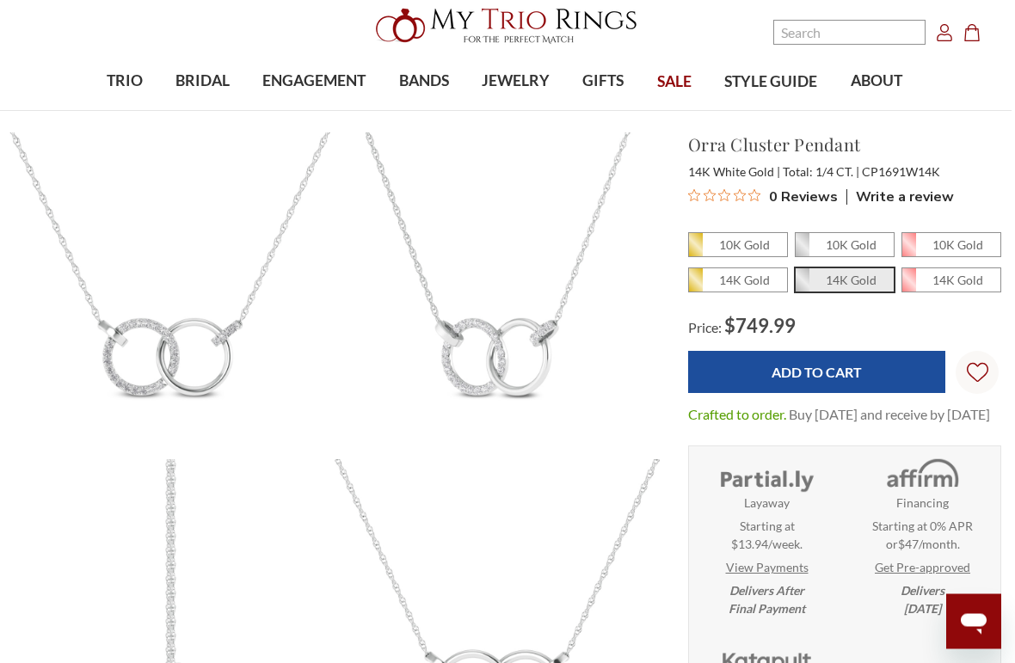
scroll to position [0, 3]
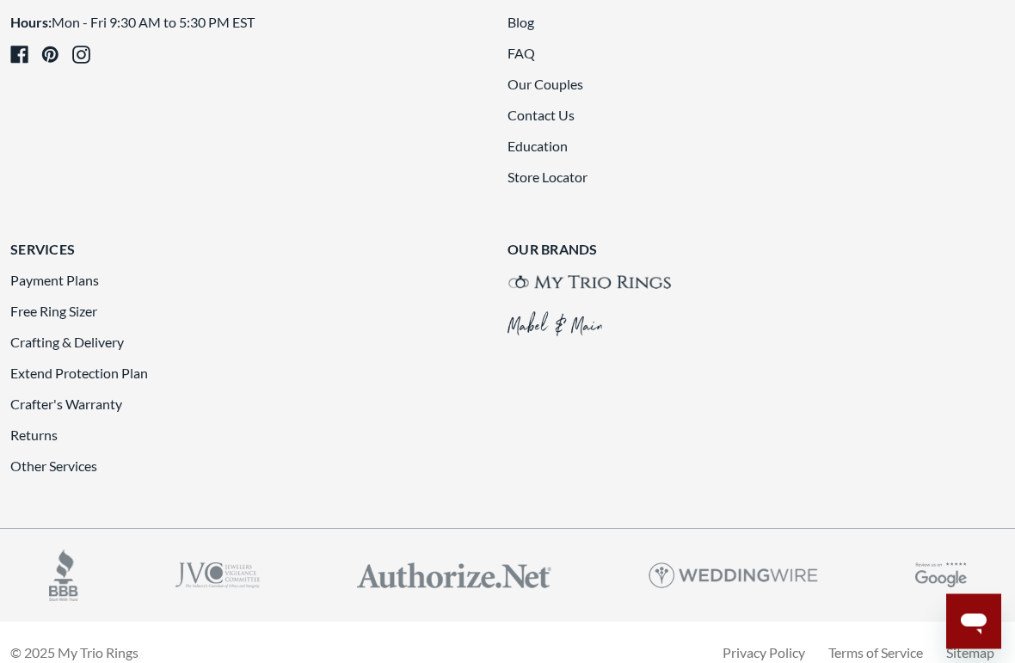
scroll to position [3610, 0]
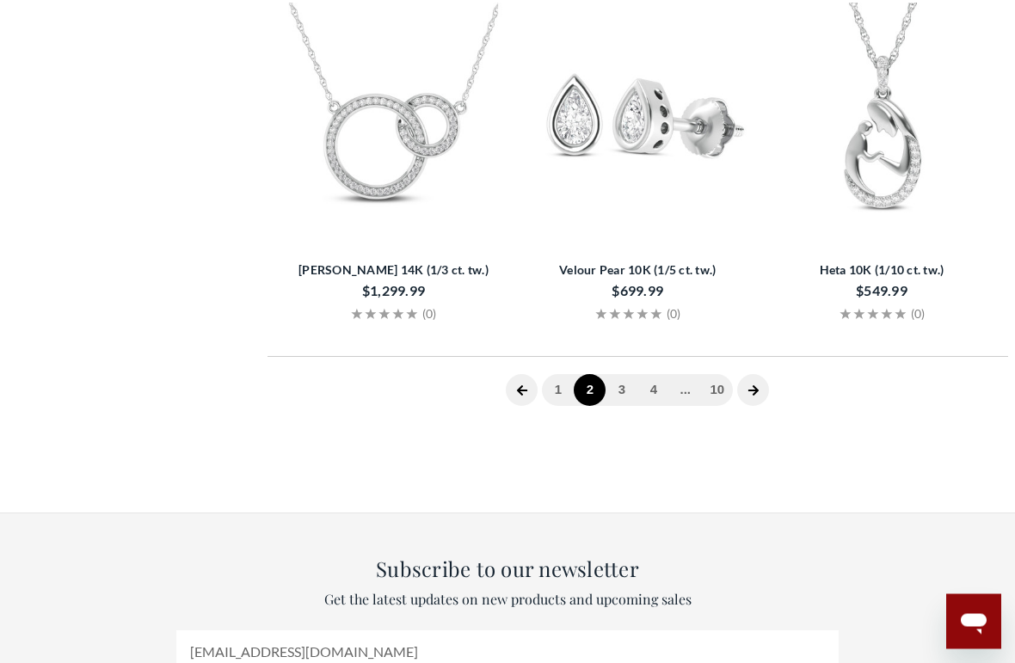
scroll to position [341, 0]
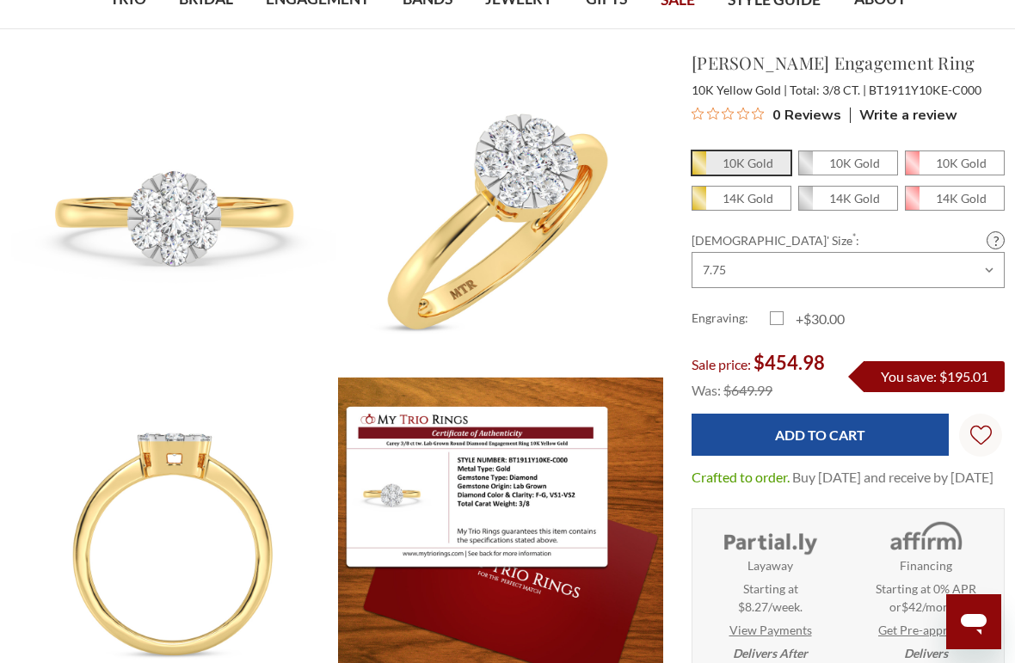
scroll to position [97, 0]
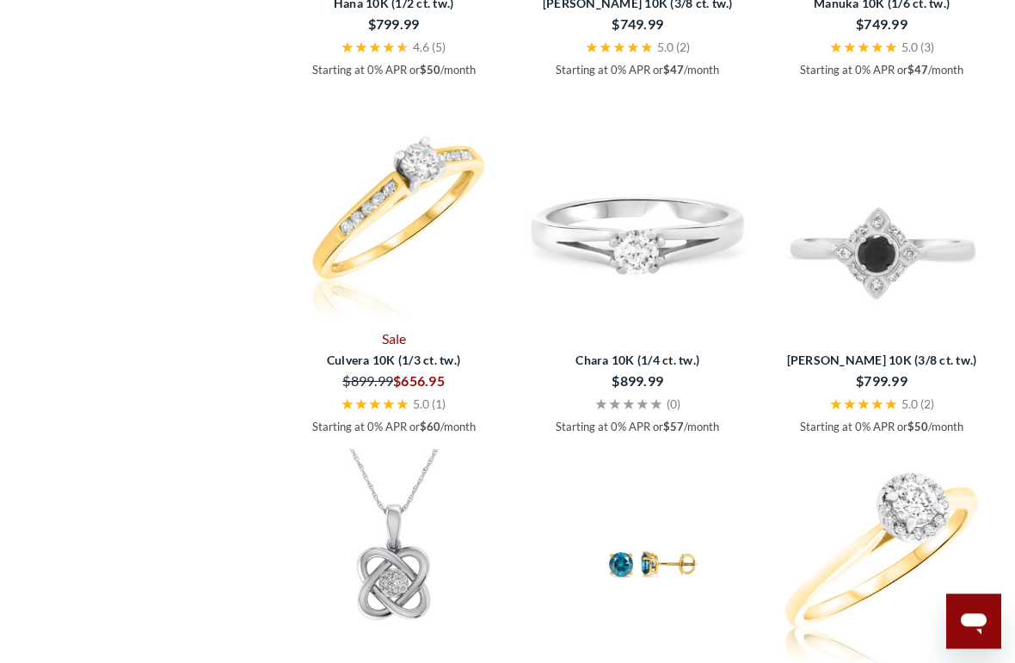
scroll to position [2142, 0]
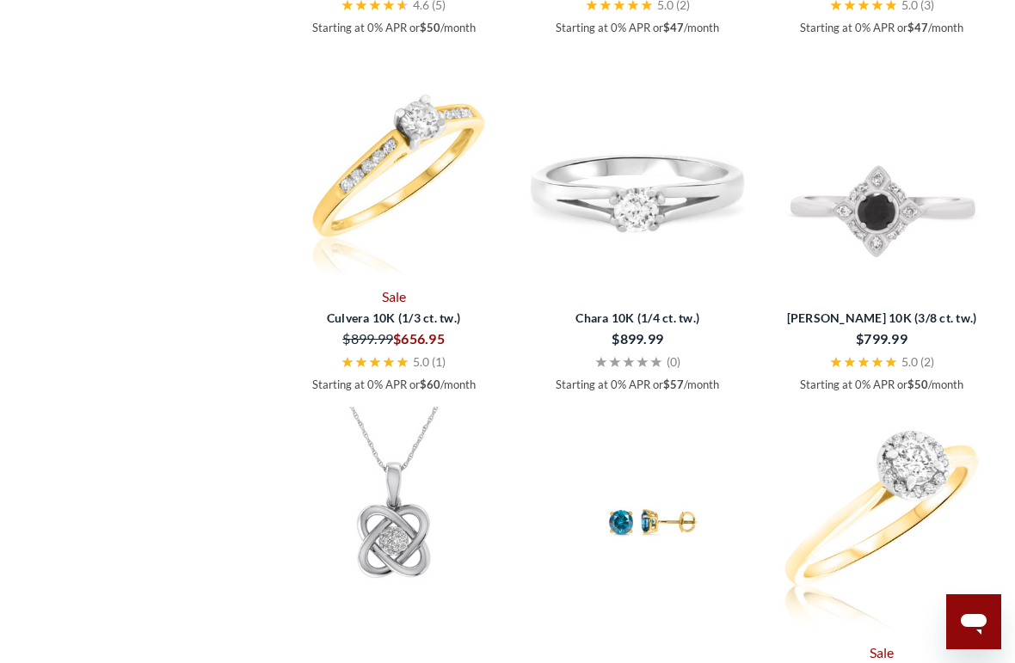
click at [358, 323] on span "Culvera 10K (1/3 ct. tw.)" at bounding box center [394, 318] width 229 height 18
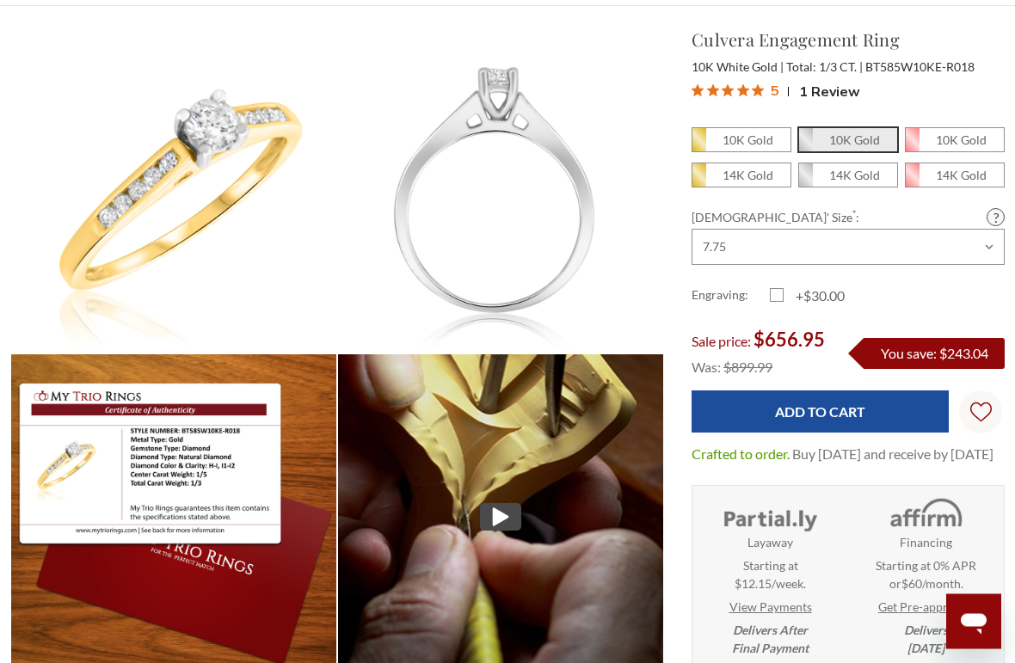
scroll to position [127, 0]
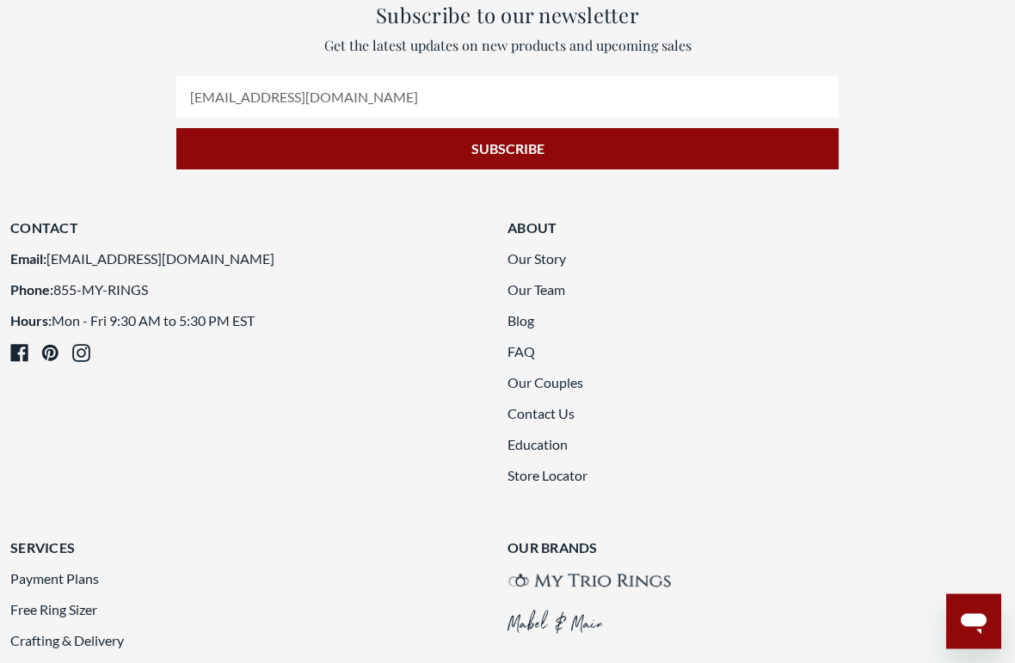
scroll to position [3523, 0]
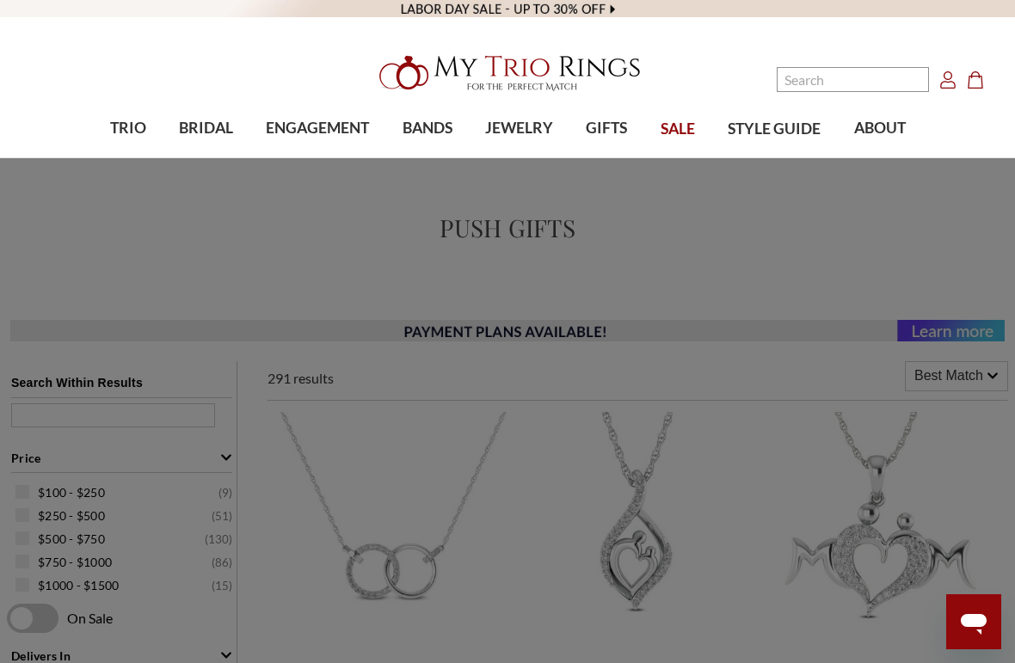
click at [516, 125] on span "JEWELRY" at bounding box center [519, 128] width 68 height 22
click at [605, 321] on span "Ring Sets" at bounding box center [660, 323] width 135 height 21
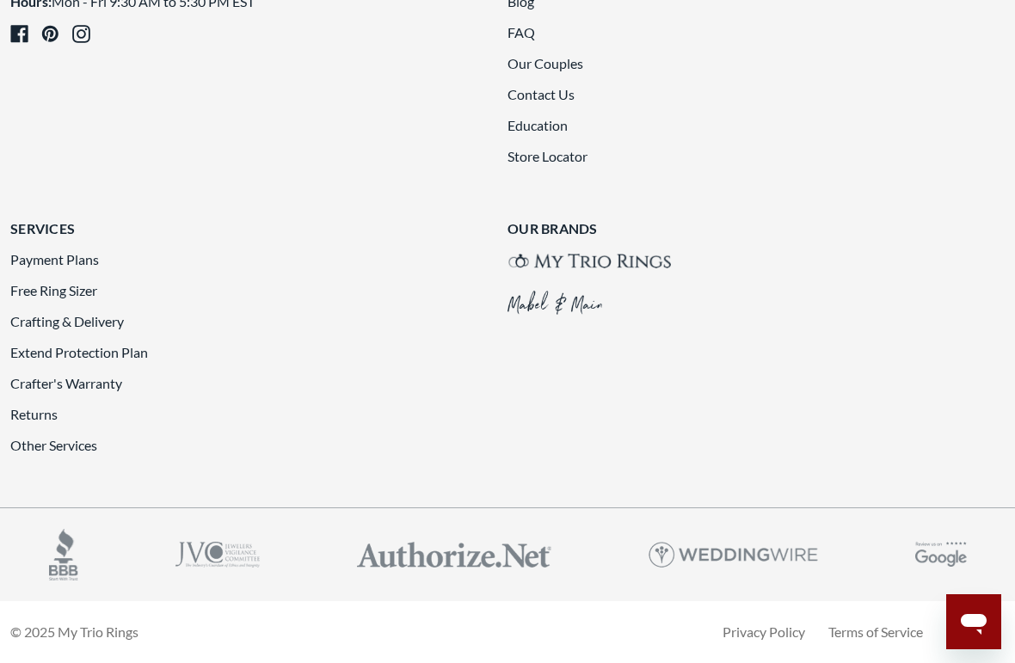
scroll to position [3189, 0]
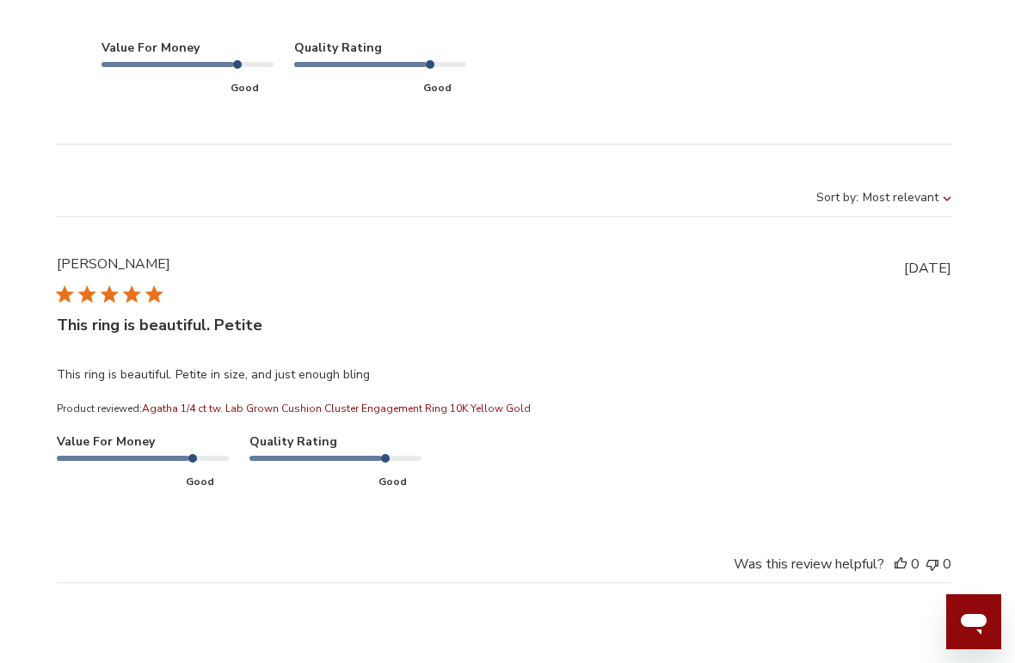
scroll to position [4492, 3]
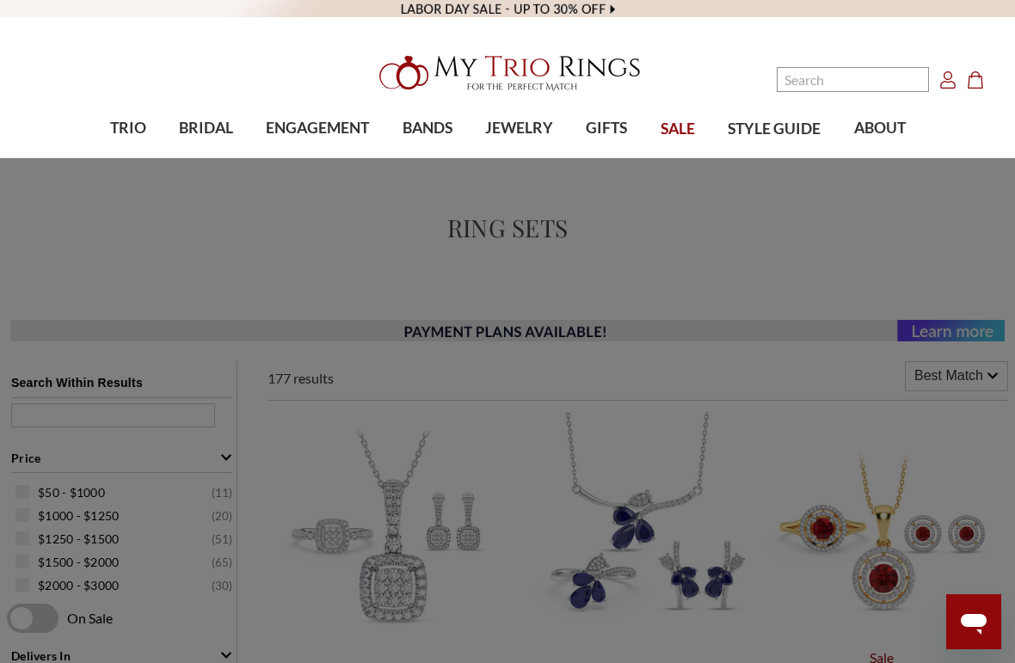
click at [432, 120] on span "BANDS" at bounding box center [427, 128] width 50 height 22
click at [412, 278] on span "Plus Size Men's Bands" at bounding box center [490, 273] width 249 height 21
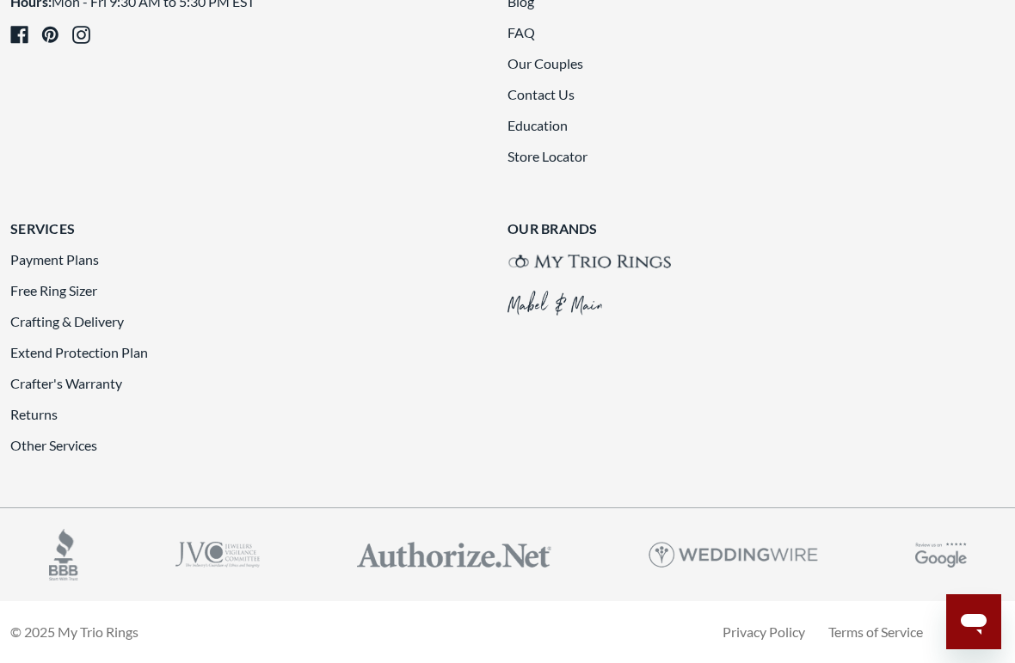
scroll to position [4340, 0]
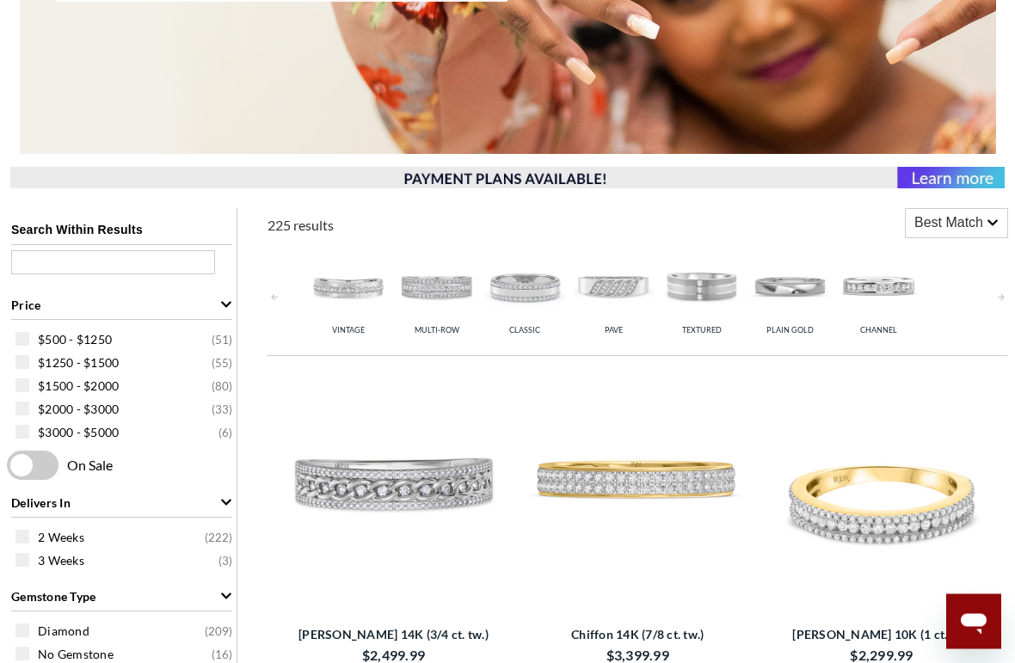
scroll to position [663, 0]
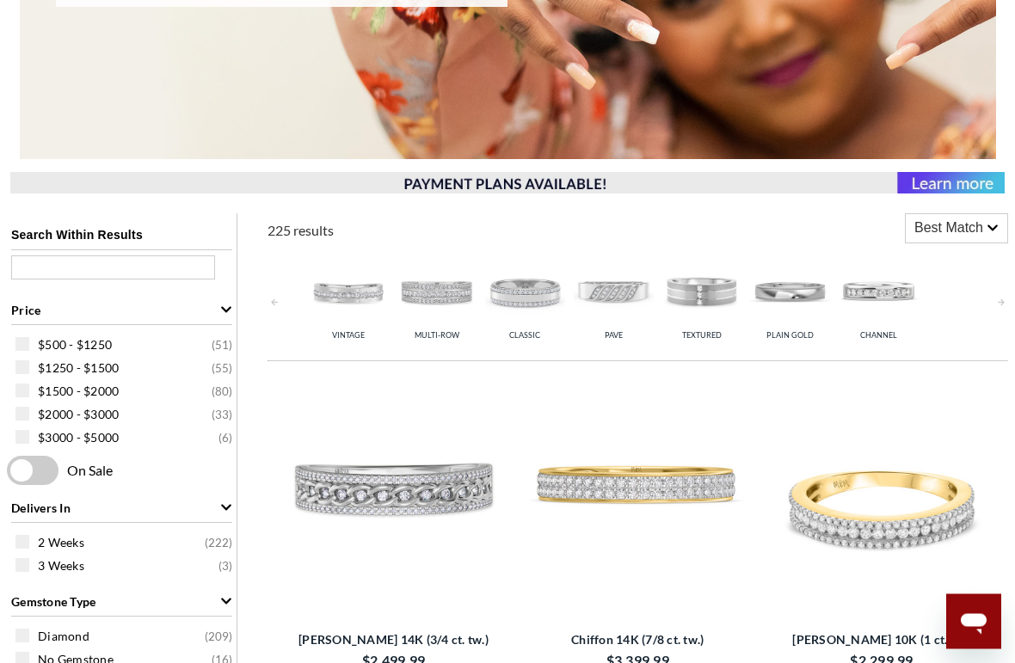
click at [703, 299] on img at bounding box center [702, 293] width 80 height 80
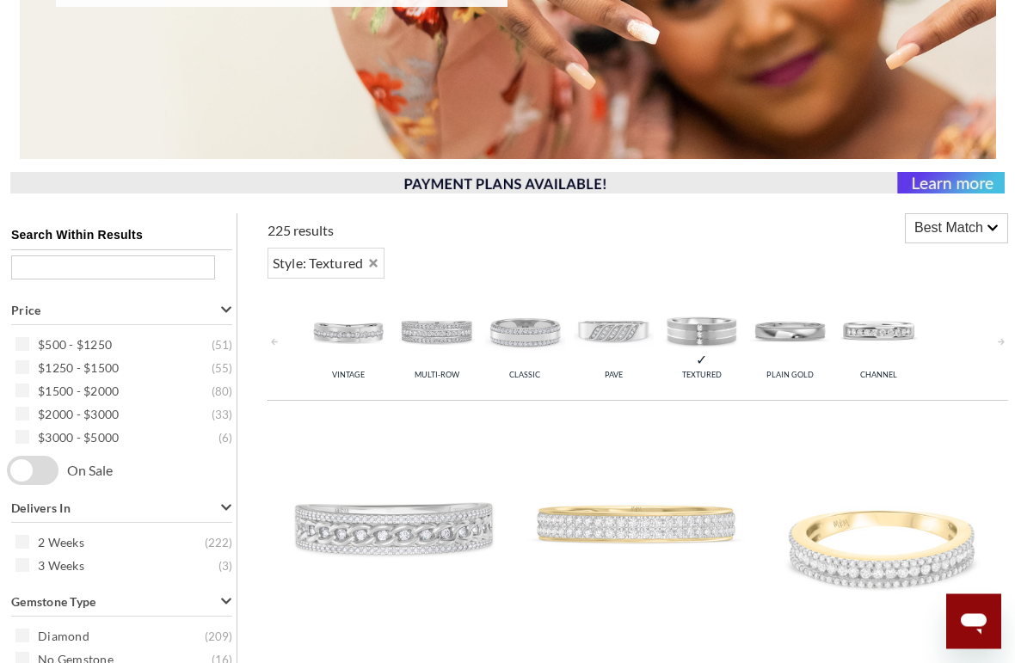
scroll to position [813, 0]
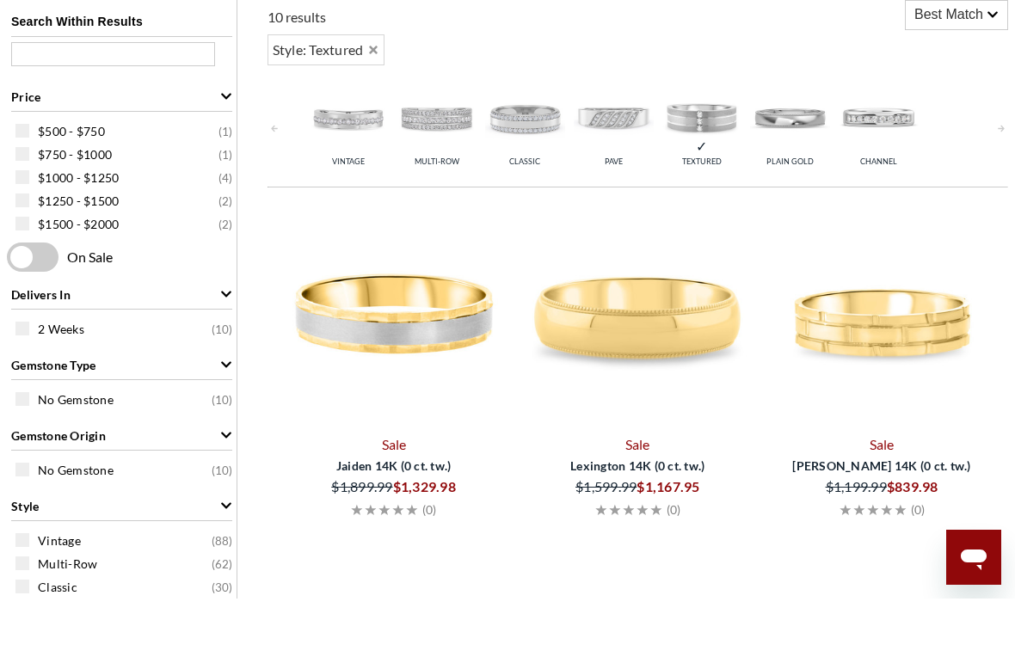
click at [607, 143] on img at bounding box center [614, 183] width 80 height 80
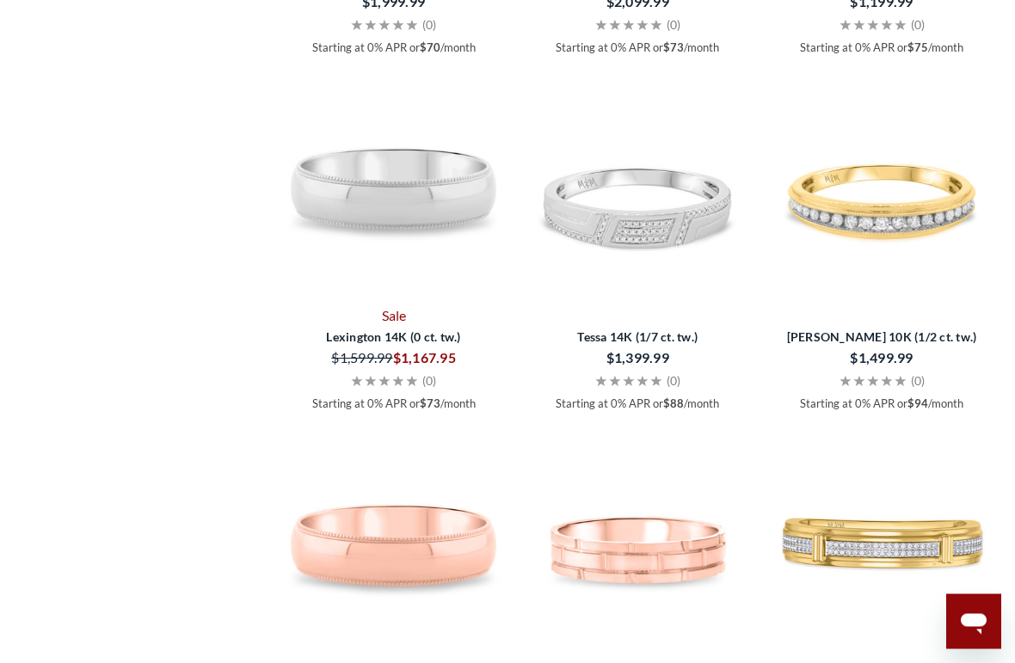
scroll to position [2529, 0]
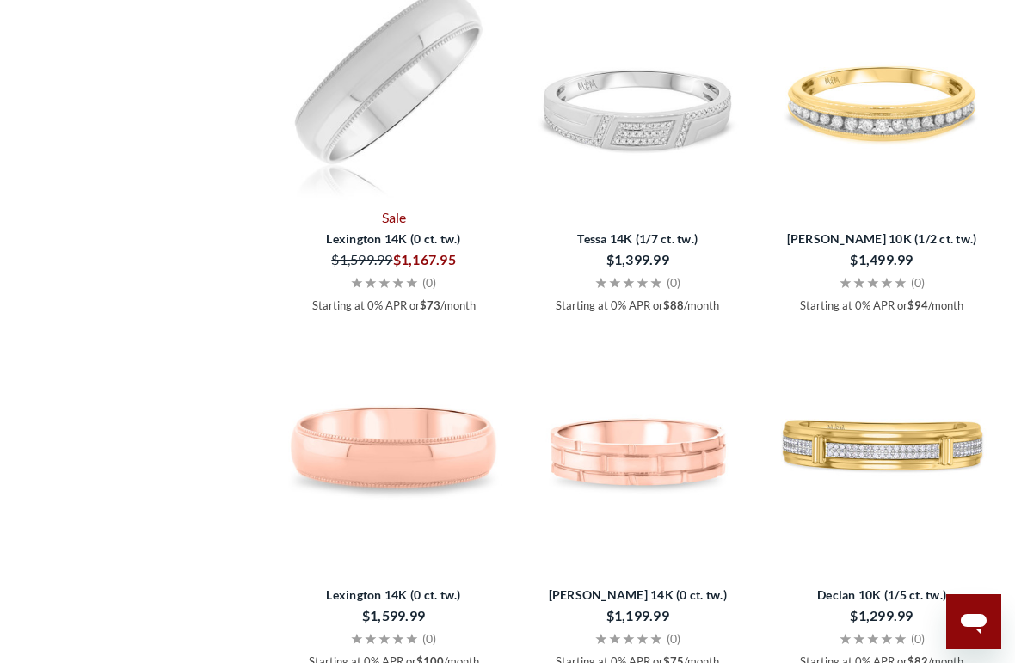
click at [353, 97] on img at bounding box center [394, 87] width 230 height 230
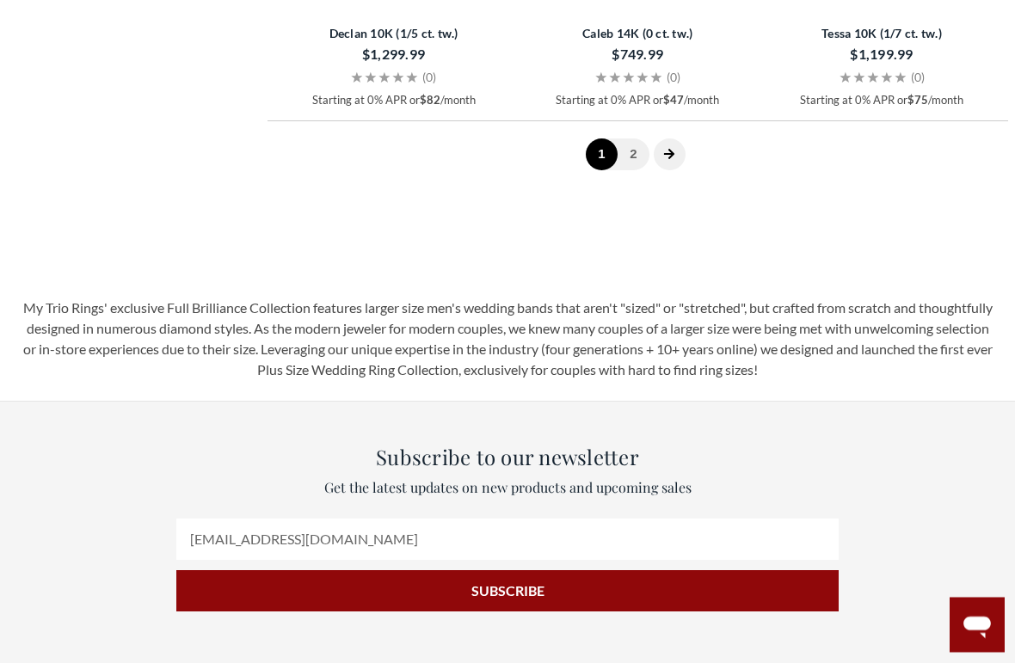
scroll to position [4516, 0]
click at [668, 153] on icon "next page" at bounding box center [669, 154] width 12 height 12
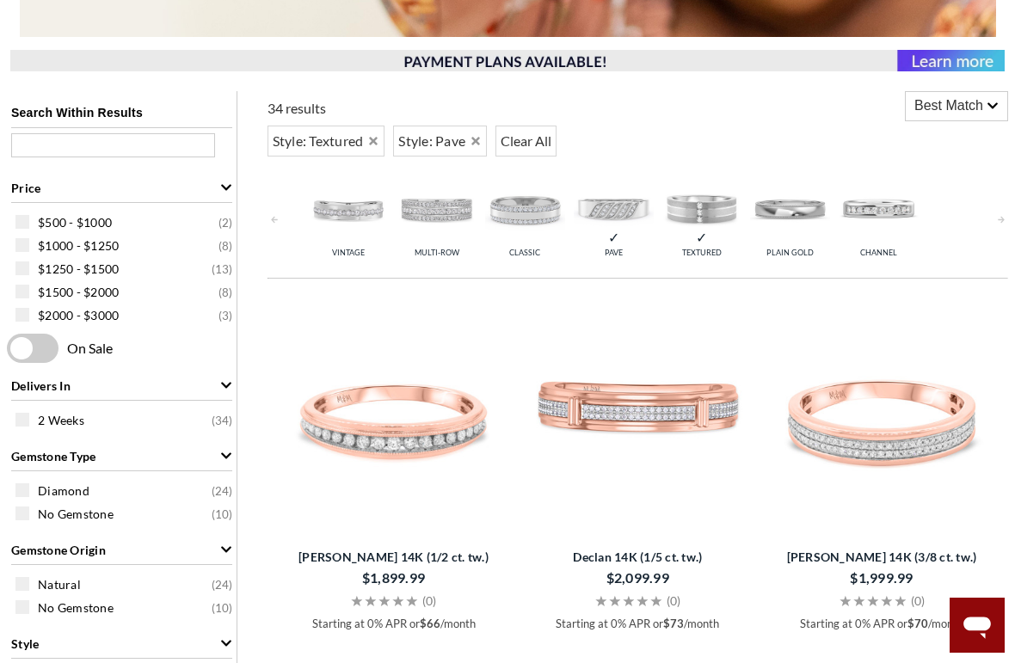
scroll to position [780, 0]
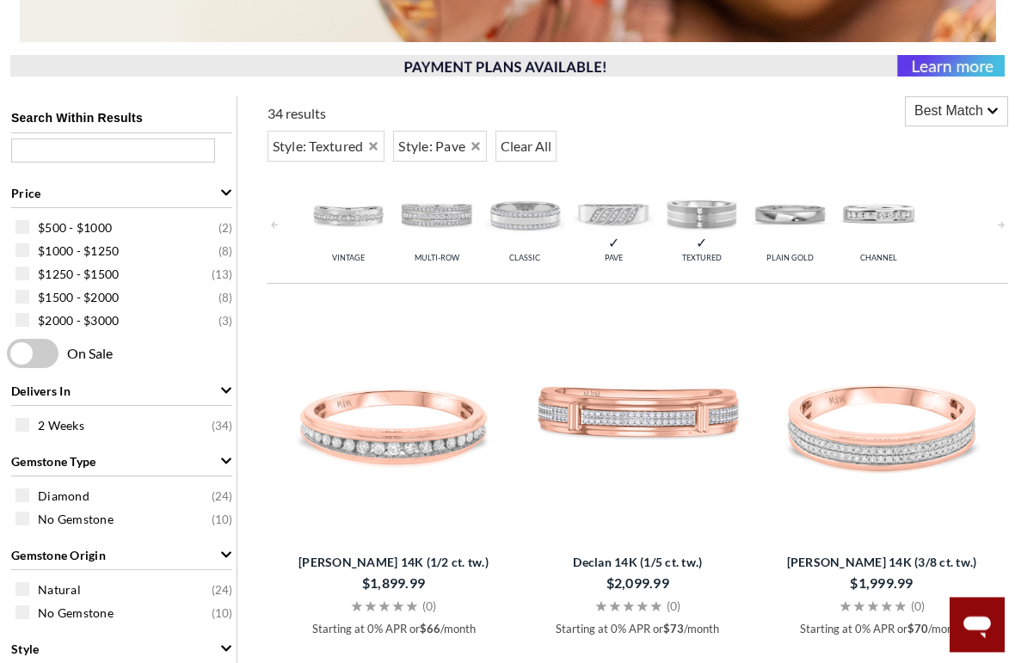
click at [701, 254] on span "Textured" at bounding box center [702, 258] width 40 height 9
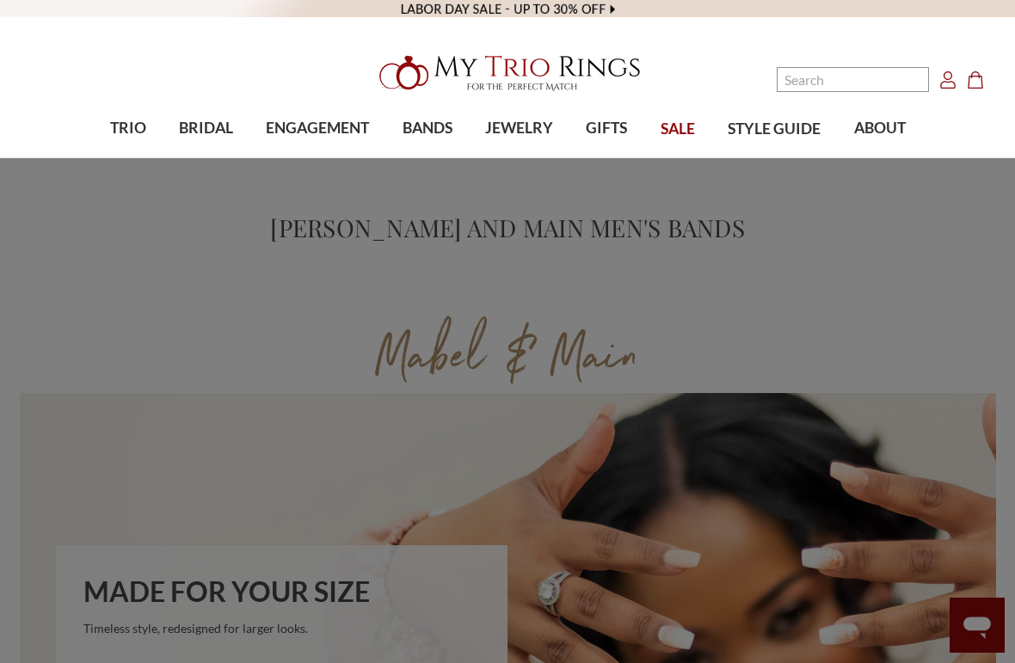
click at [520, 132] on span "JEWELRY" at bounding box center [519, 128] width 68 height 22
click at [126, 298] on span "Hoop Earrings" at bounding box center [150, 302] width 135 height 21
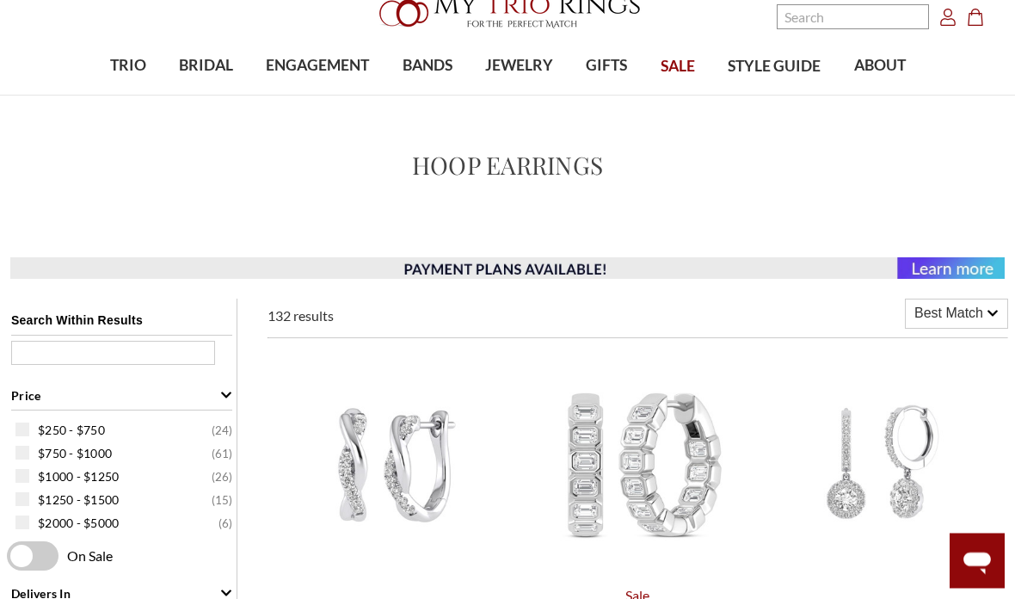
scroll to position [51, 0]
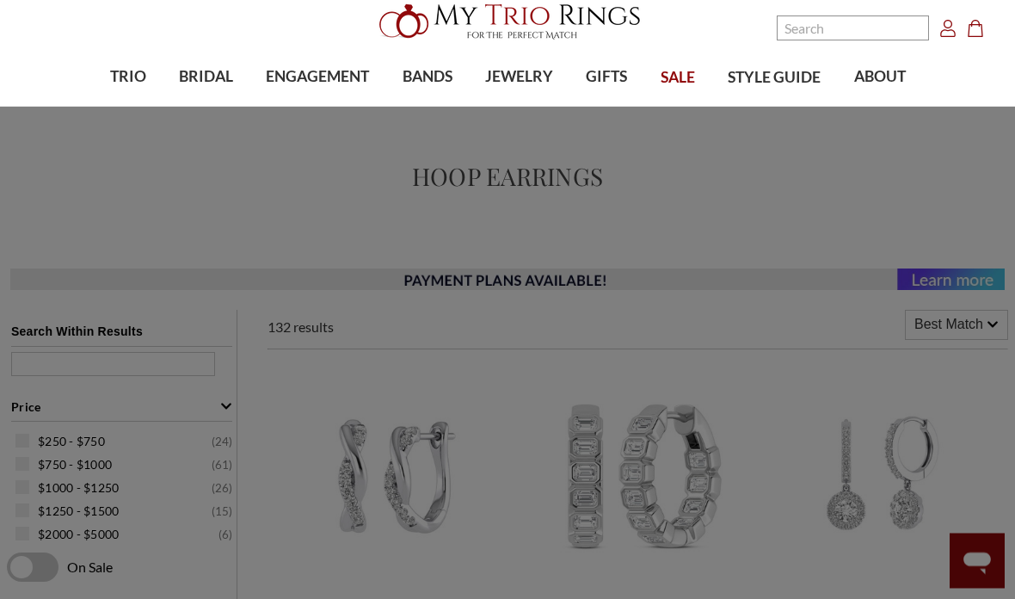
click at [324, 68] on span "ENGAGEMENT" at bounding box center [317, 77] width 103 height 22
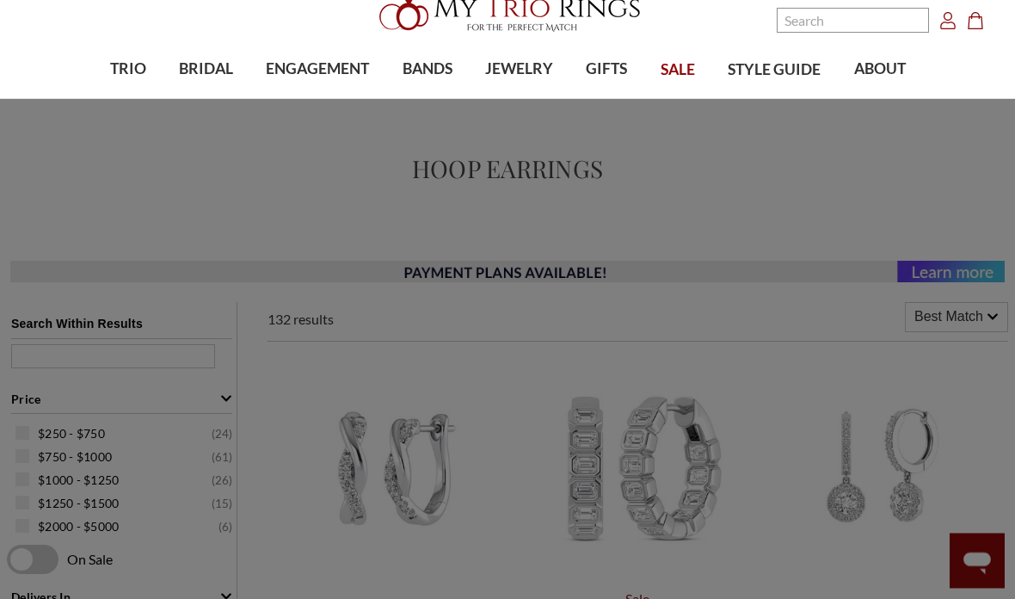
scroll to position [0, 0]
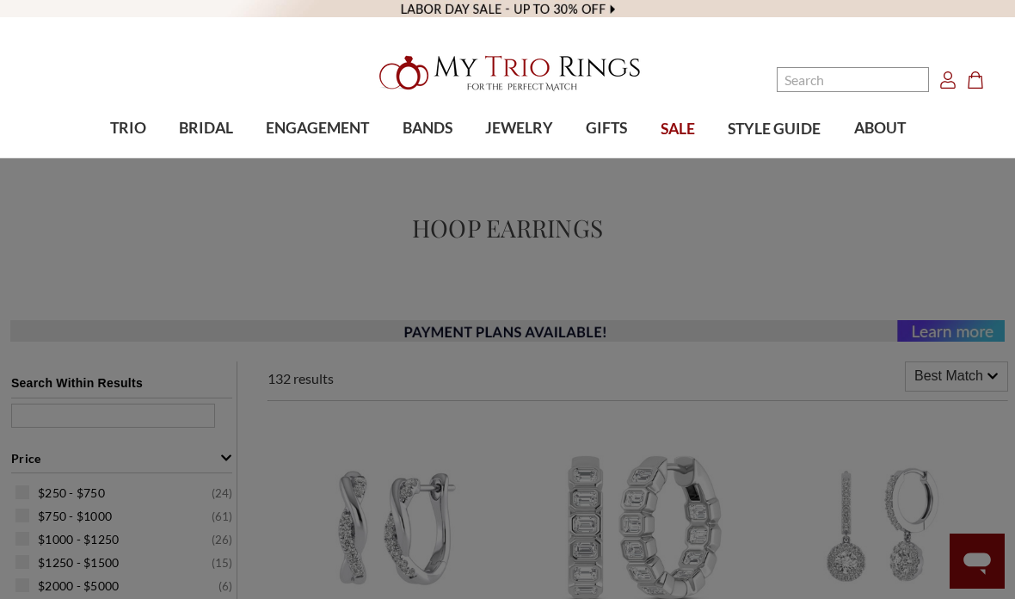
click at [311, 132] on span "ENGAGEMENT" at bounding box center [317, 128] width 103 height 22
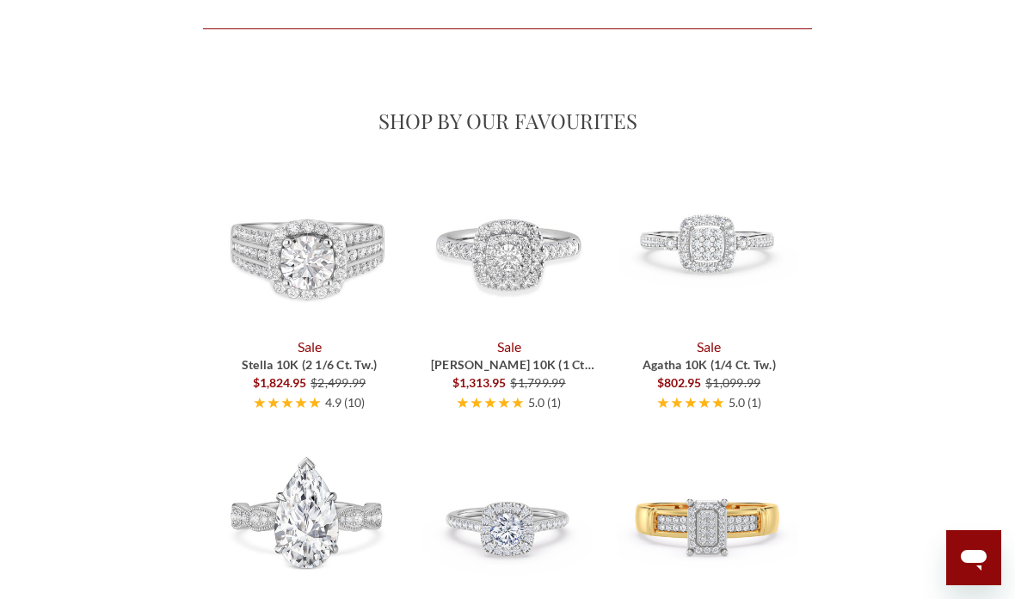
scroll to position [0, 145]
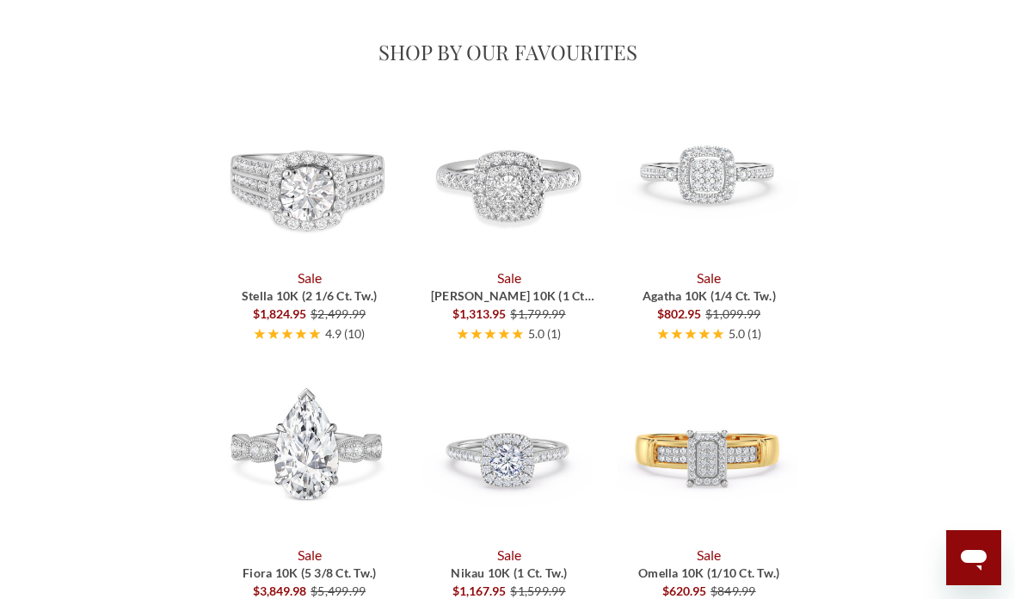
click at [286, 218] on img at bounding box center [307, 177] width 181 height 181
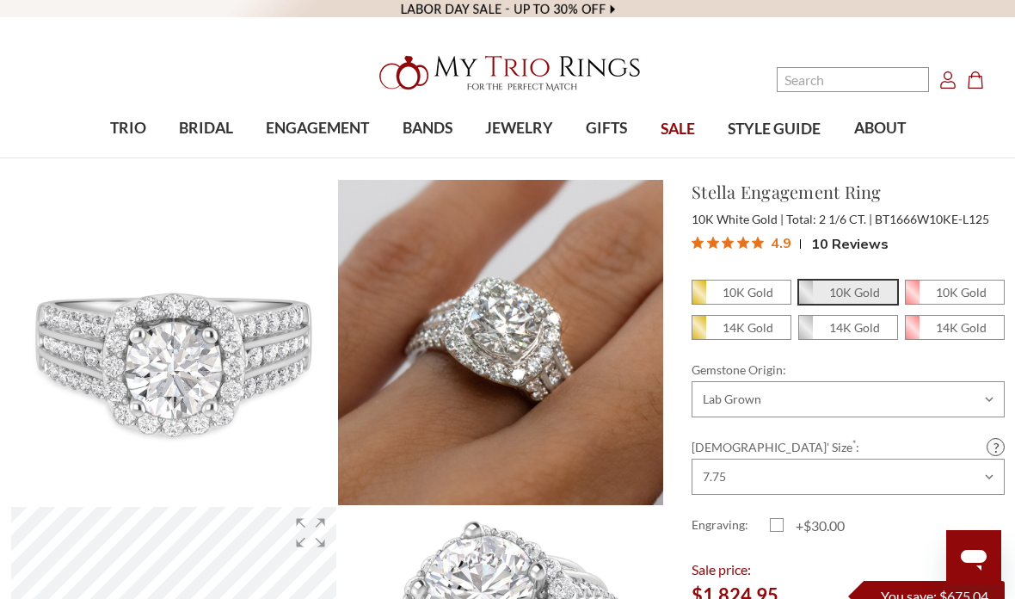
click at [127, 132] on span "TRIO" at bounding box center [128, 128] width 36 height 22
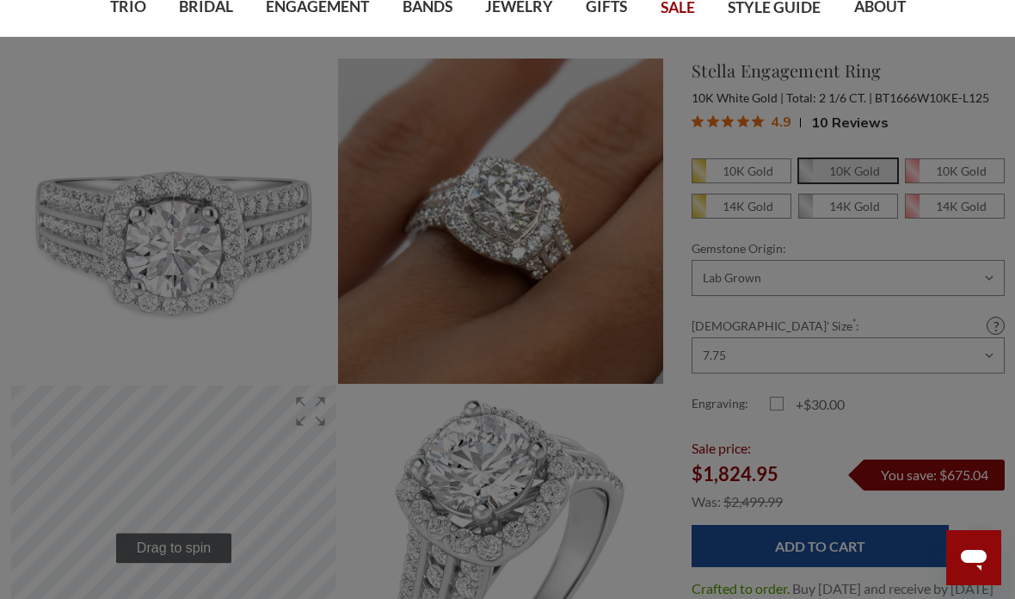
scroll to position [120, 0]
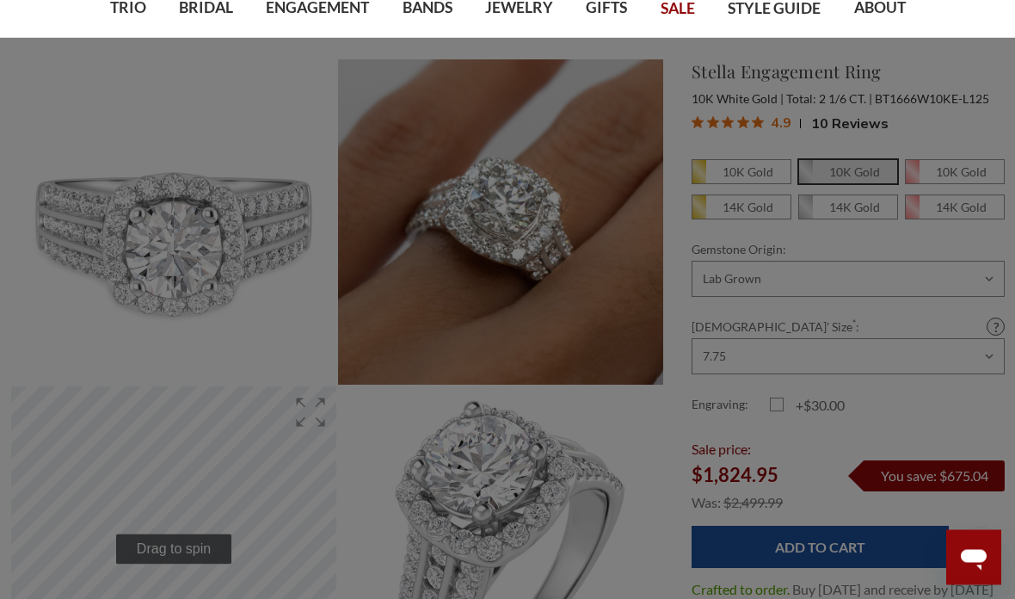
click at [167, 171] on span "Lab Diamonds" at bounding box center [223, 174] width 184 height 21
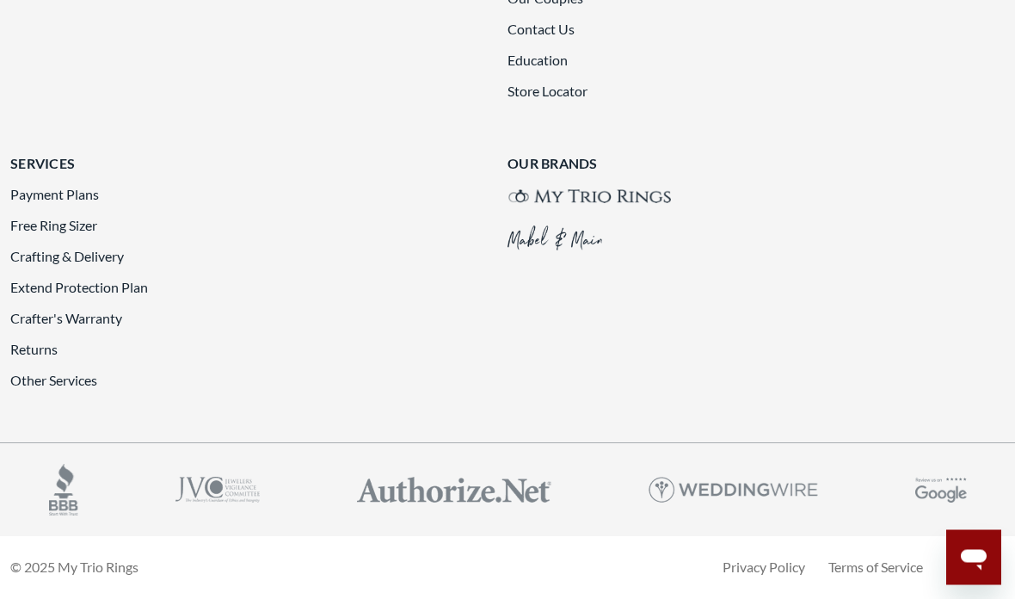
scroll to position [3709, 0]
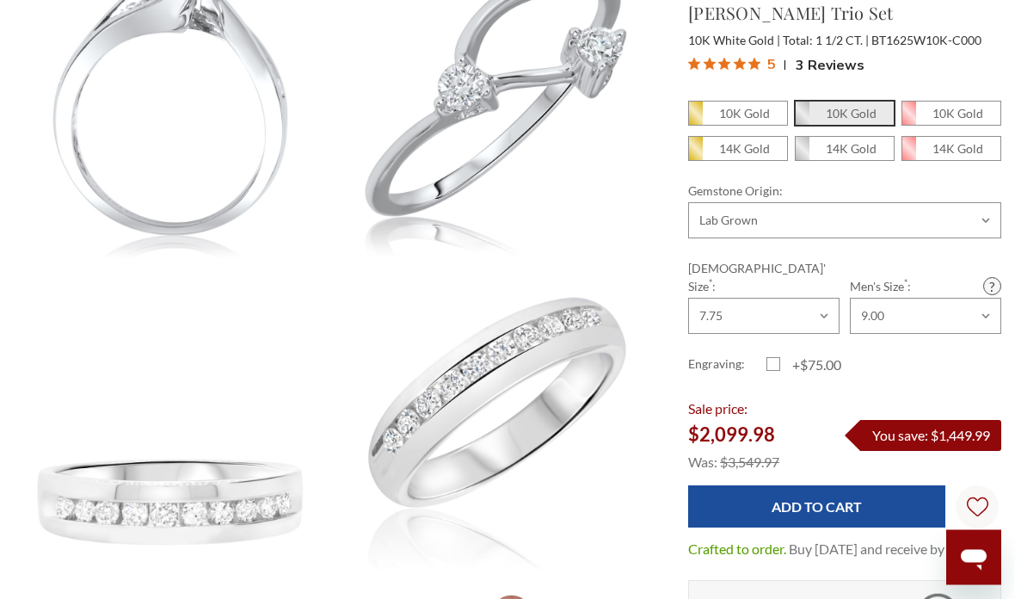
scroll to position [569, 3]
click at [725, 144] on em "14K Gold" at bounding box center [744, 148] width 51 height 15
click at [696, 153] on input "14K Gold" at bounding box center [695, 153] width 1 height 1
radio input "true"
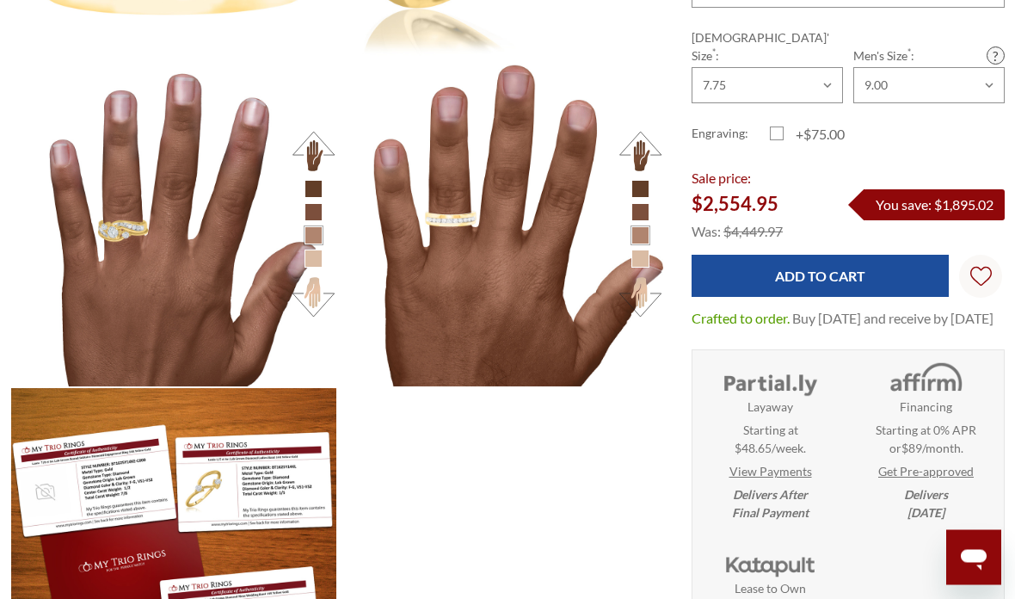
scroll to position [1099, 0]
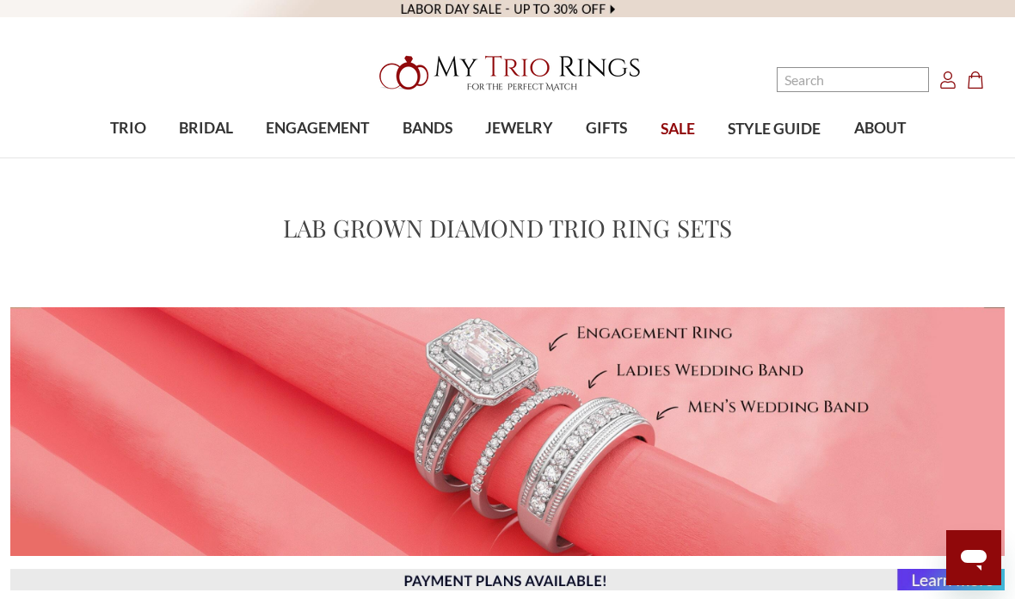
click at [680, 132] on span "SALE" at bounding box center [677, 129] width 34 height 22
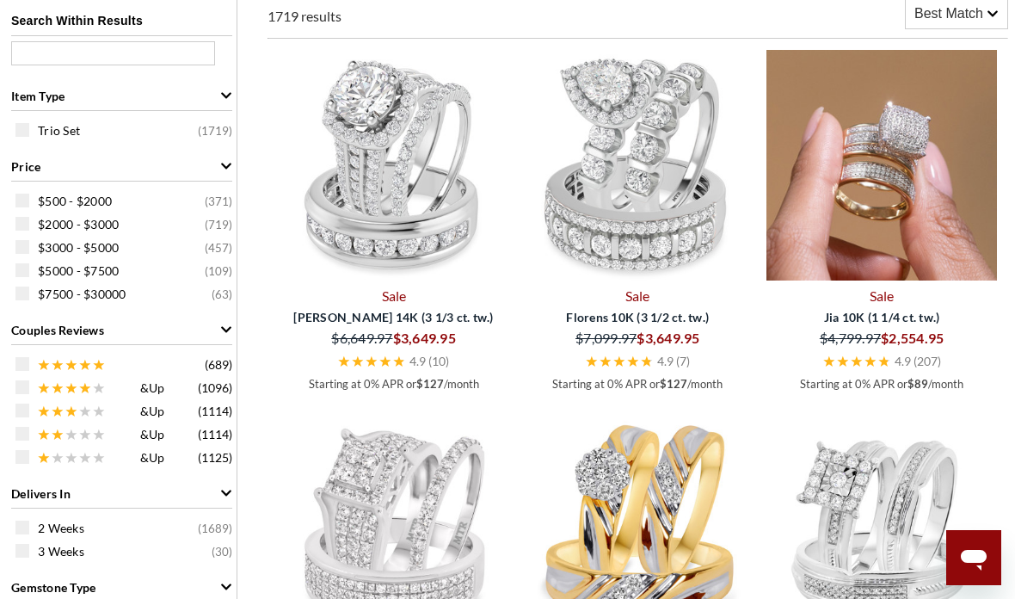
click at [886, 206] on img at bounding box center [881, 165] width 230 height 230
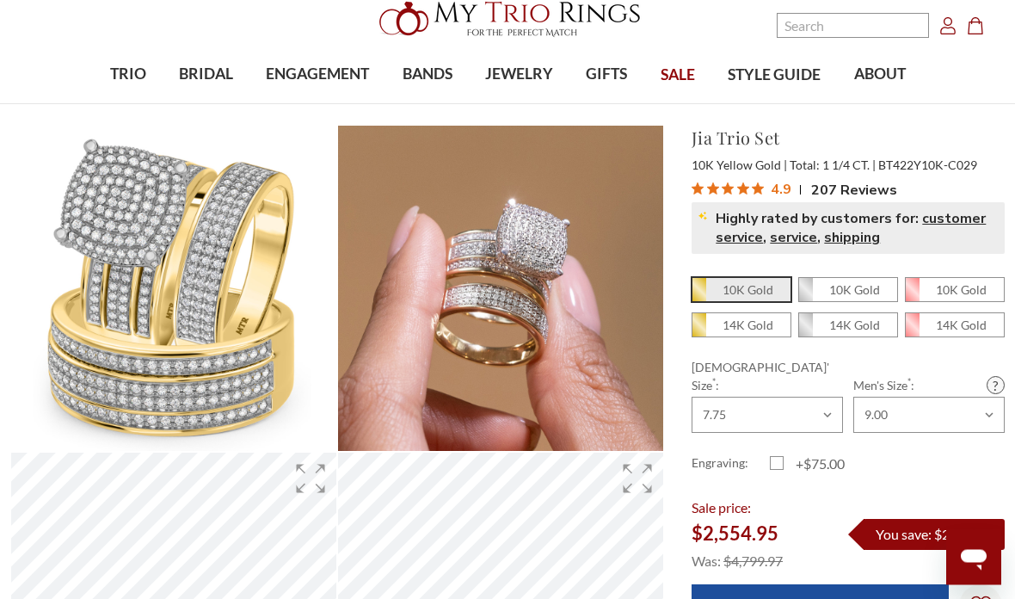
scroll to position [39, 0]
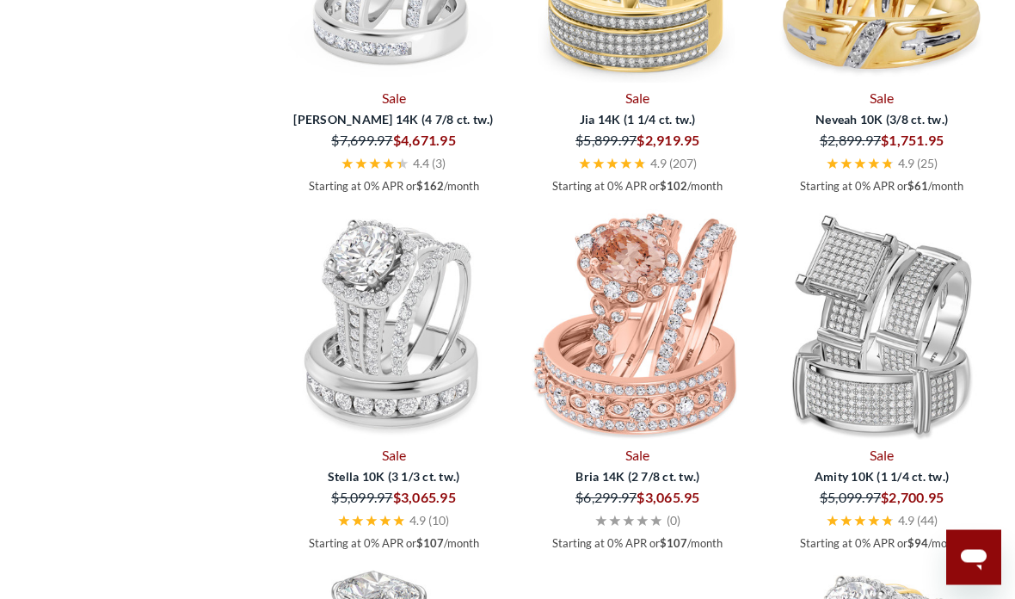
scroll to position [2351, 0]
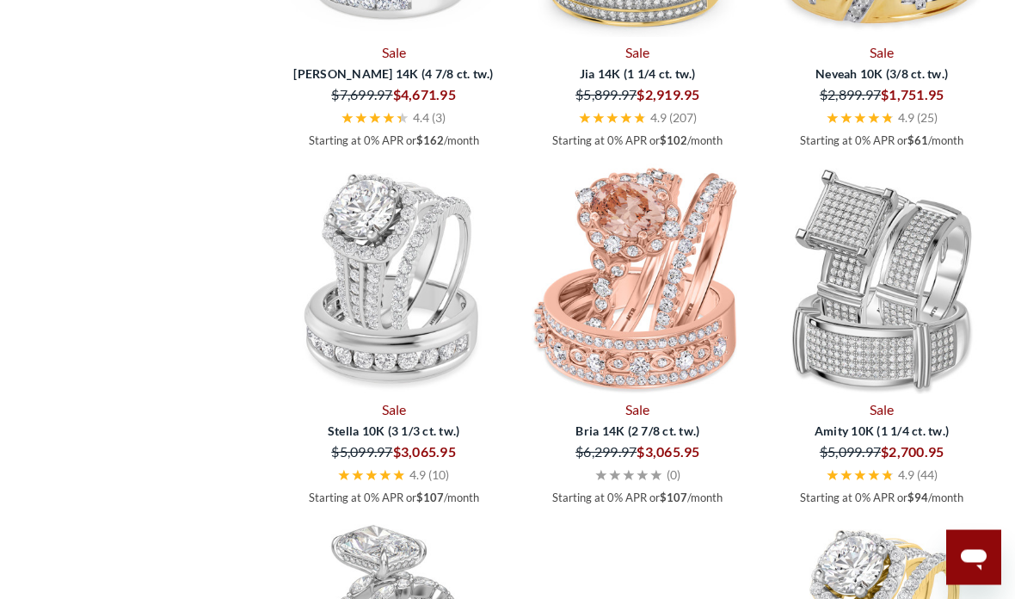
click at [341, 298] on img at bounding box center [394, 279] width 230 height 230
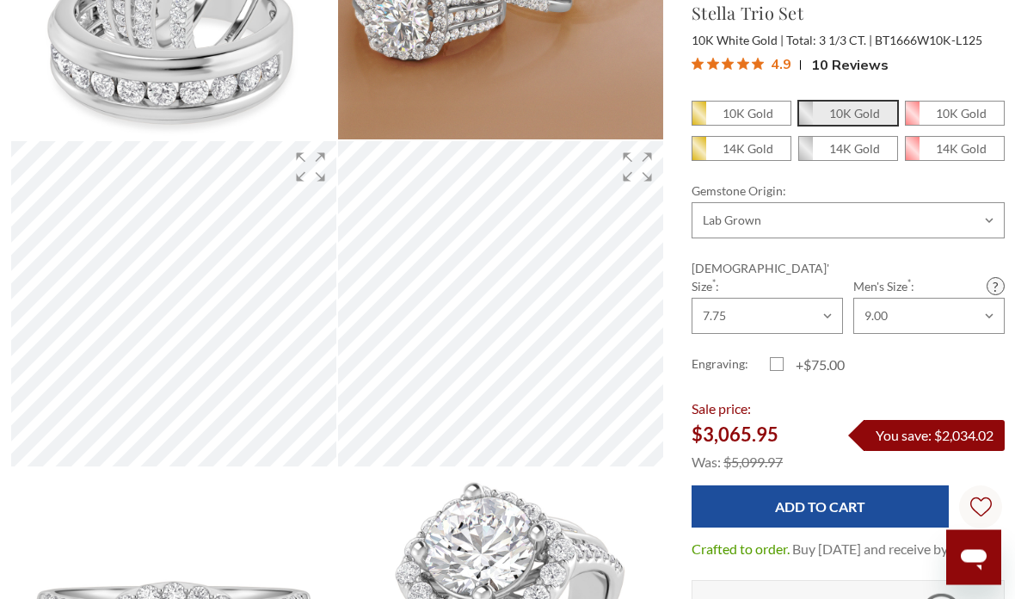
scroll to position [366, 0]
click at [733, 113] on em "10K Gold" at bounding box center [747, 113] width 51 height 15
click at [699, 118] on input "10K Gold" at bounding box center [698, 118] width 1 height 1
radio input "true"
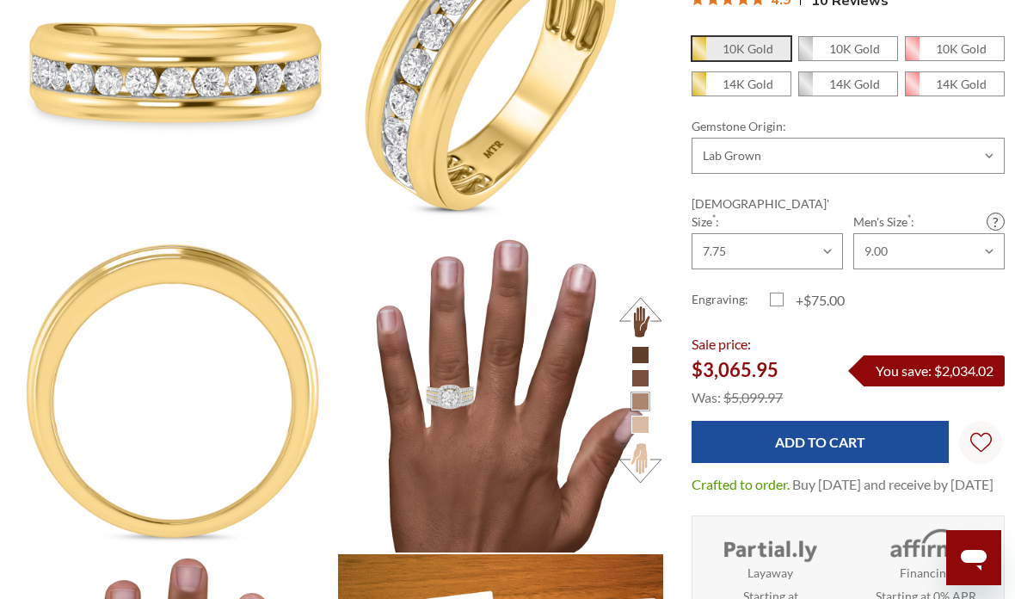
scroll to position [1905, 0]
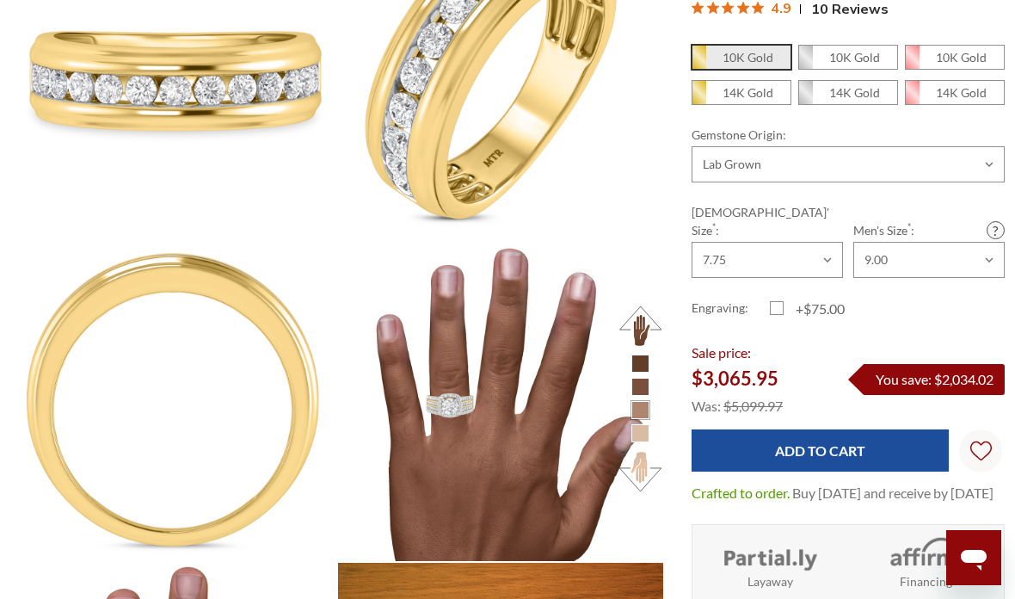
click at [731, 100] on em "14K Gold" at bounding box center [747, 92] width 51 height 15
click at [699, 98] on input "14K Gold" at bounding box center [698, 97] width 1 height 1
radio input "true"
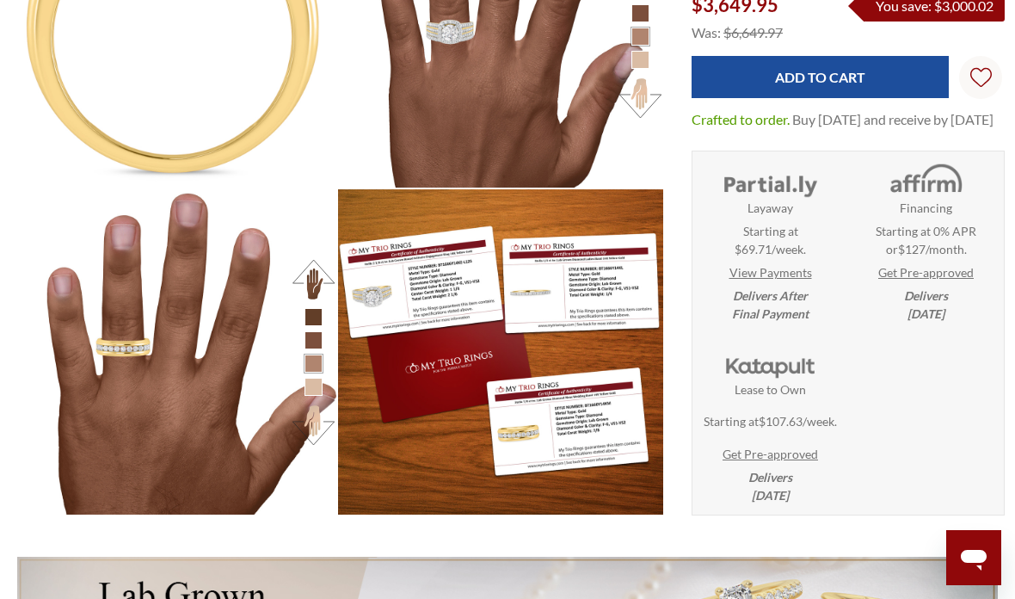
scroll to position [658, 994]
click at [762, 281] on link "View Payments" at bounding box center [770, 272] width 83 height 18
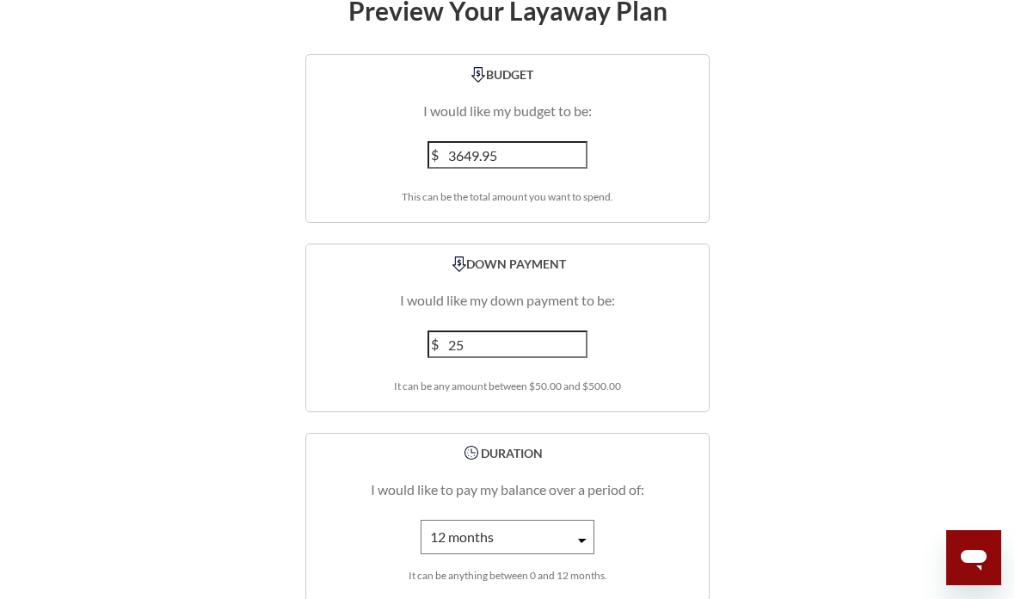
scroll to position [2374, 0]
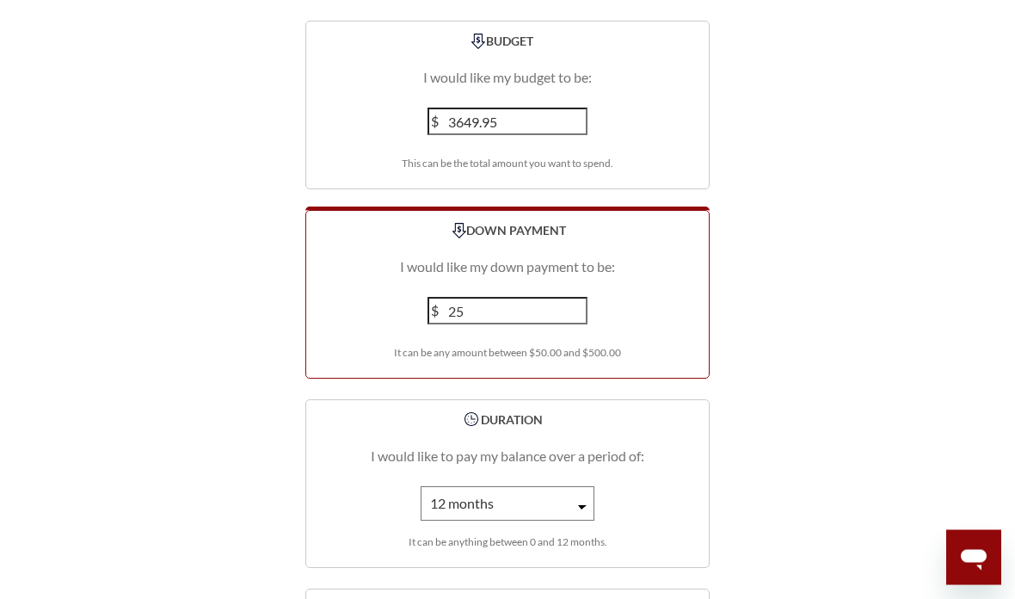
click at [478, 304] on input "25" at bounding box center [507, 312] width 160 height 28
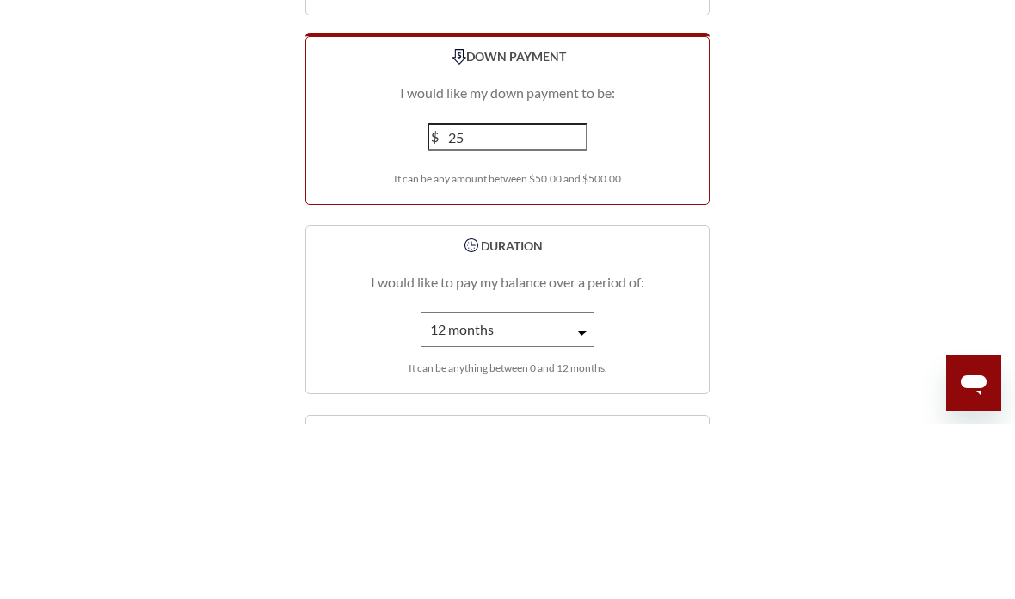
type input "2"
type input "150"
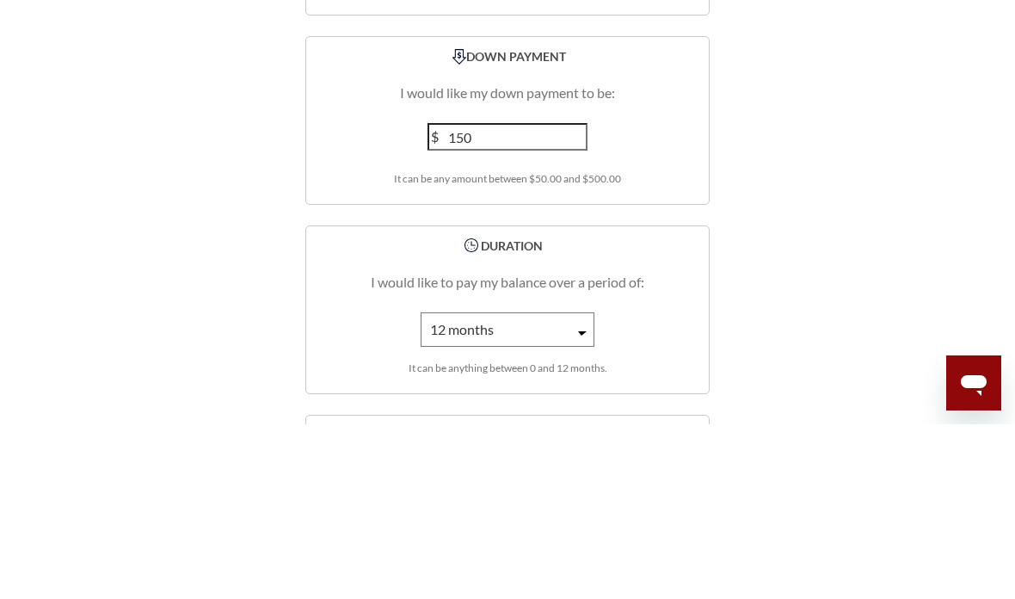
click at [223, 154] on div "BUDGET I would like my budget to be: $ 3649.95 This can be the total amount you…" at bounding box center [508, 396] width 656 height 757
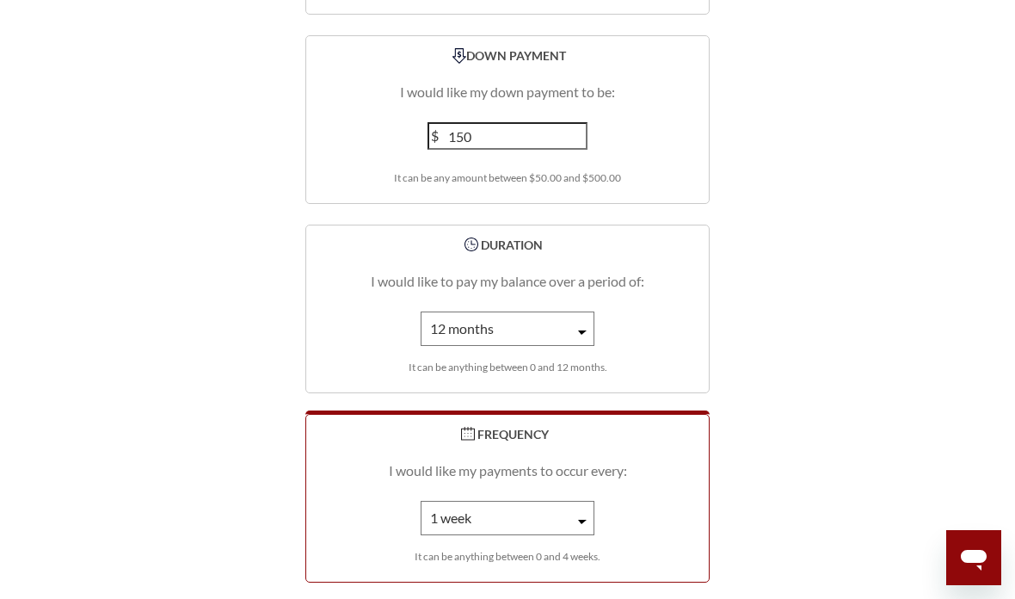
click at [577, 513] on select "1 week 2 weeks 3 weeks 4 weeks" at bounding box center [508, 518] width 174 height 34
select select "2"
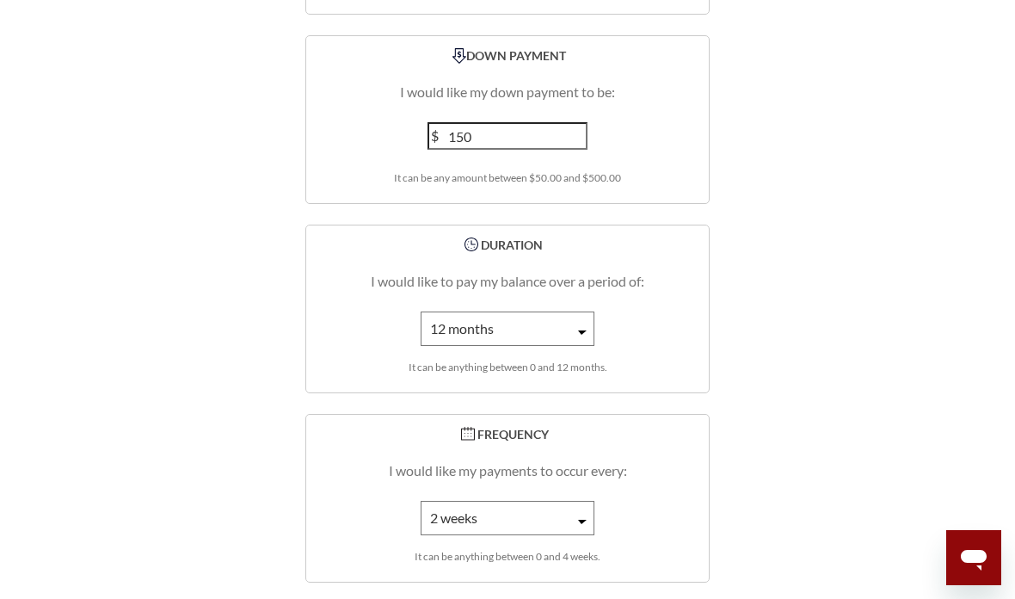
click at [577, 312] on select "1 month 2 months 3 months 4 months 5 months 6 months 7 months 8 months 9 months…" at bounding box center [508, 328] width 174 height 34
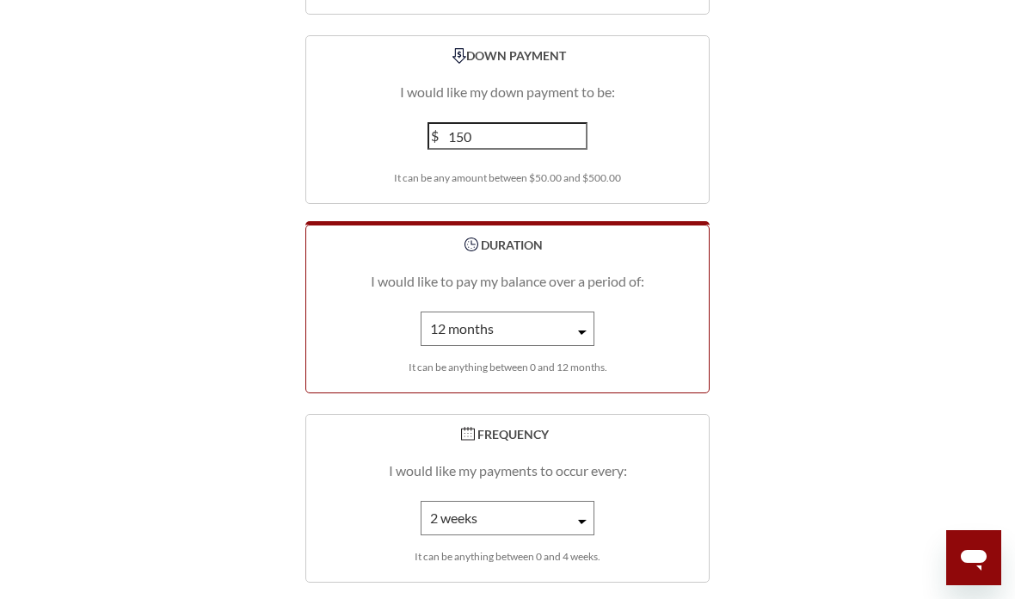
select select "3"
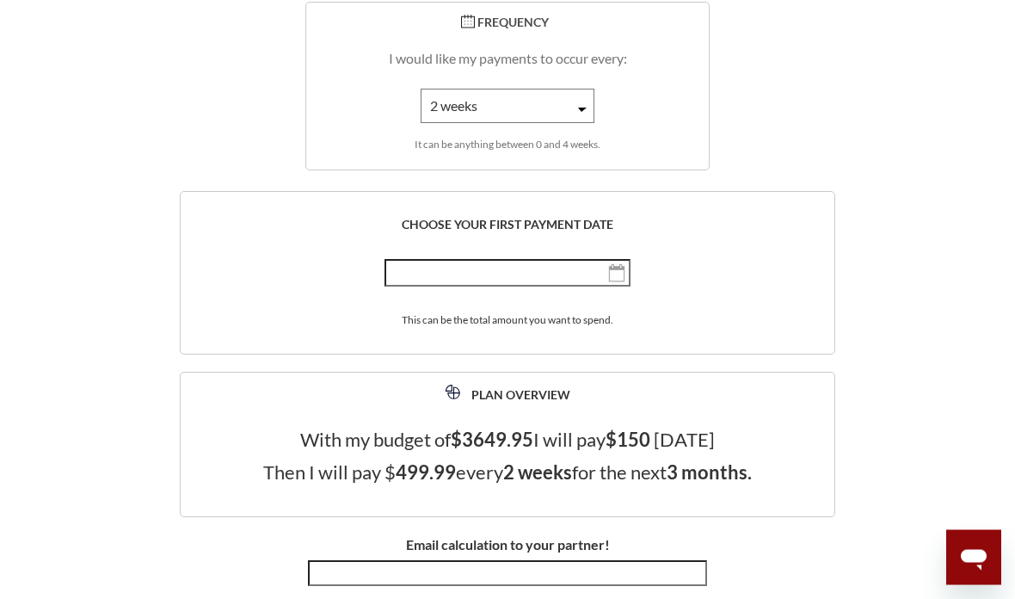
scroll to position [2963, 0]
click at [624, 271] on img "button" at bounding box center [616, 271] width 17 height 19
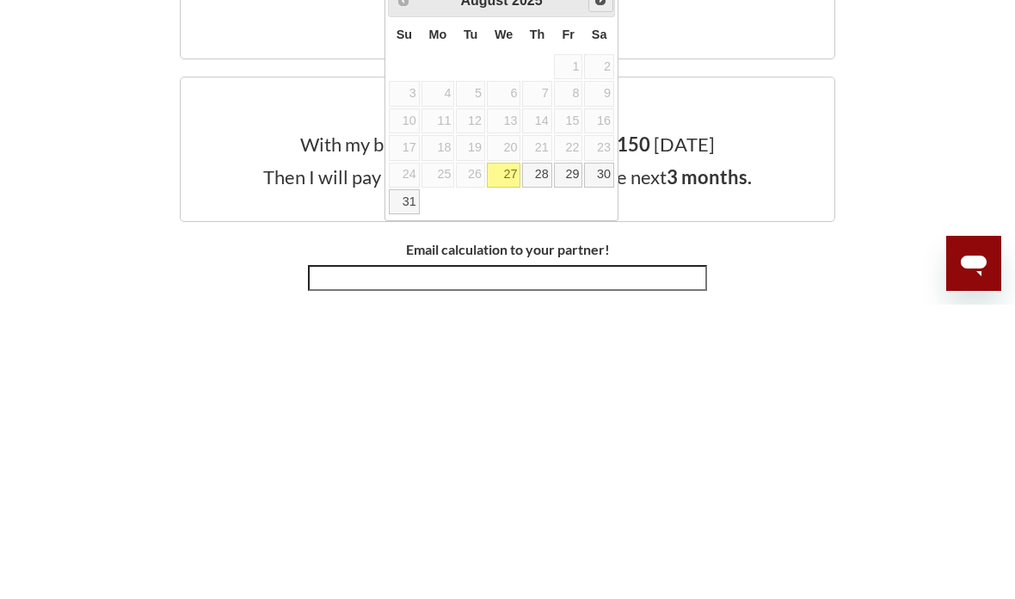
click at [601, 281] on link "Next" at bounding box center [600, 293] width 25 height 25
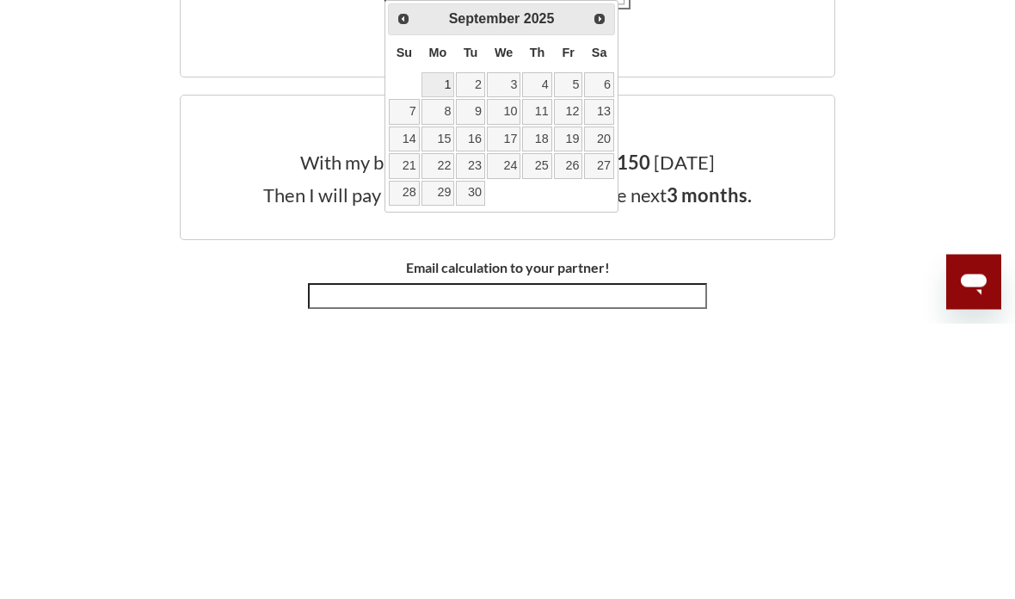
click at [441, 348] on link "1" at bounding box center [438, 360] width 34 height 25
type input "[DATE], th 2025"
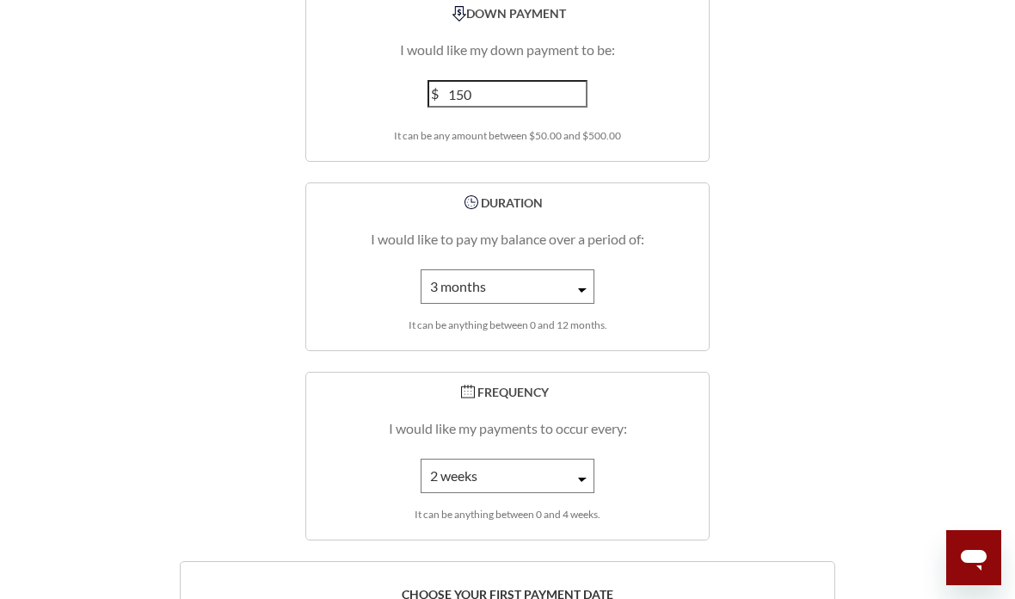
scroll to position [2550, 0]
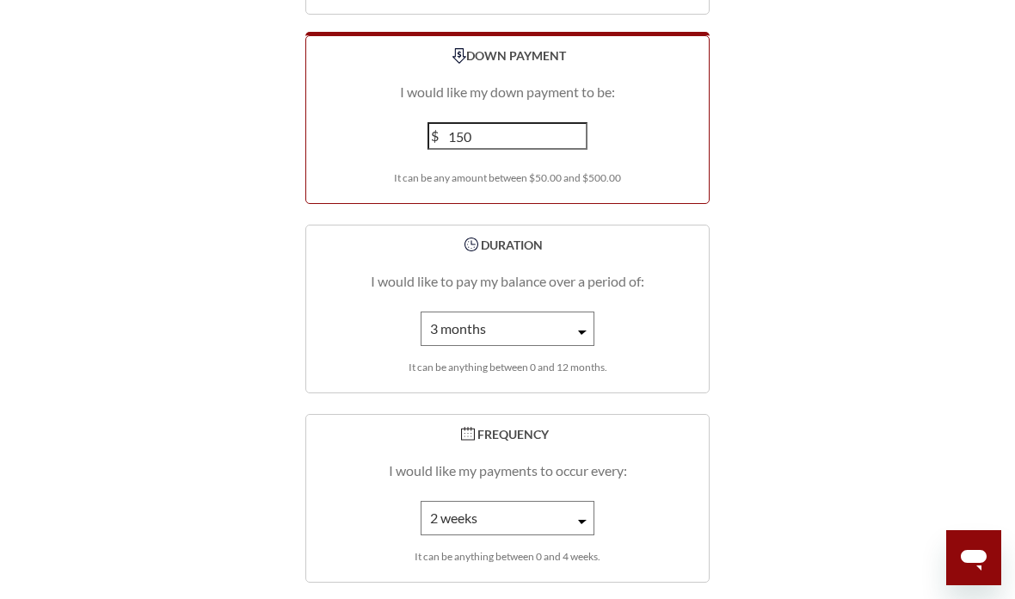
click at [478, 128] on input "150" at bounding box center [507, 136] width 160 height 28
type input "1"
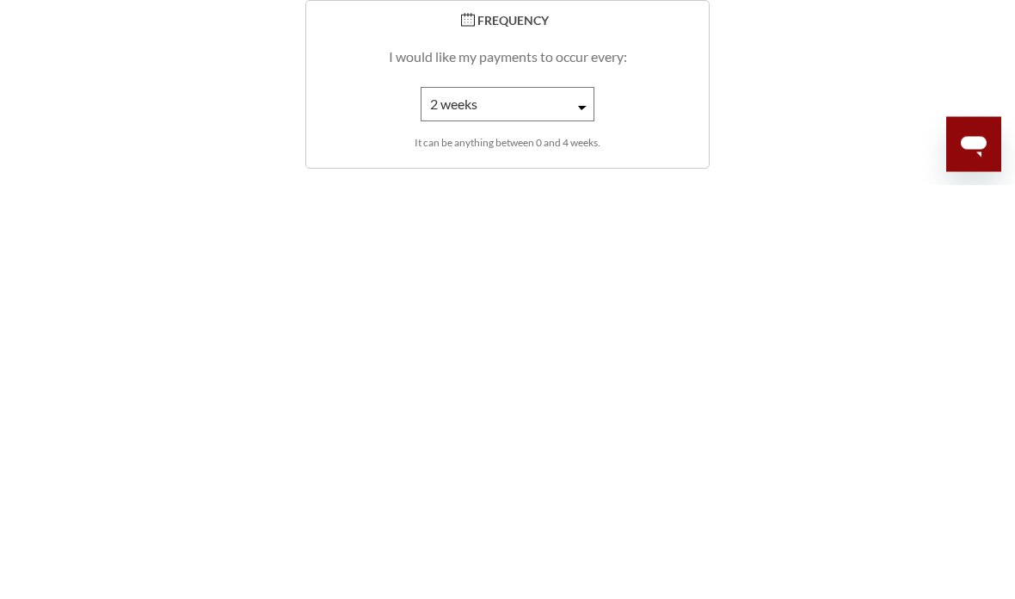
scroll to position [2552, 0]
type input "300"
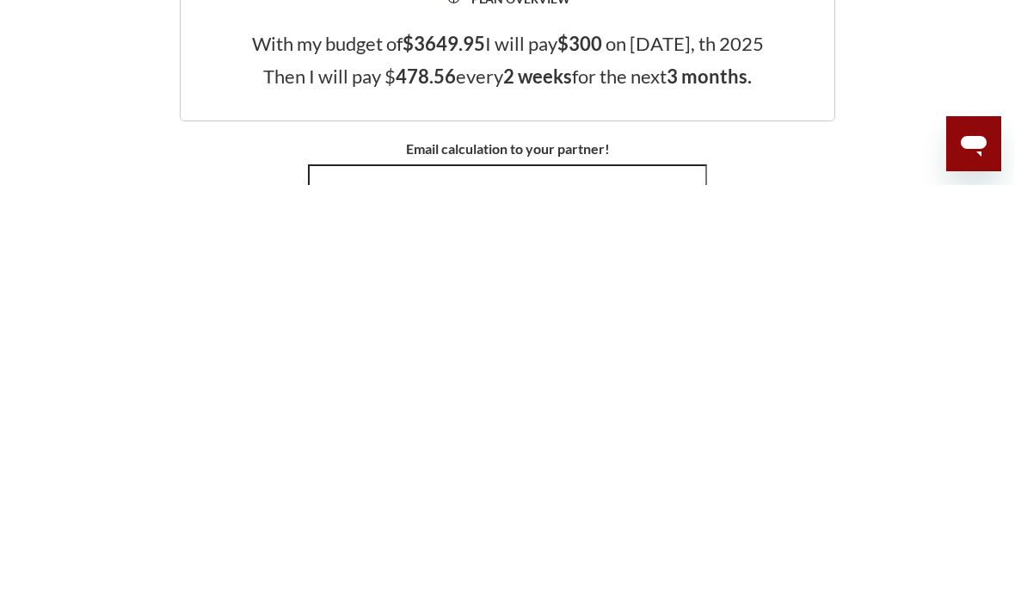
scroll to position [2947, 0]
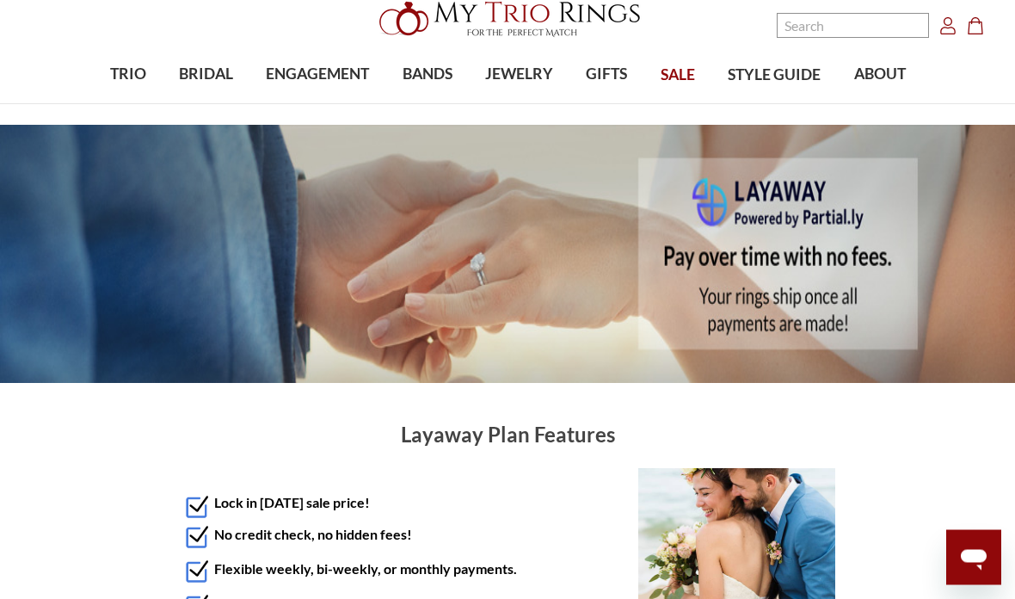
scroll to position [0, 0]
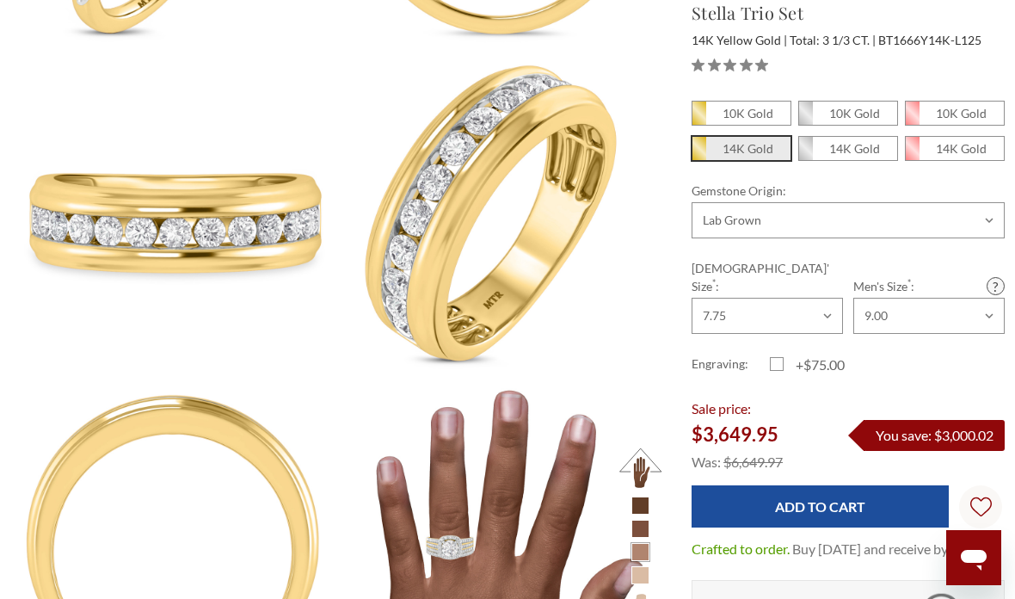
scroll to position [1715, 0]
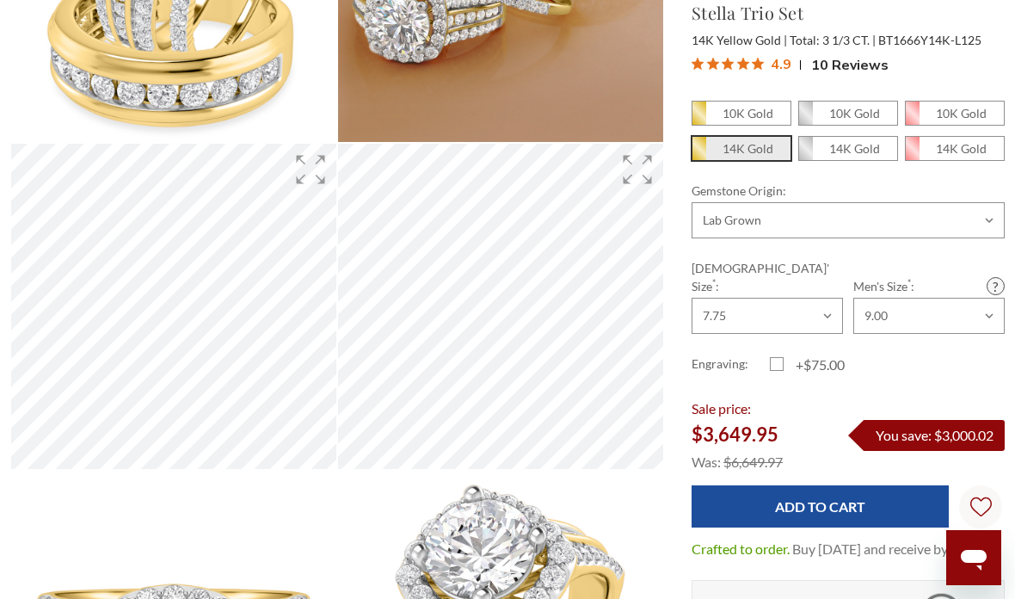
scroll to position [330, 0]
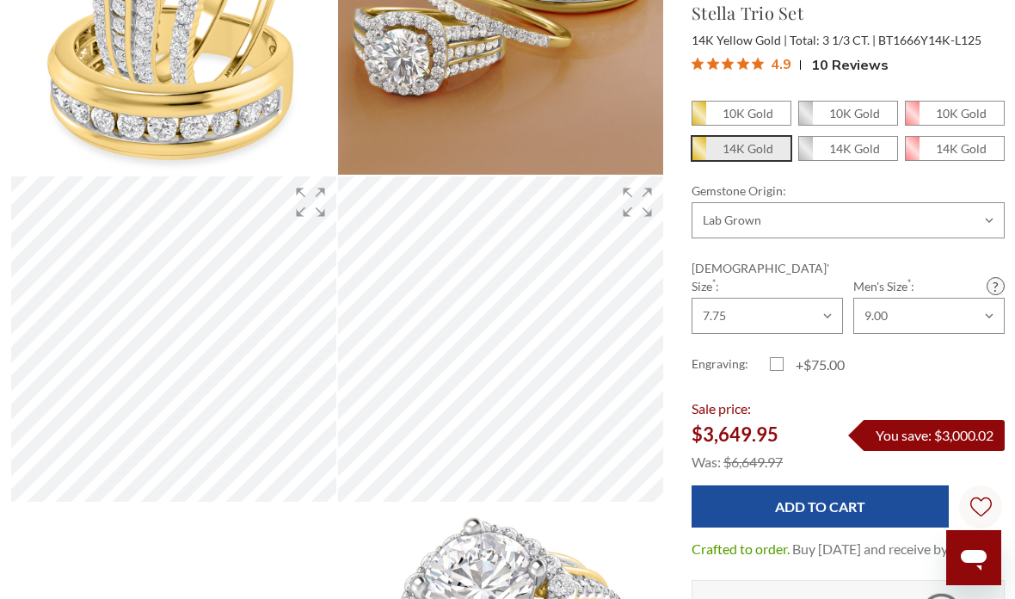
click at [838, 64] on span "10 Reviews" at bounding box center [849, 65] width 77 height 26
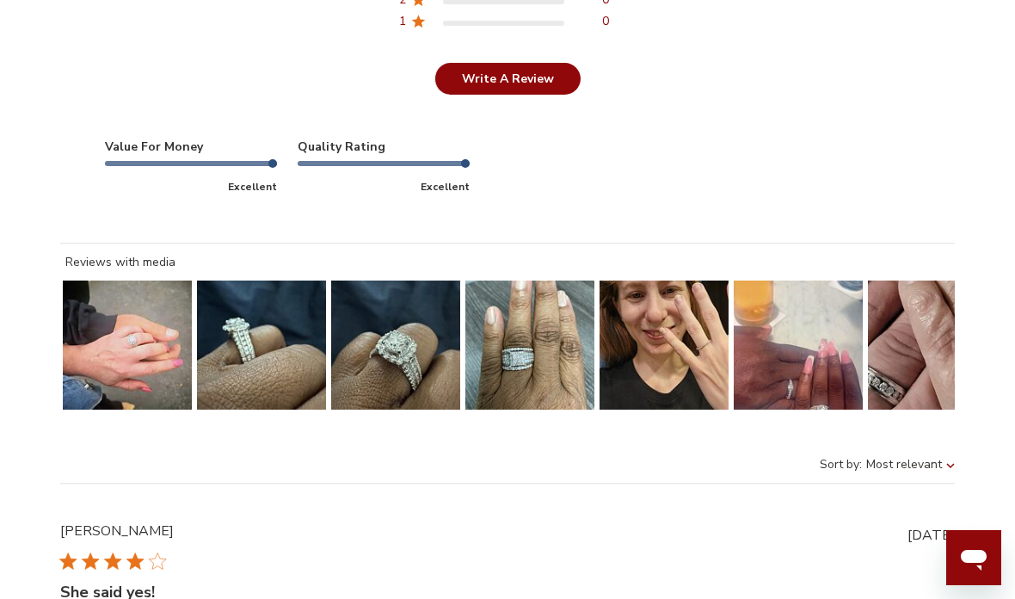
scroll to position [5880, 0]
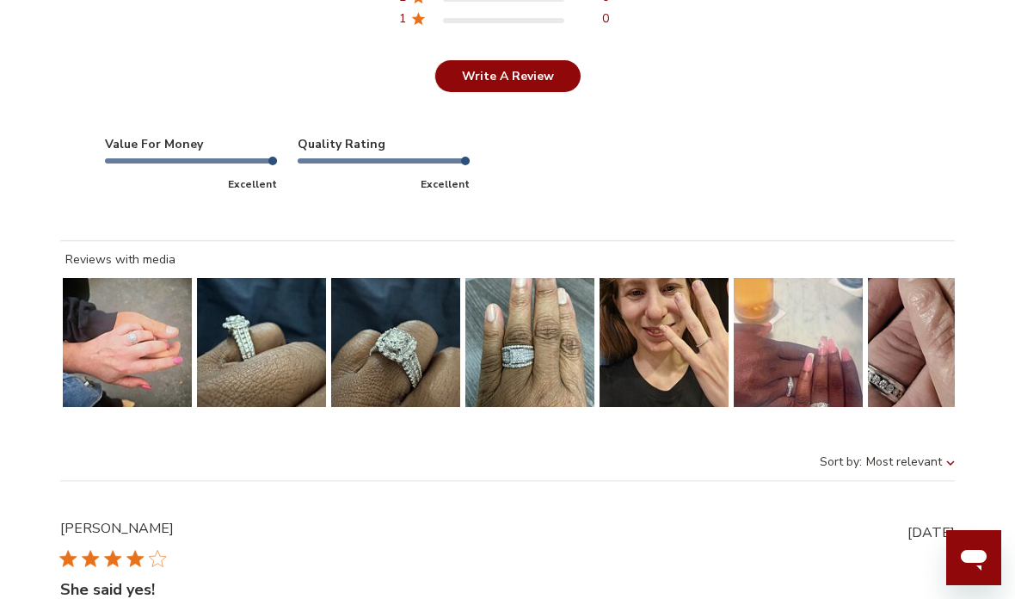
click at [114, 377] on button "Slide 1 of 7.\a Image of customer." at bounding box center [127, 342] width 129 height 129
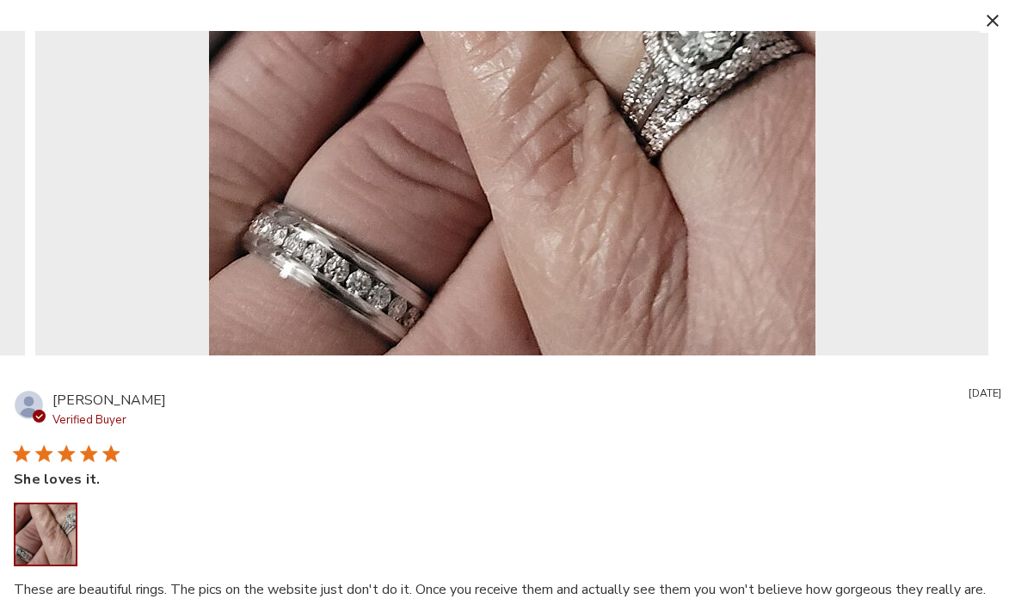
scroll to position [5798, 0]
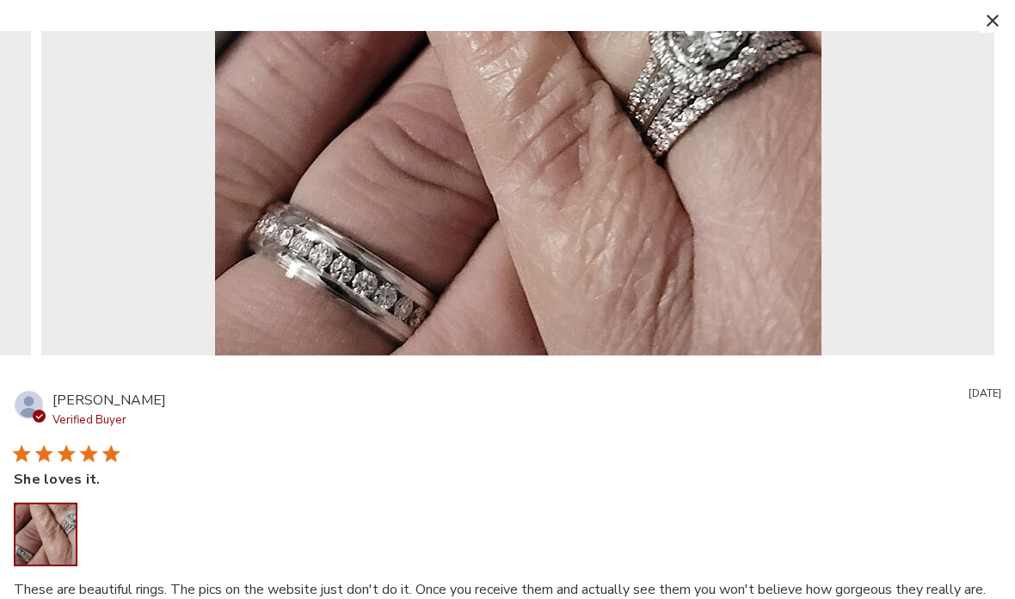
click at [987, 17] on icon "button" at bounding box center [992, 21] width 12 height 12
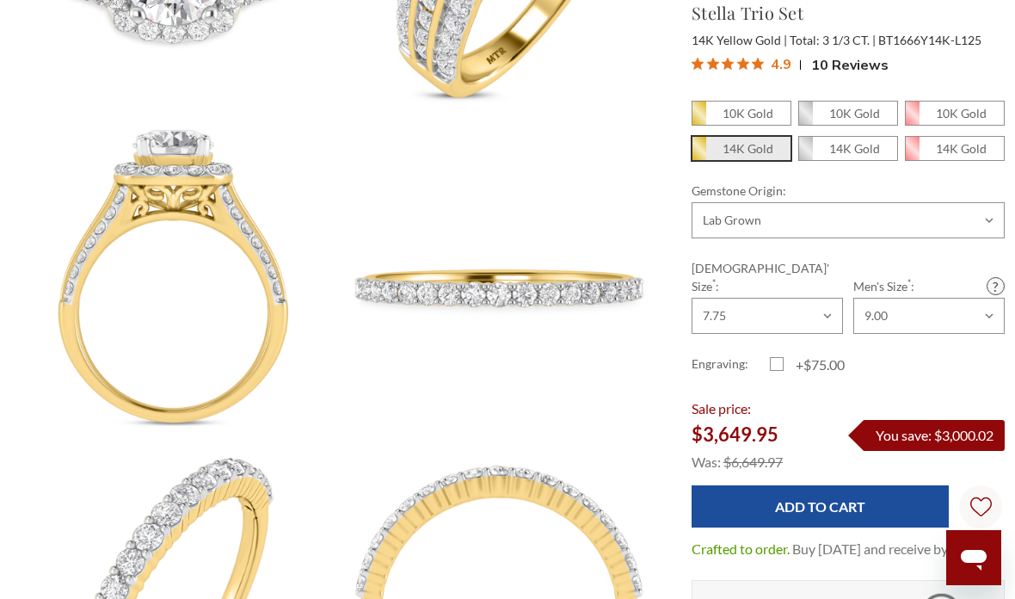
scroll to position [1020, 0]
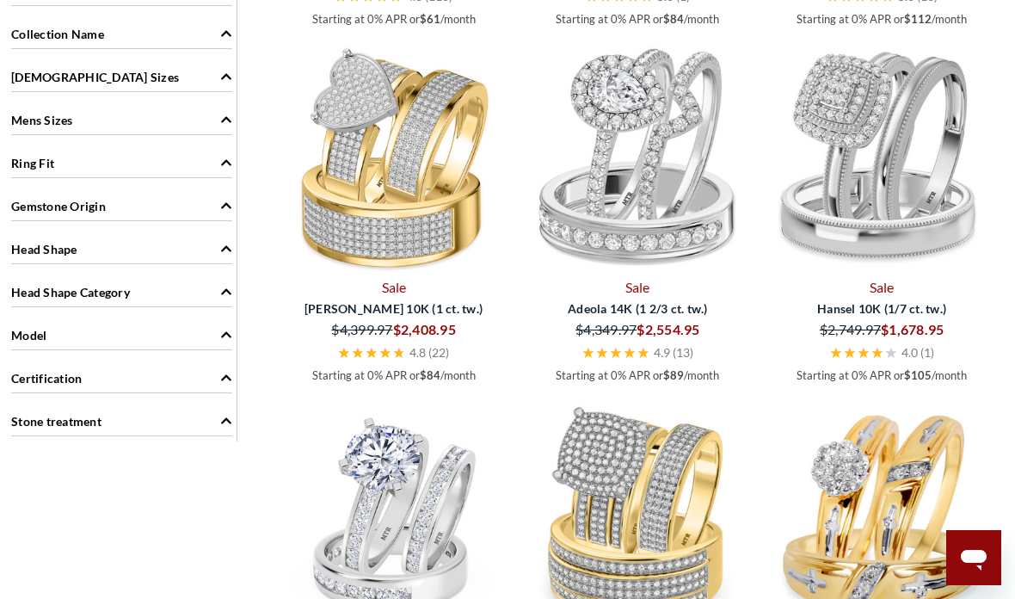
scroll to position [1772, 0]
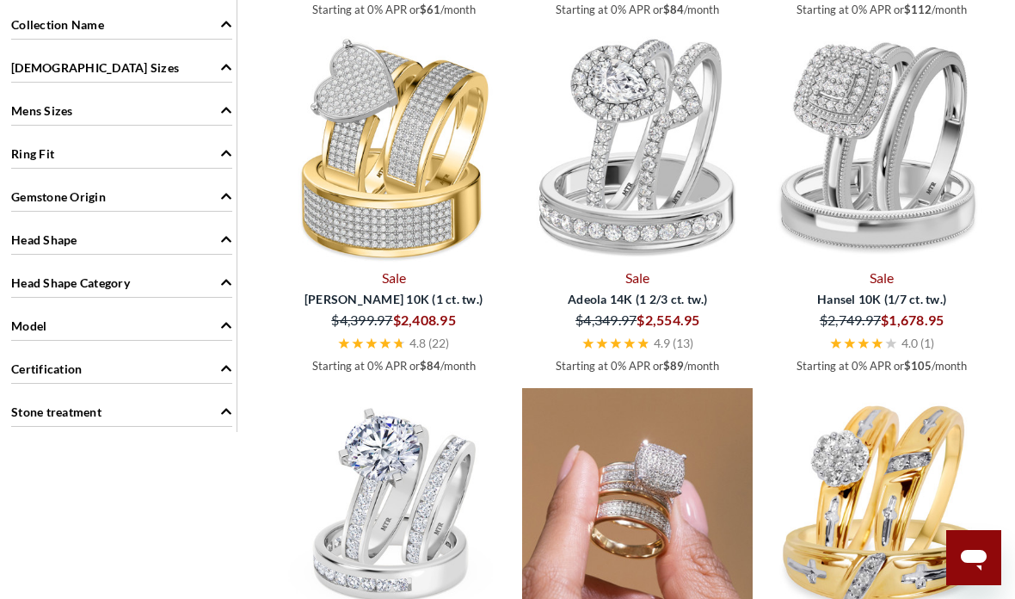
click at [645, 495] on img at bounding box center [637, 503] width 230 height 230
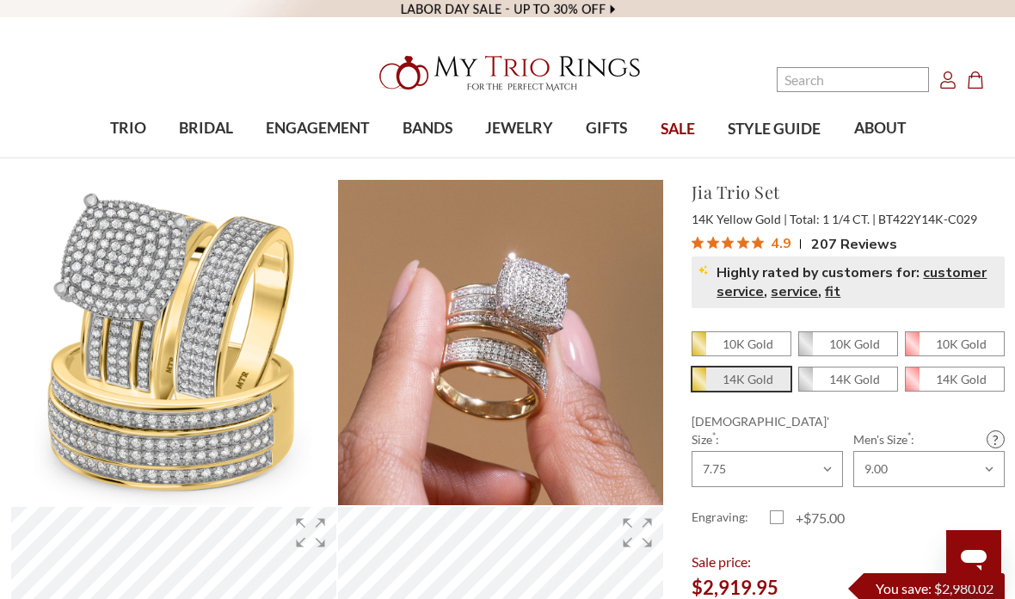
click at [721, 240] on span "Rated 4.9 out of 5 stars from 207 reviews. Jump to reviews." at bounding box center [730, 242] width 79 height 24
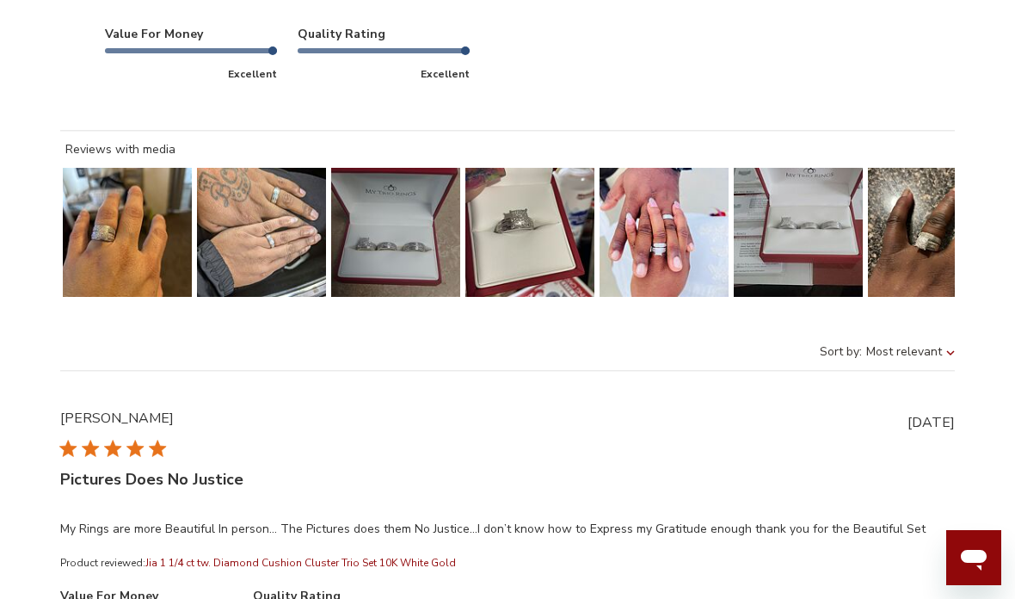
scroll to position [6128, 0]
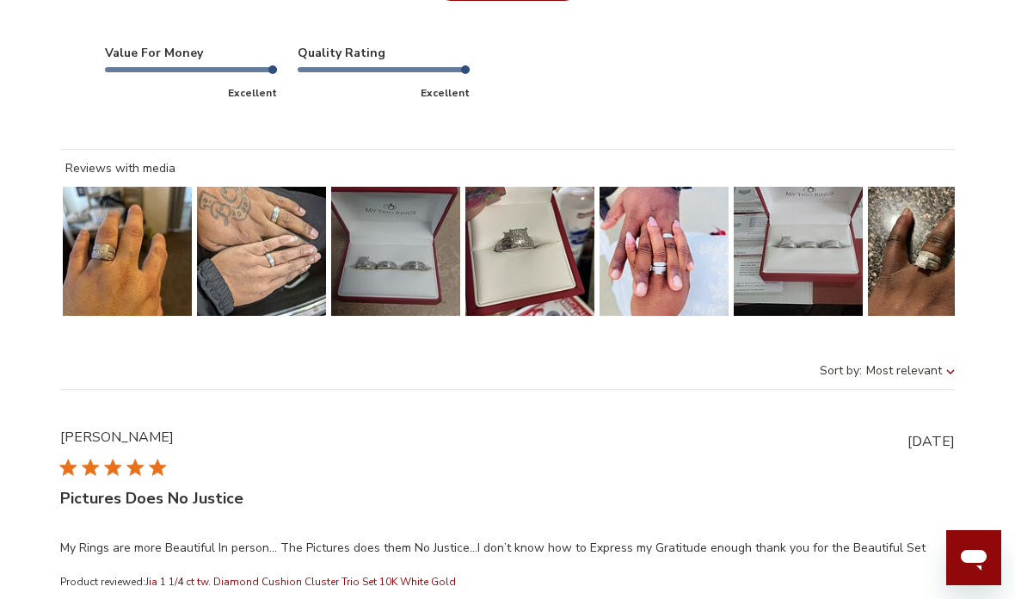
click at [101, 316] on button "Slide 1 of 29.\a Image of customer." at bounding box center [127, 251] width 129 height 129
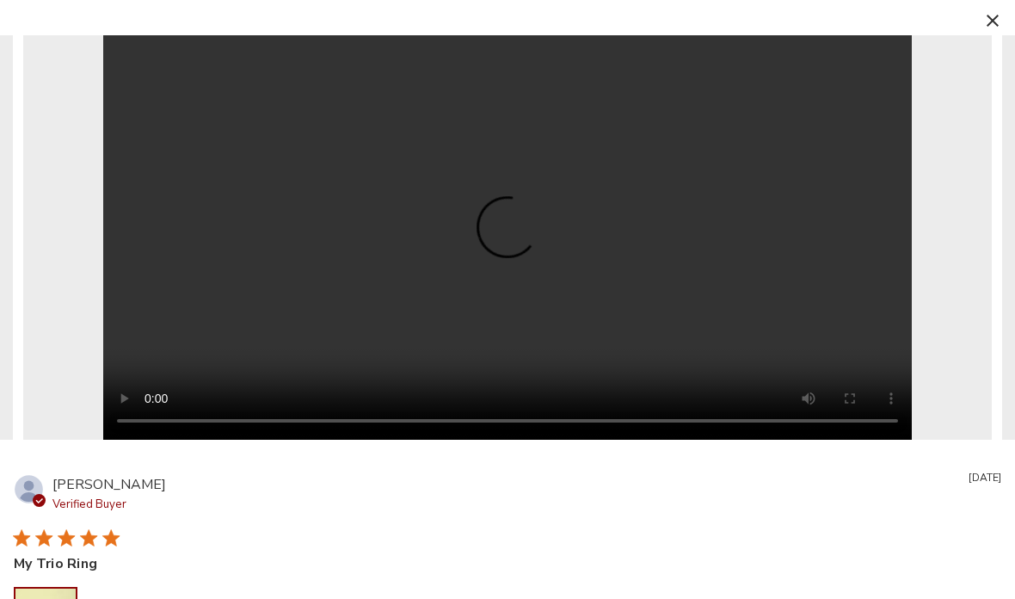
scroll to position [6090, 0]
click at [458, 164] on video "Your browser does not support the video tag." at bounding box center [507, 237] width 808 height 404
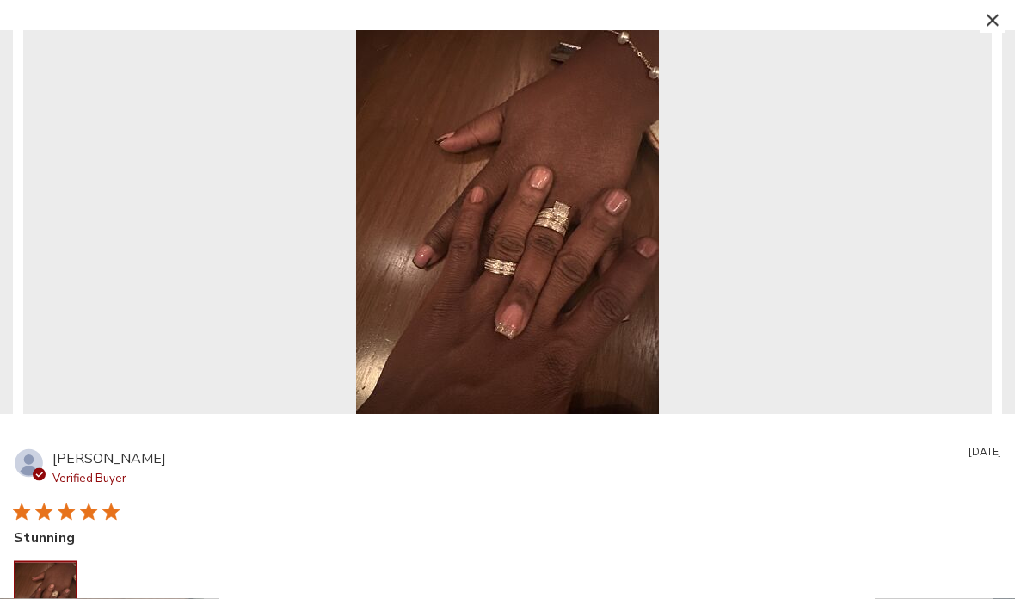
scroll to position [0, 0]
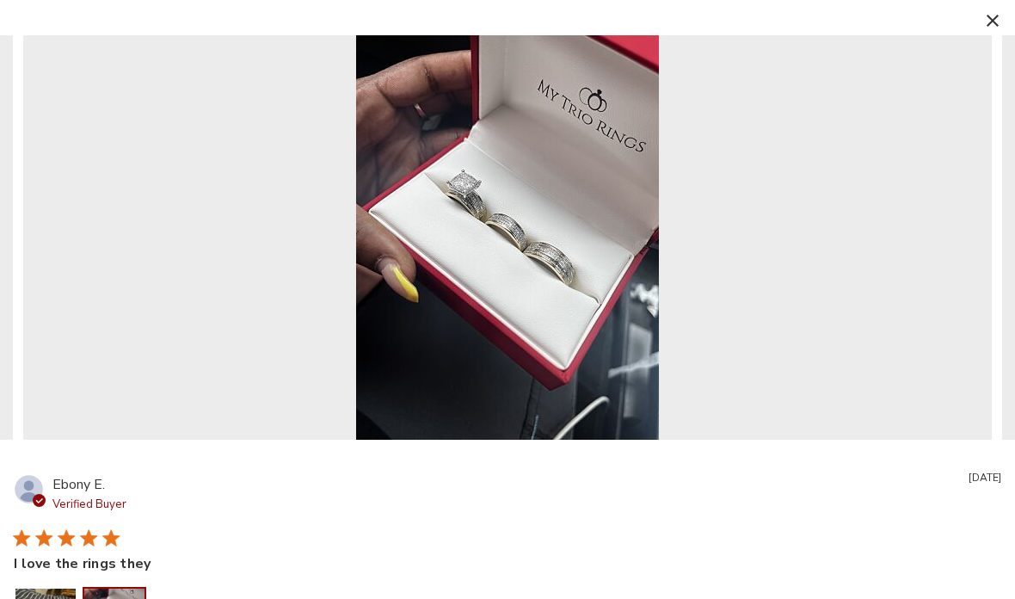
click at [987, 22] on icon "button" at bounding box center [992, 21] width 12 height 12
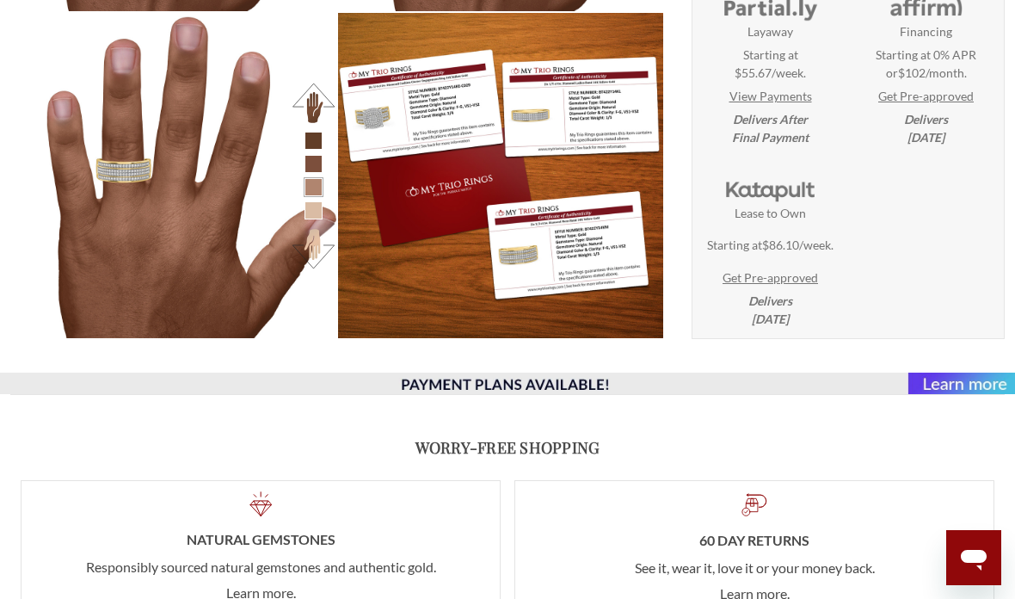
scroll to position [2737, 0]
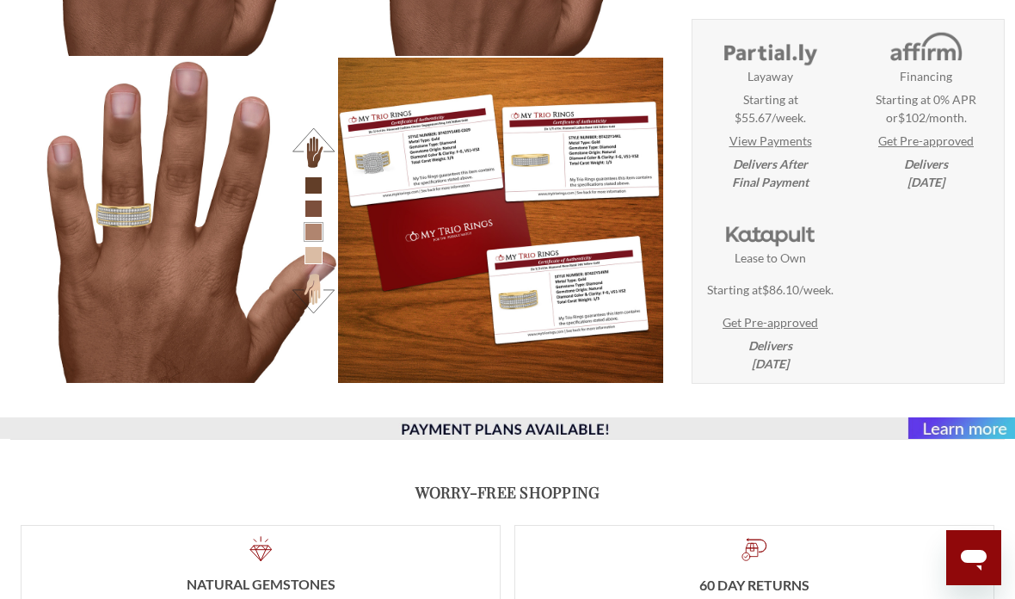
click at [760, 150] on link "View Payments" at bounding box center [770, 141] width 83 height 18
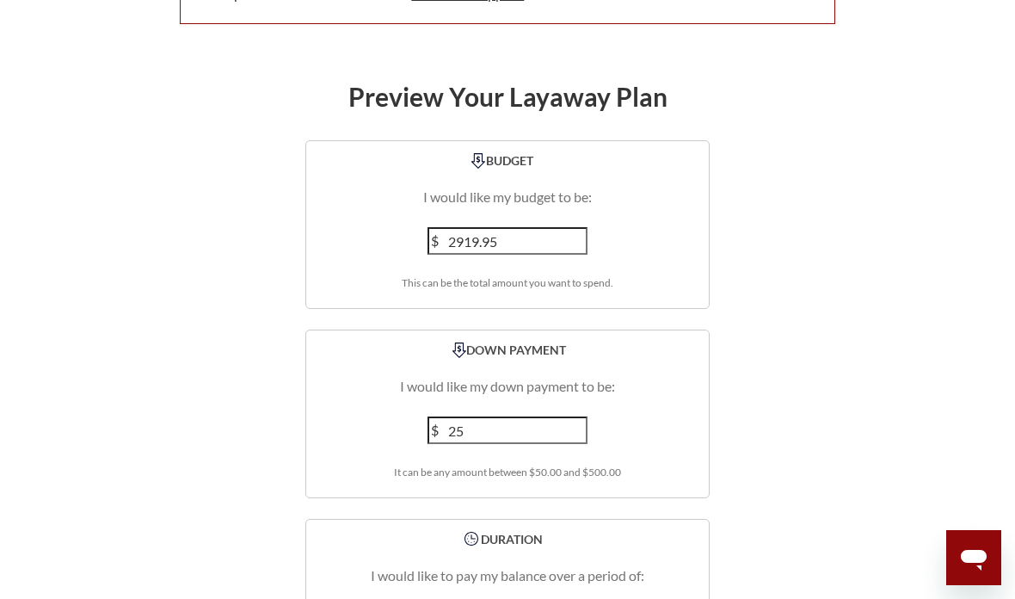
scroll to position [2257, 0]
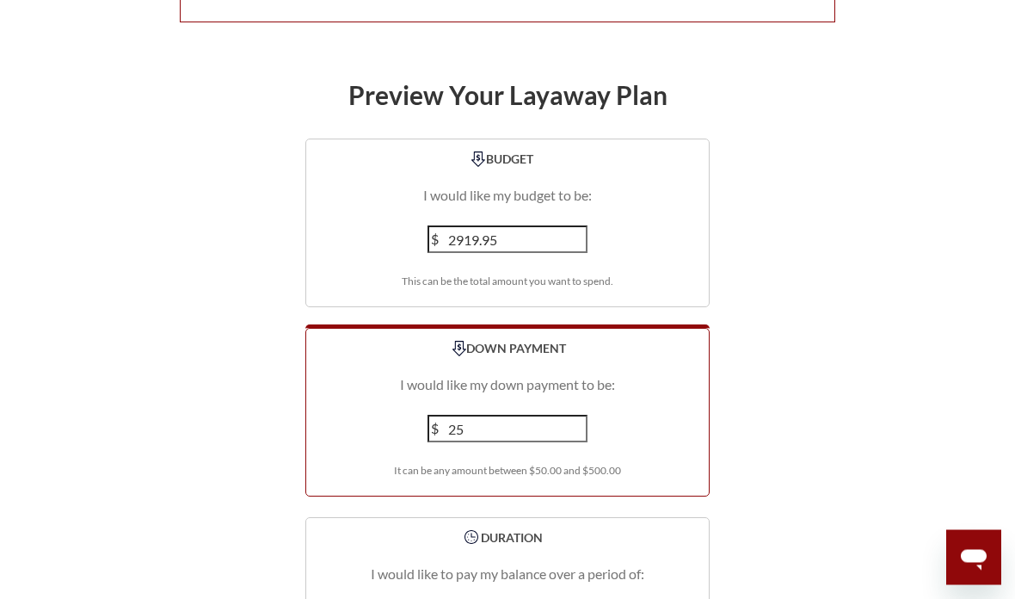
click at [480, 415] on input "25" at bounding box center [507, 429] width 160 height 28
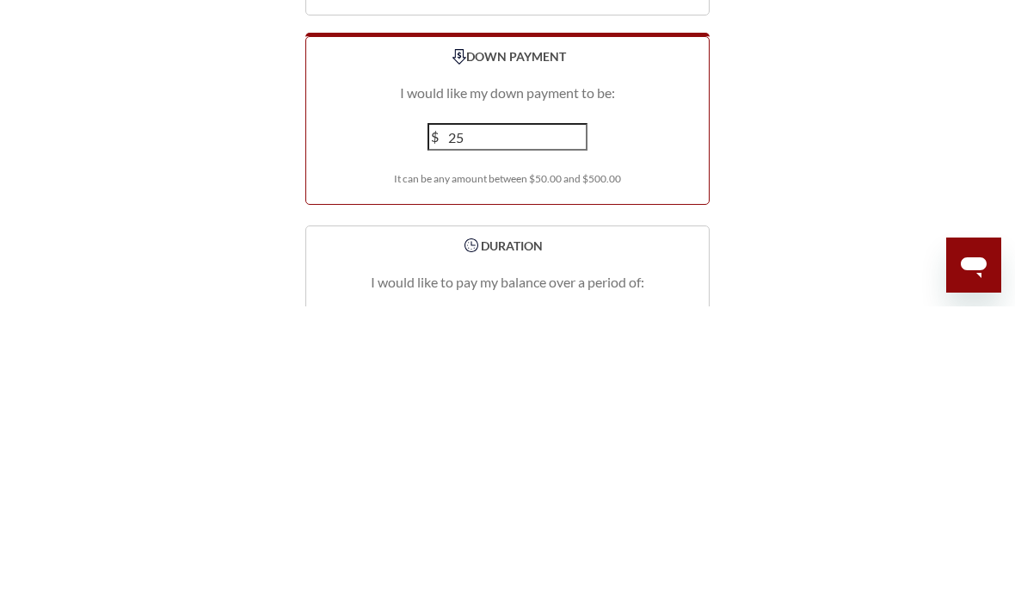
type input "2"
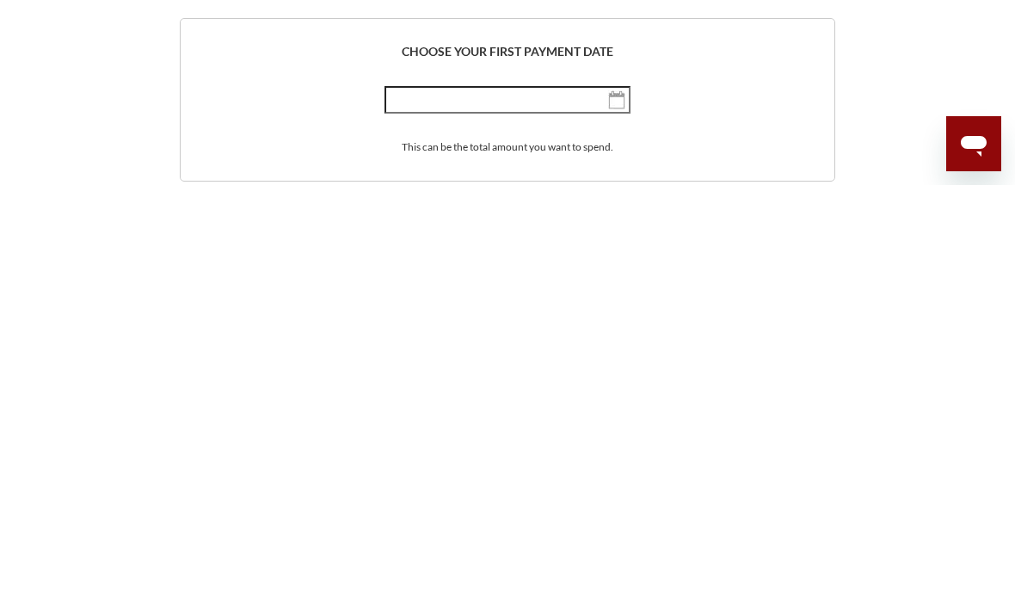
scroll to position [2727, 0]
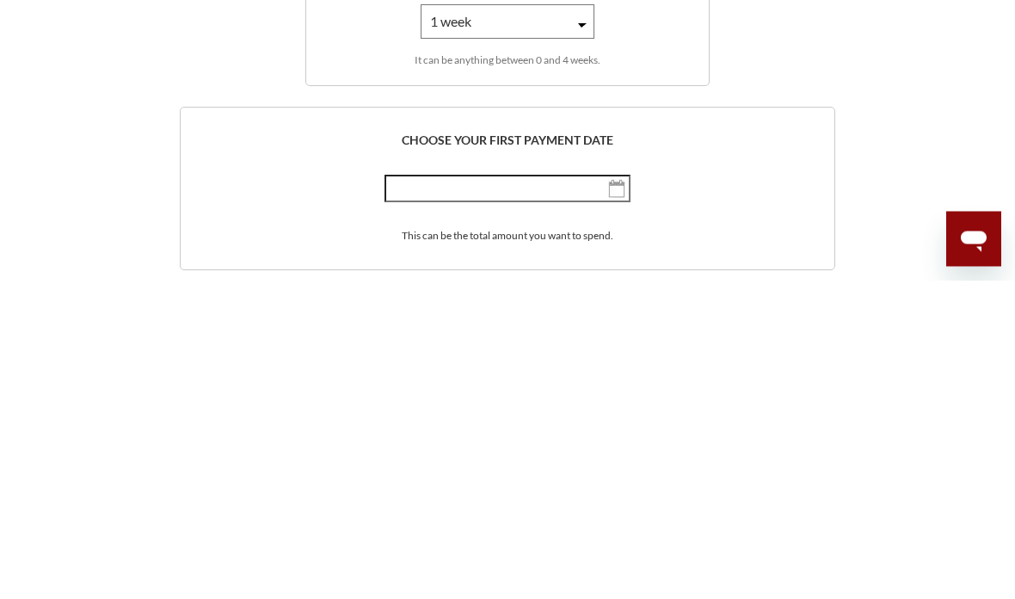
type input "300"
click at [444, 323] on select "1 week 2 weeks 3 weeks 4 weeks" at bounding box center [508, 340] width 174 height 34
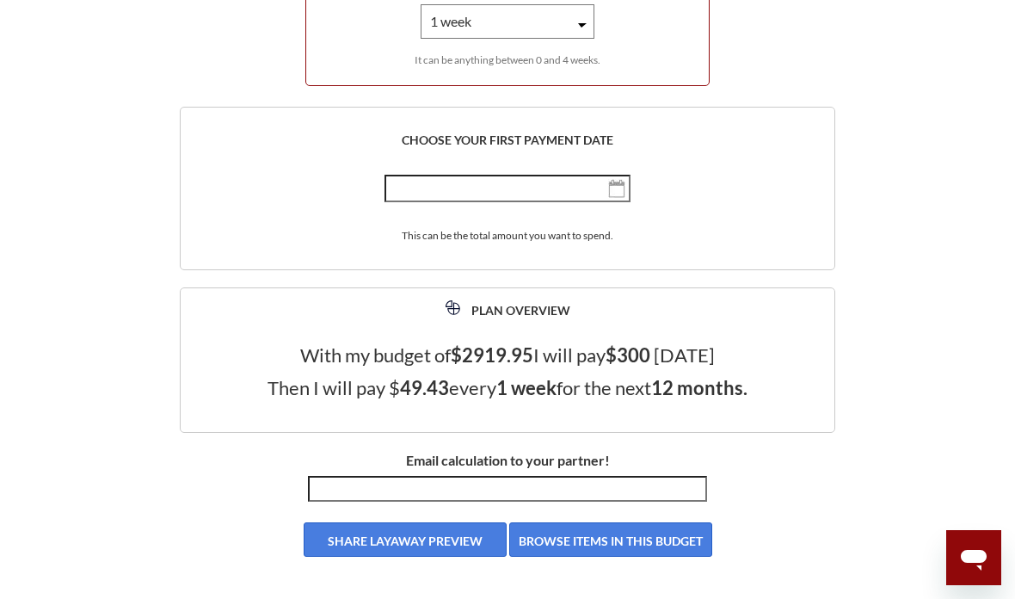
select select "2"
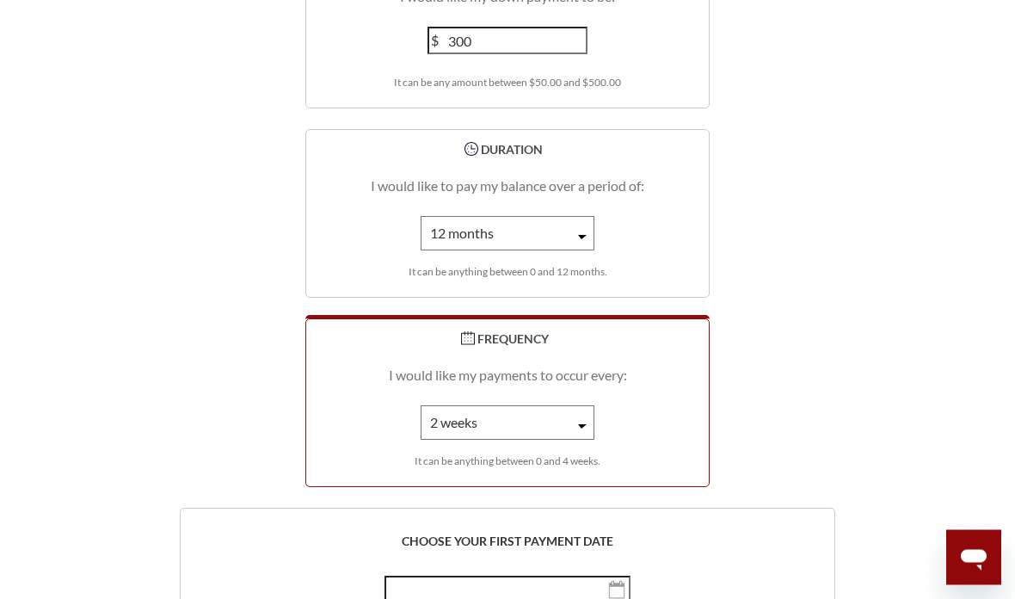
scroll to position [2626, 0]
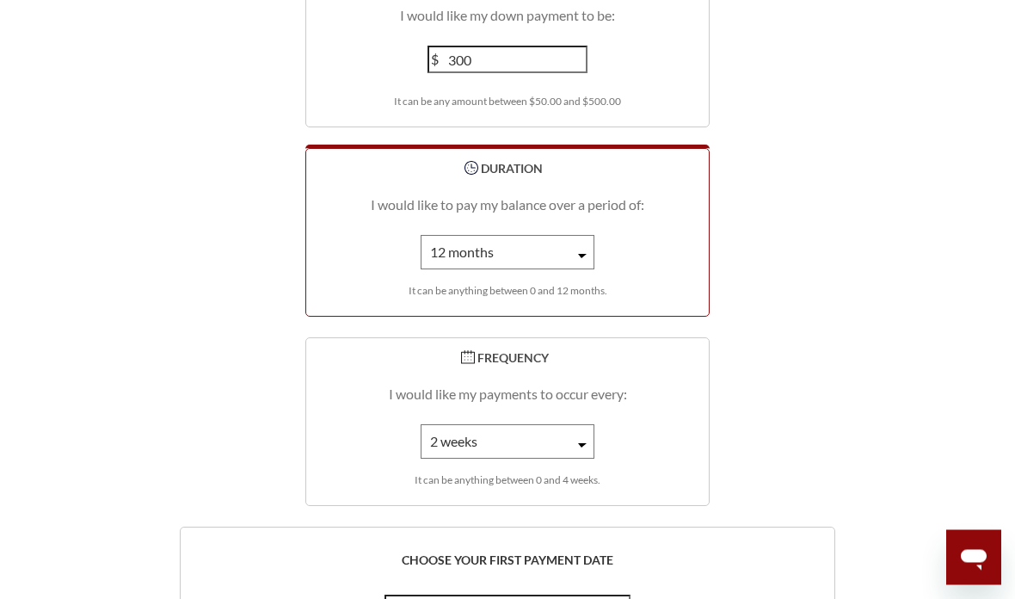
click at [455, 239] on select "1 month 2 months 3 months 4 months 5 months 6 months 7 months 8 months 9 months…" at bounding box center [508, 253] width 174 height 34
select select "3"
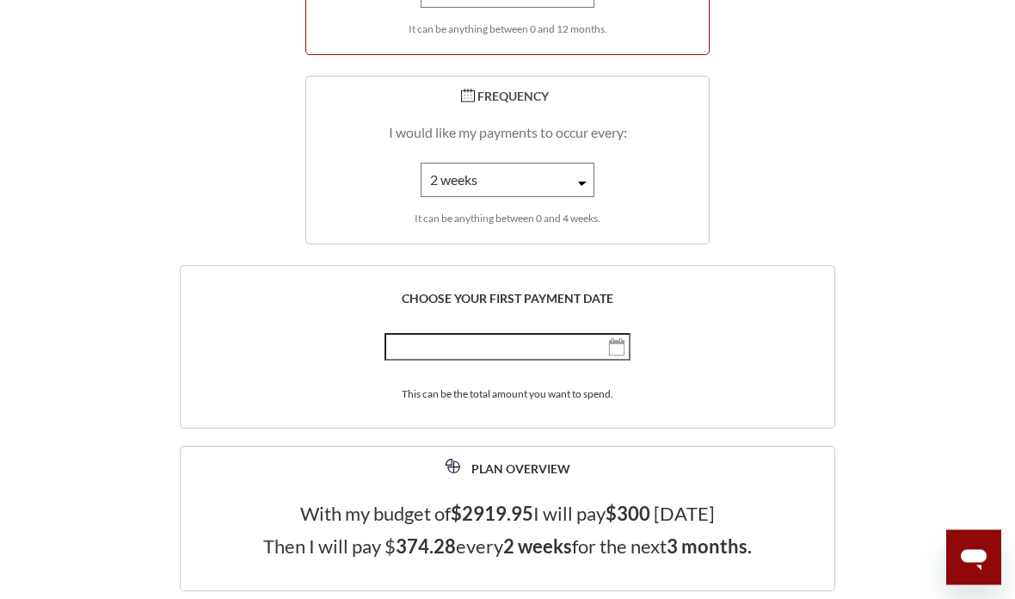
scroll to position [2890, 0]
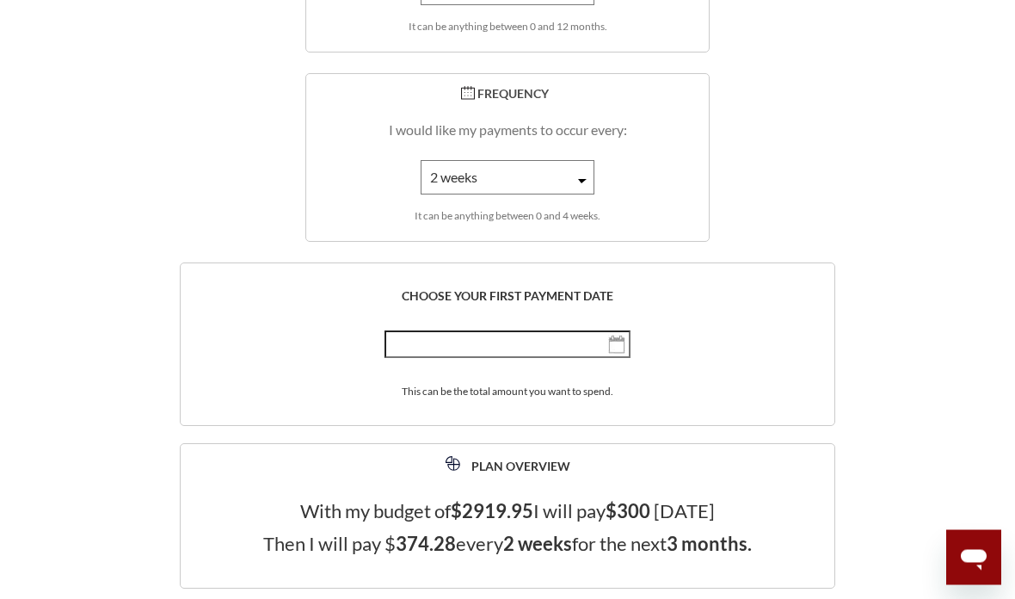
click at [613, 335] on img "button" at bounding box center [616, 344] width 17 height 19
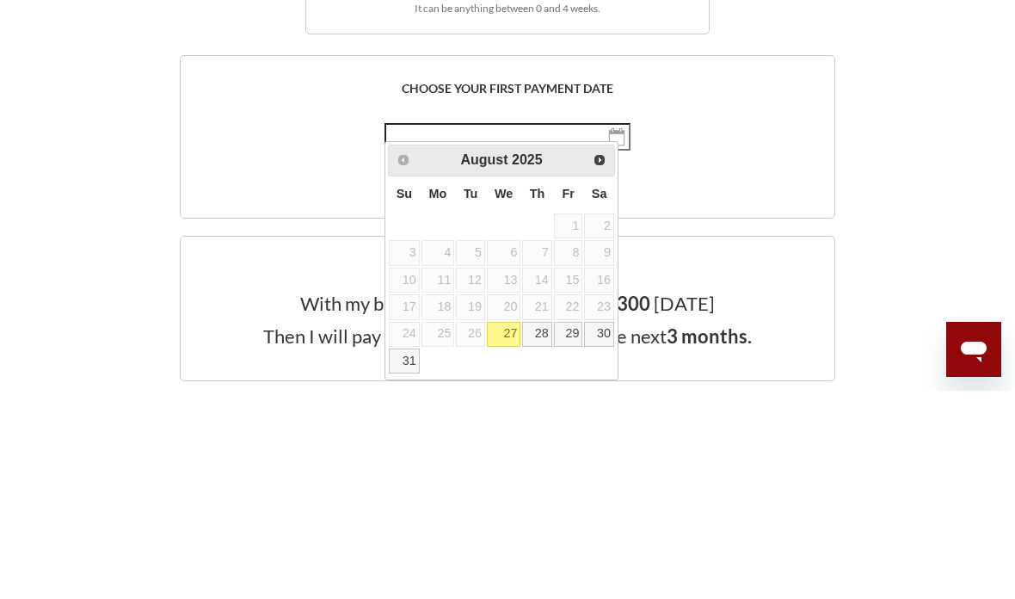
click at [598, 361] on span "Next" at bounding box center [600, 368] width 14 height 14
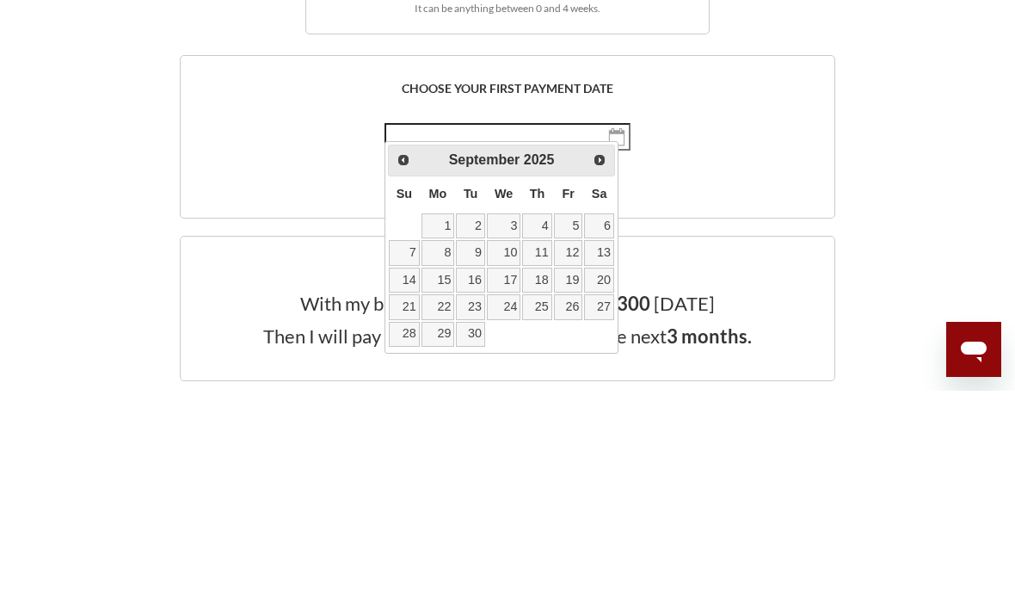
click at [441, 421] on link "1" at bounding box center [438, 433] width 34 height 25
type input "[DATE], th 2025"
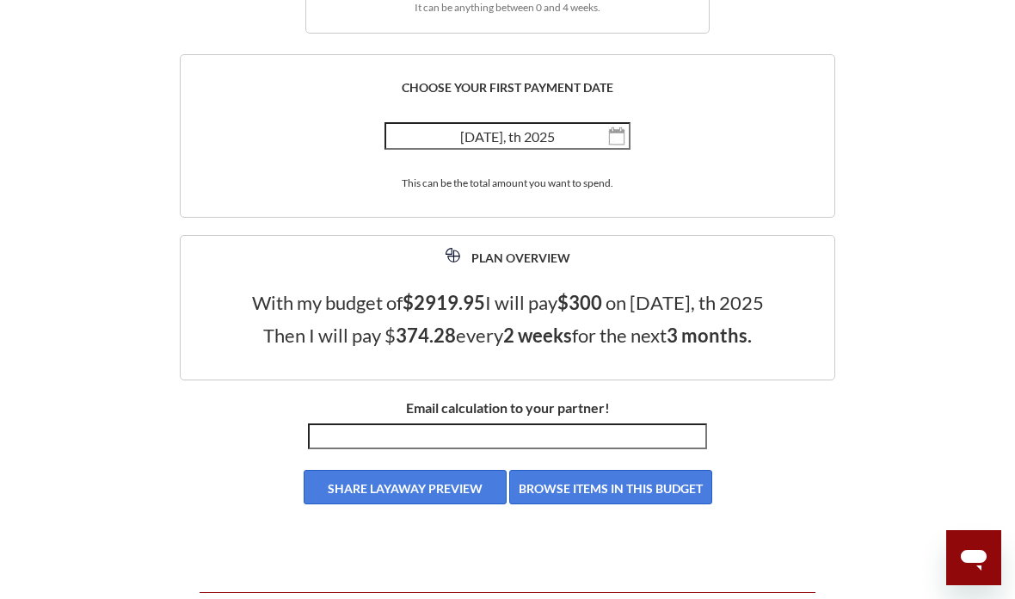
click at [562, 504] on button "BROWSE ITEMS IN THIS BUDGET" at bounding box center [610, 487] width 203 height 34
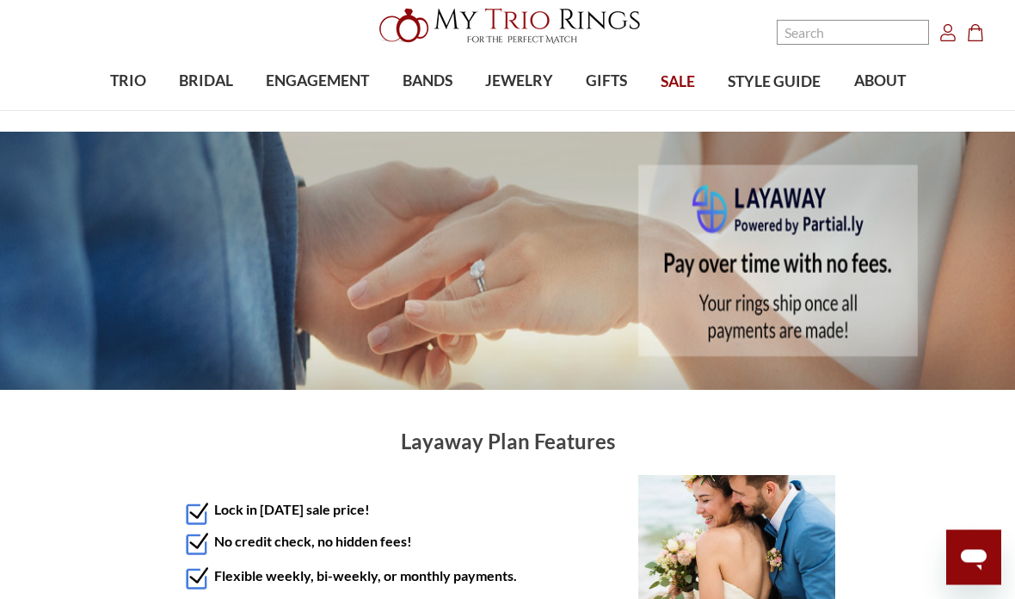
scroll to position [0, 0]
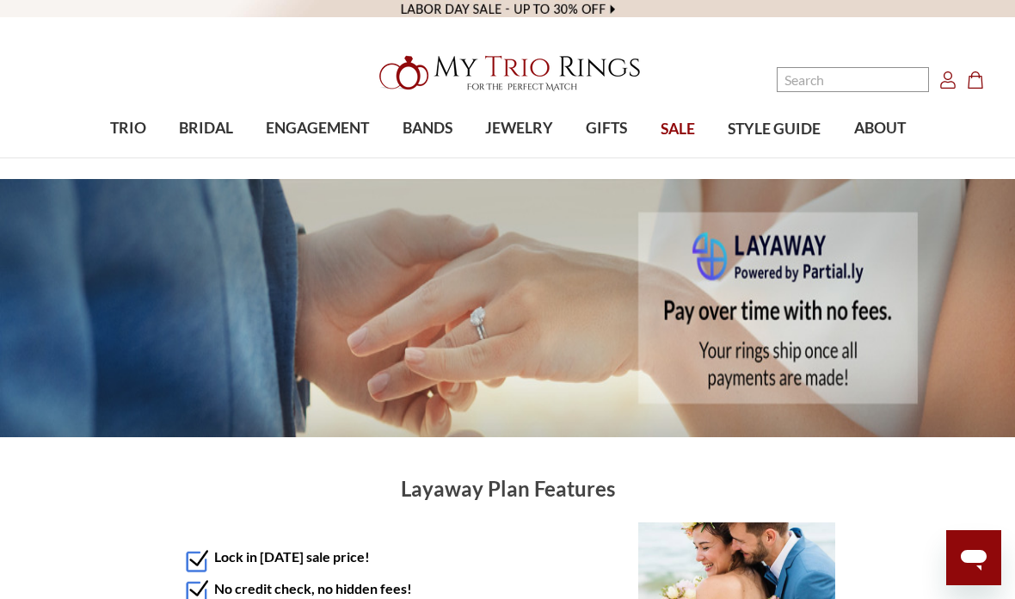
click at [679, 129] on span "SALE" at bounding box center [677, 129] width 34 height 22
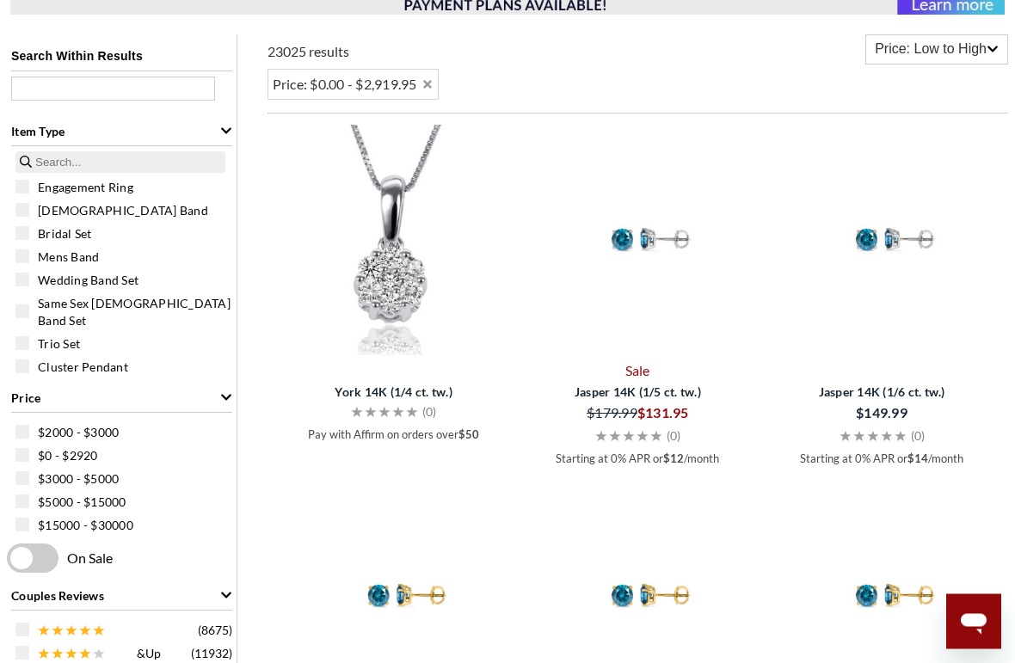
scroll to position [319, 0]
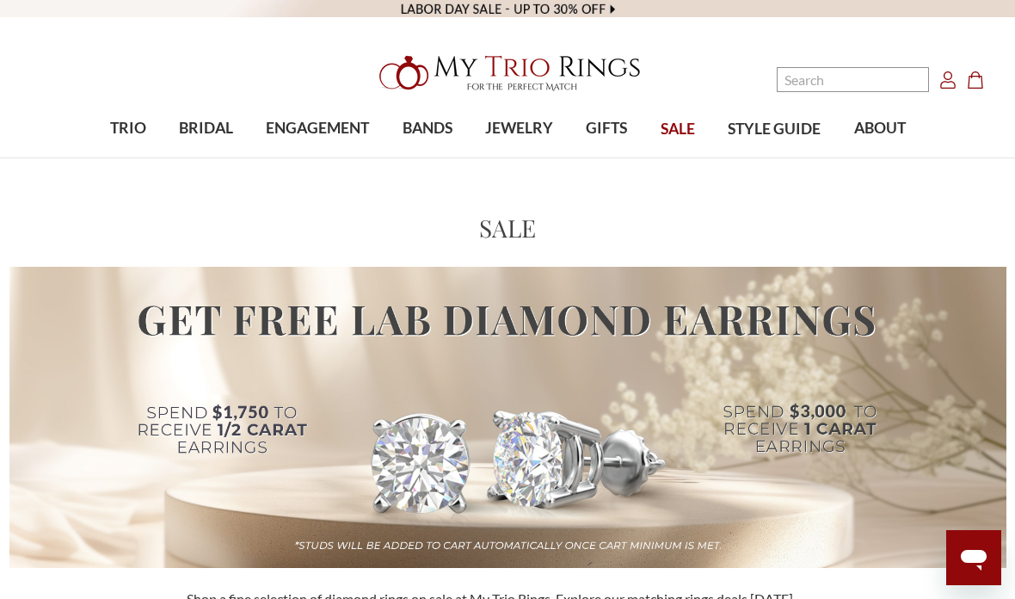
click at [776, 134] on nav "Search Search Search Account Account Cart Cart 0" at bounding box center [878, 79] width 254 height 158
click at [782, 135] on nav "Search Search Search Account Account Cart Cart 0" at bounding box center [878, 79] width 254 height 158
click at [748, 136] on span "STYLE GUIDE" at bounding box center [774, 129] width 93 height 22
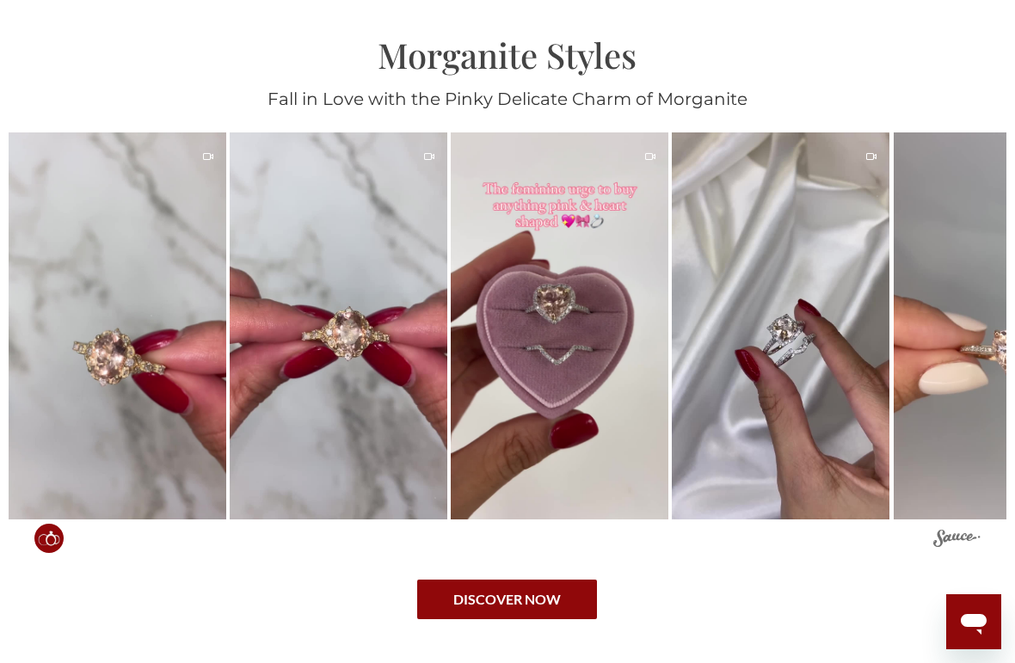
scroll to position [660, 0]
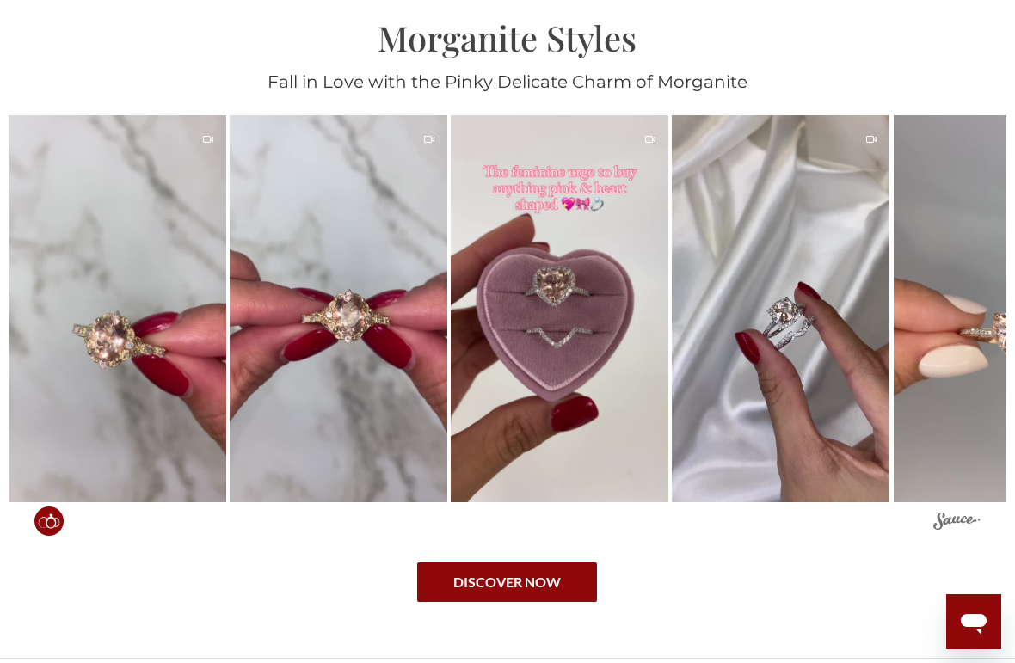
click at [507, 595] on link "DISCOVER NOW" at bounding box center [507, 582] width 180 height 40
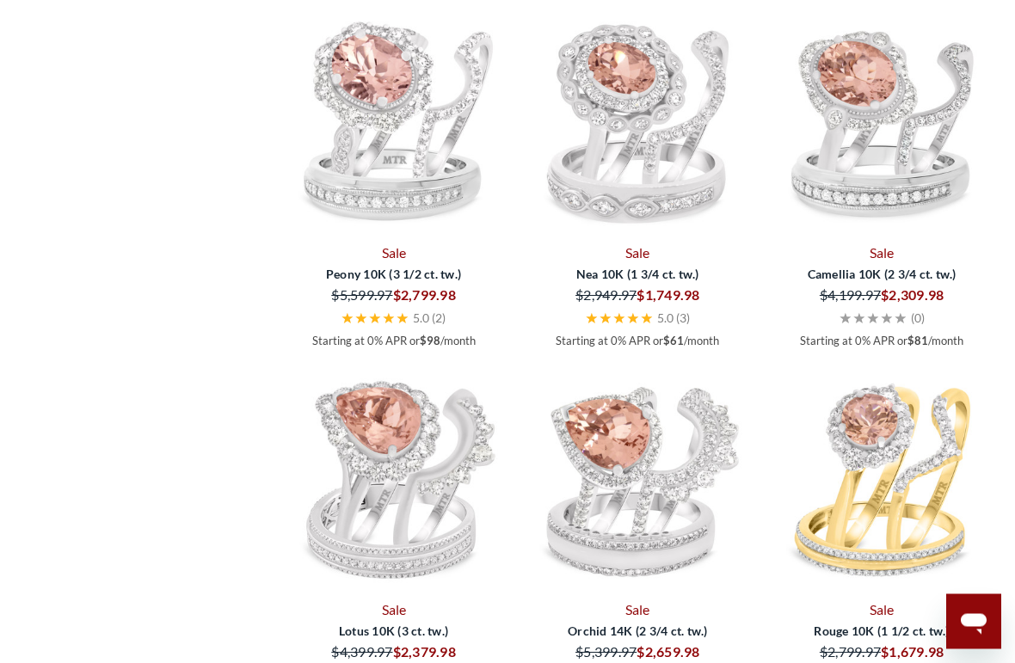
scroll to position [3641, 0]
